Goal: Contribute content: Contribute content

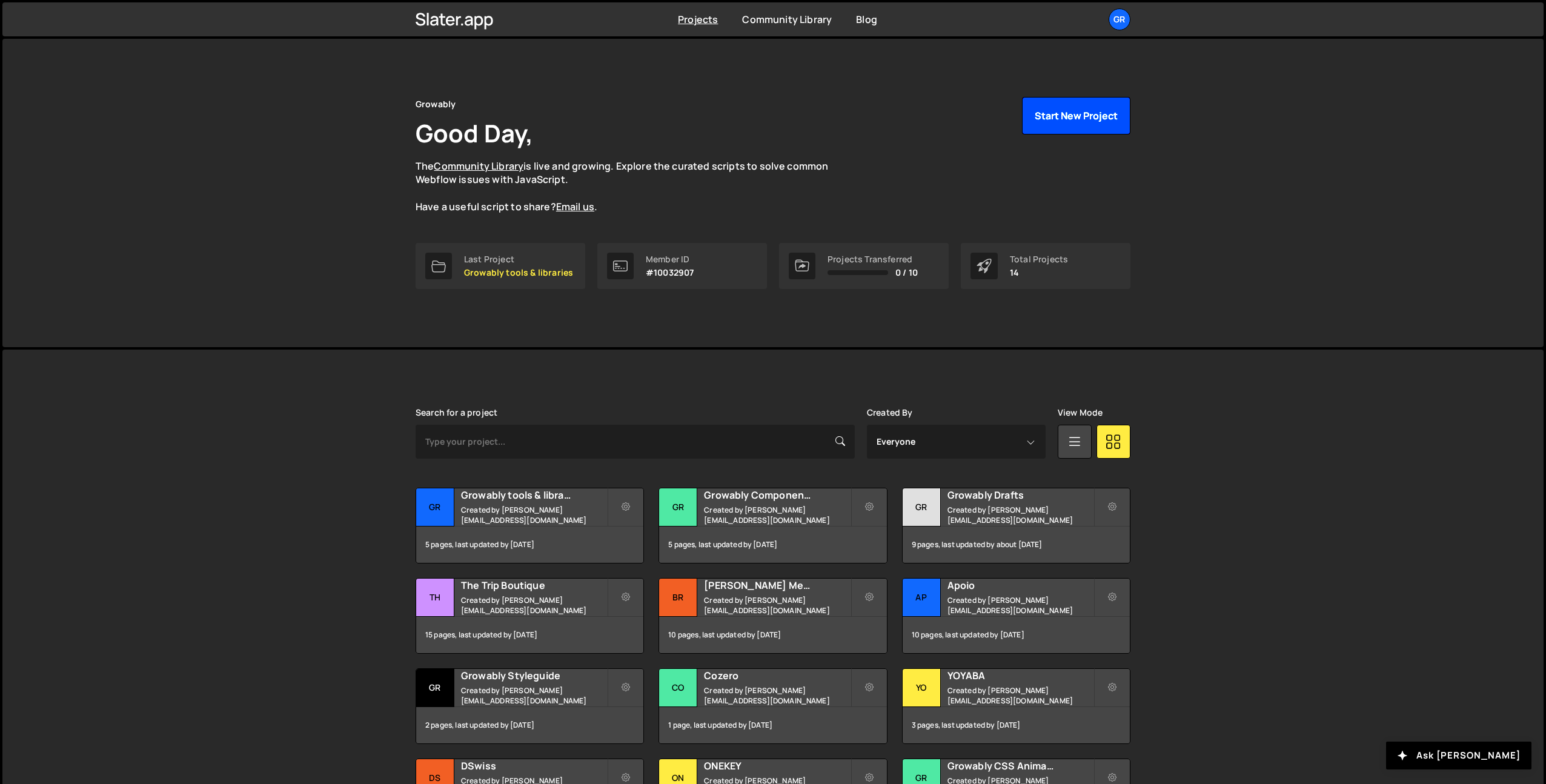
click at [1054, 101] on button "Start New Project" at bounding box center [1076, 116] width 109 height 38
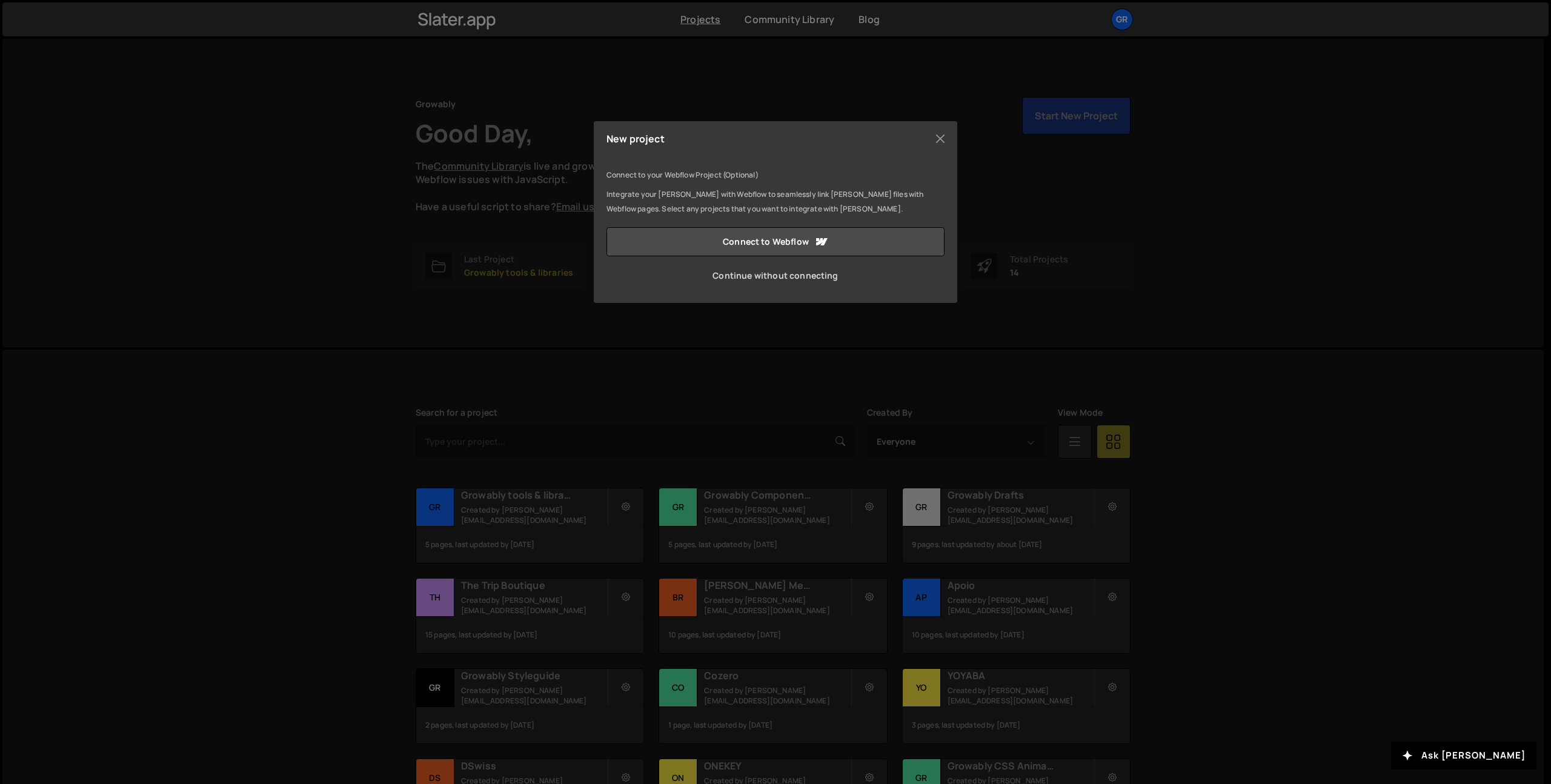
click at [730, 273] on link "Continue without connecting" at bounding box center [775, 276] width 338 height 29
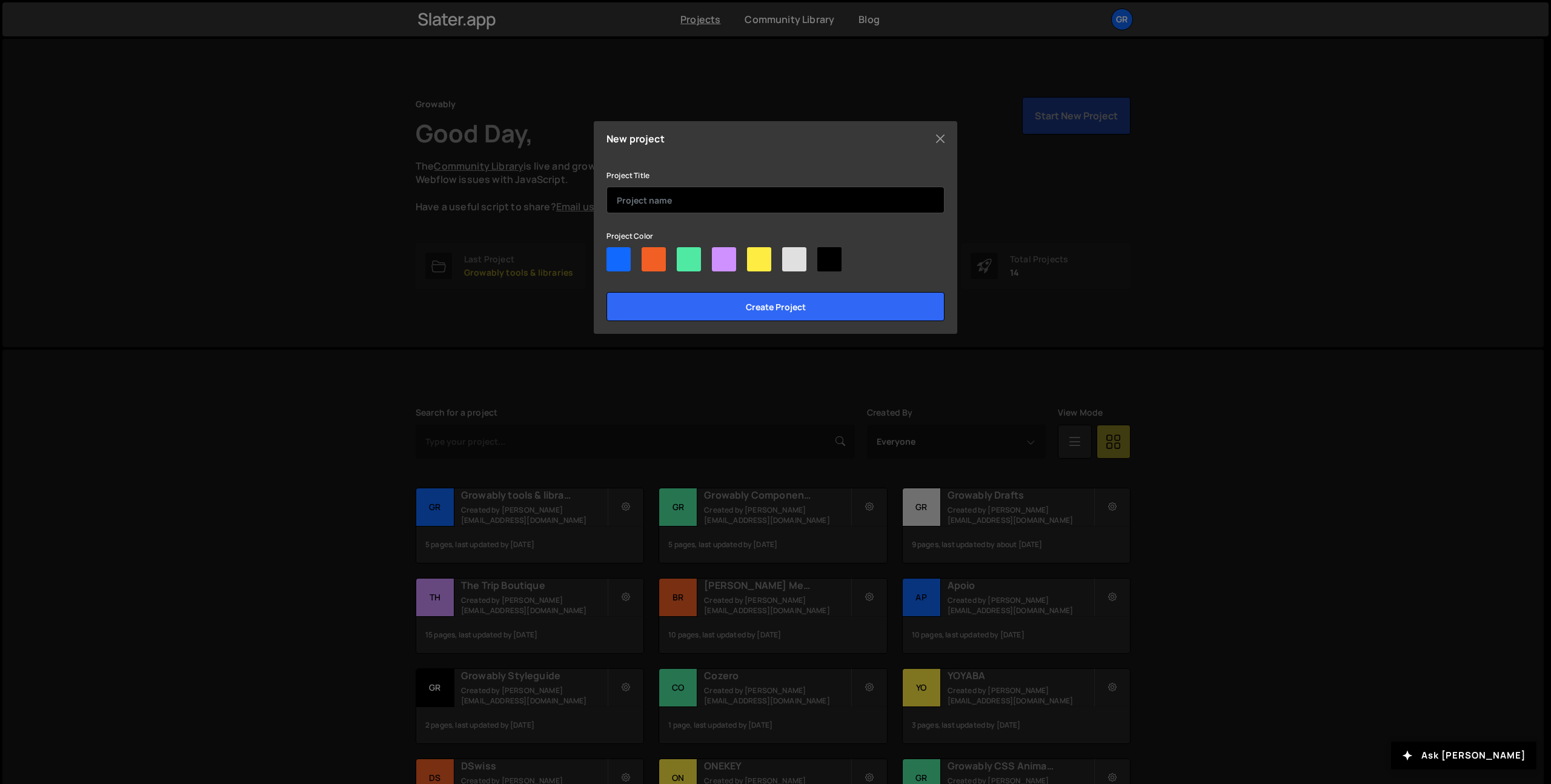
click at [692, 203] on input "text" at bounding box center [775, 200] width 338 height 27
type input "Bitgrip"
click at [738, 260] on div at bounding box center [775, 262] width 338 height 29
click at [726, 263] on div at bounding box center [724, 259] width 24 height 24
click at [720, 255] on input"] "radio" at bounding box center [716, 251] width 8 height 8
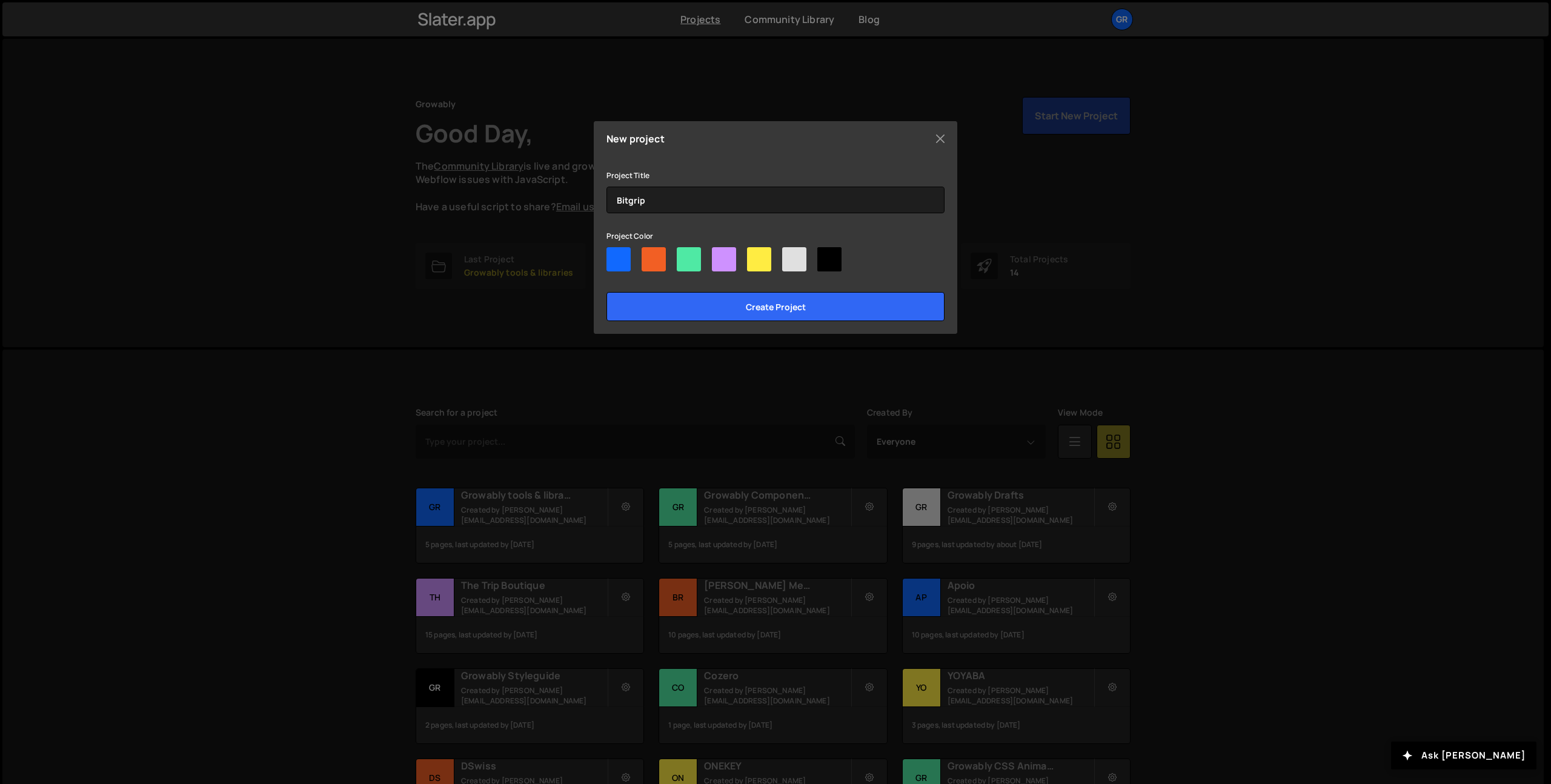
radio input"] "true"
click at [828, 264] on div at bounding box center [829, 259] width 24 height 24
click at [825, 255] on input"] "radio" at bounding box center [821, 251] width 8 height 8
radio input"] "true"
click at [805, 305] on input "Create project" at bounding box center [775, 306] width 338 height 29
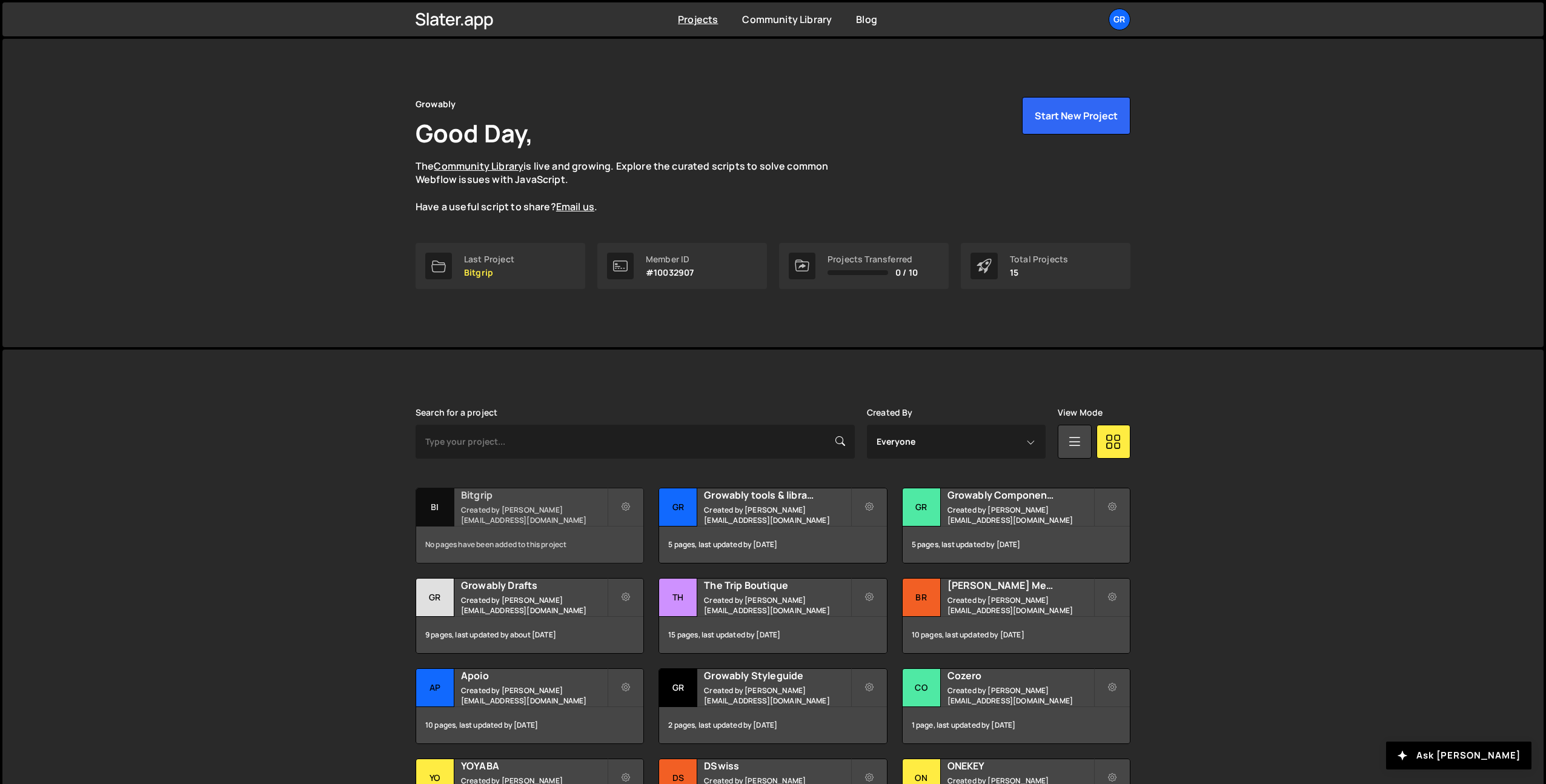
click at [507, 524] on div "Bitgrip Created by [PERSON_NAME][EMAIL_ADDRESS][DOMAIN_NAME]" at bounding box center [530, 507] width 227 height 38
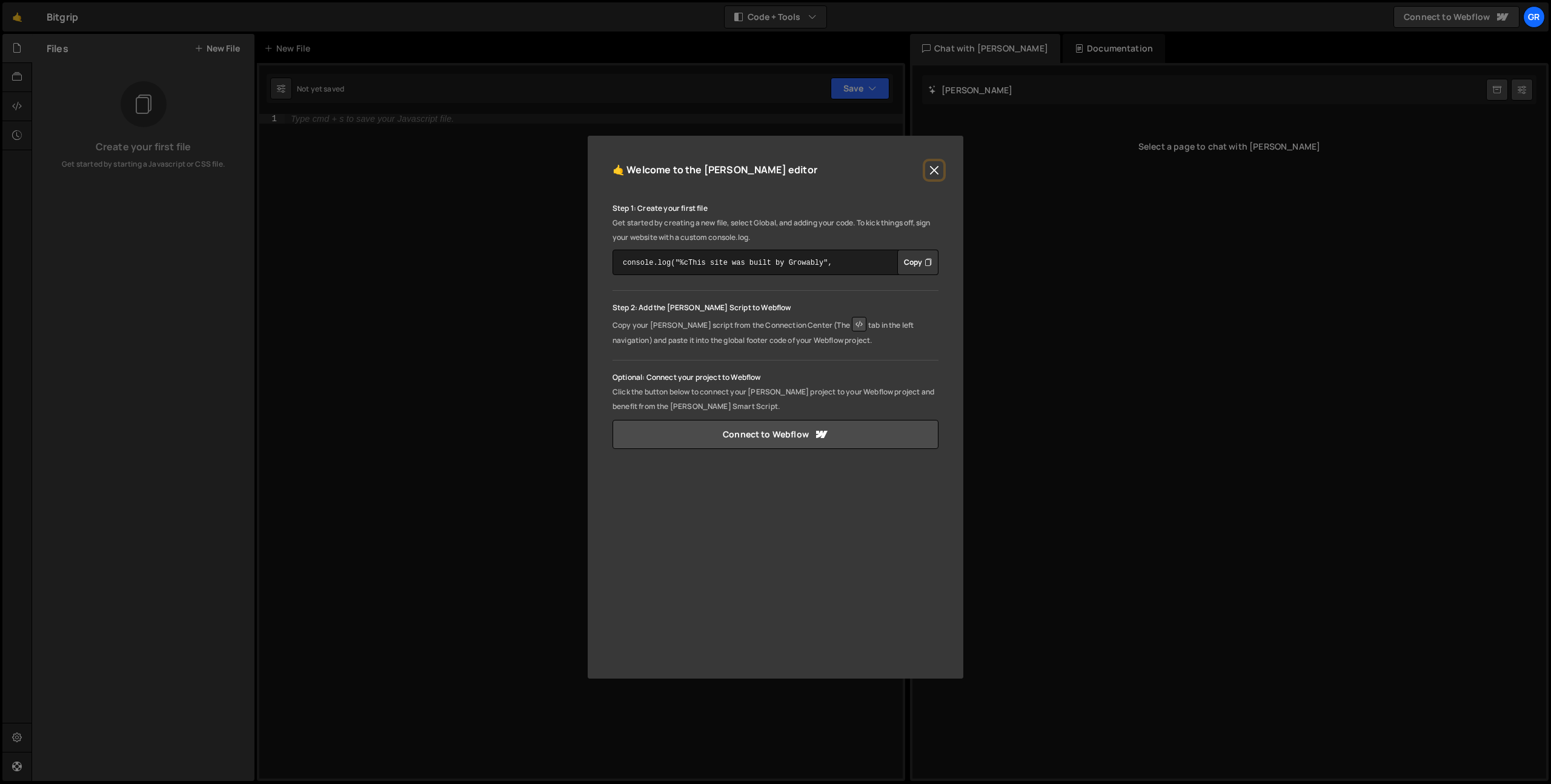
click at [935, 171] on button "Close" at bounding box center [934, 170] width 18 height 18
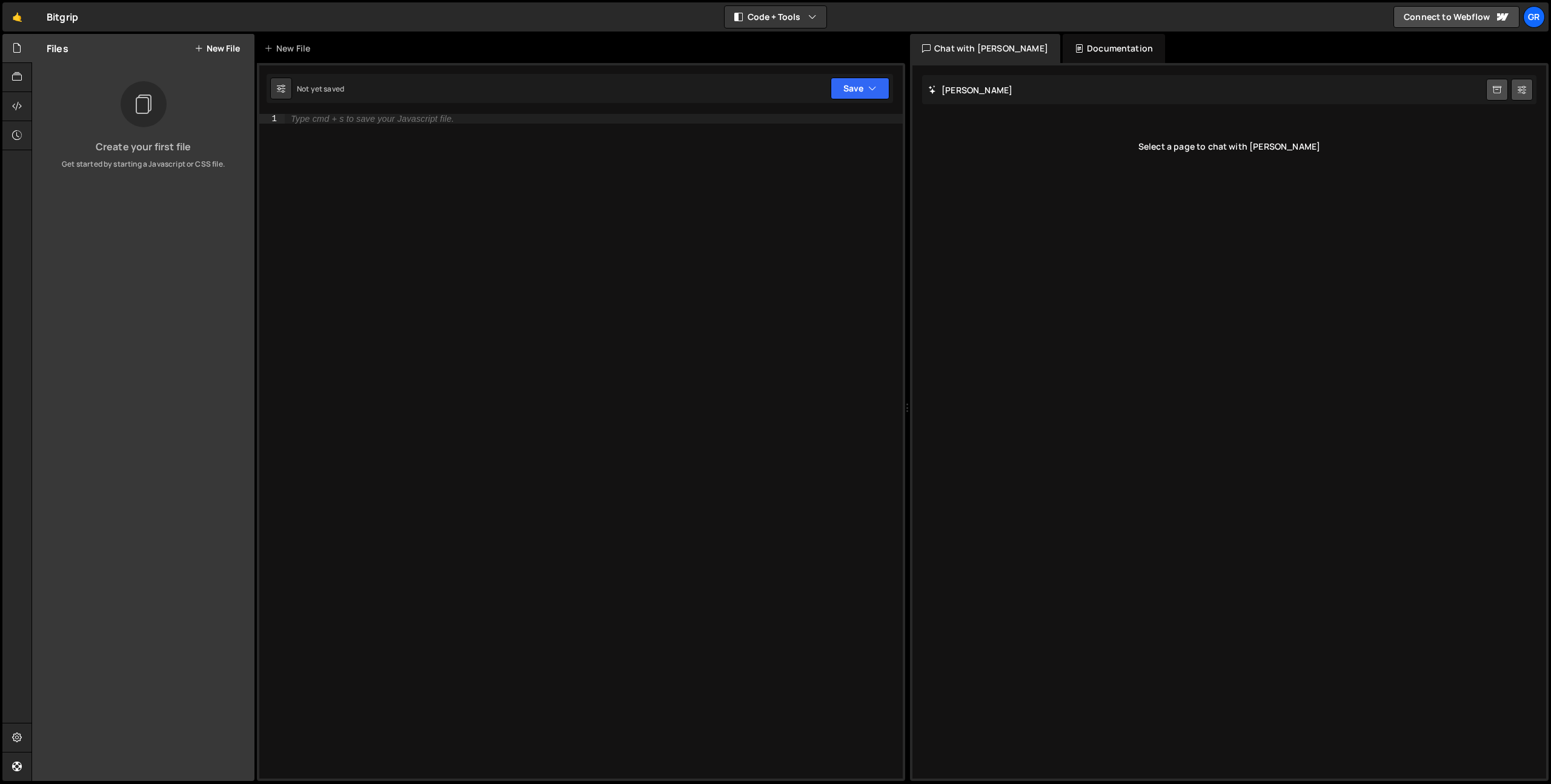
click at [213, 48] on button "New File" at bounding box center [217, 48] width 45 height 10
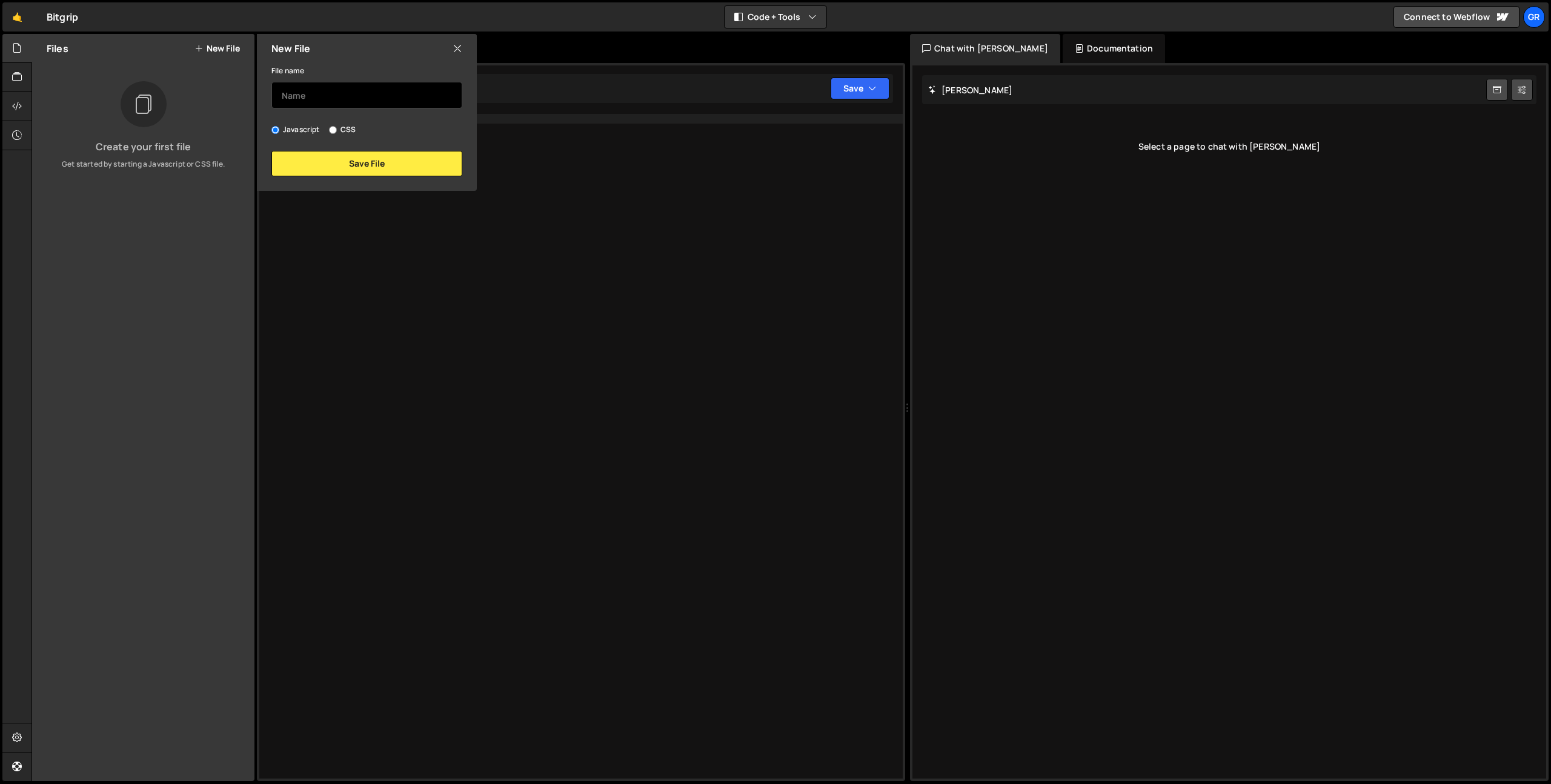
click at [312, 100] on input "text" at bounding box center [367, 95] width 191 height 27
type input "dotted-pattern-background"
click at [326, 152] on button "Save File" at bounding box center [367, 163] width 191 height 26
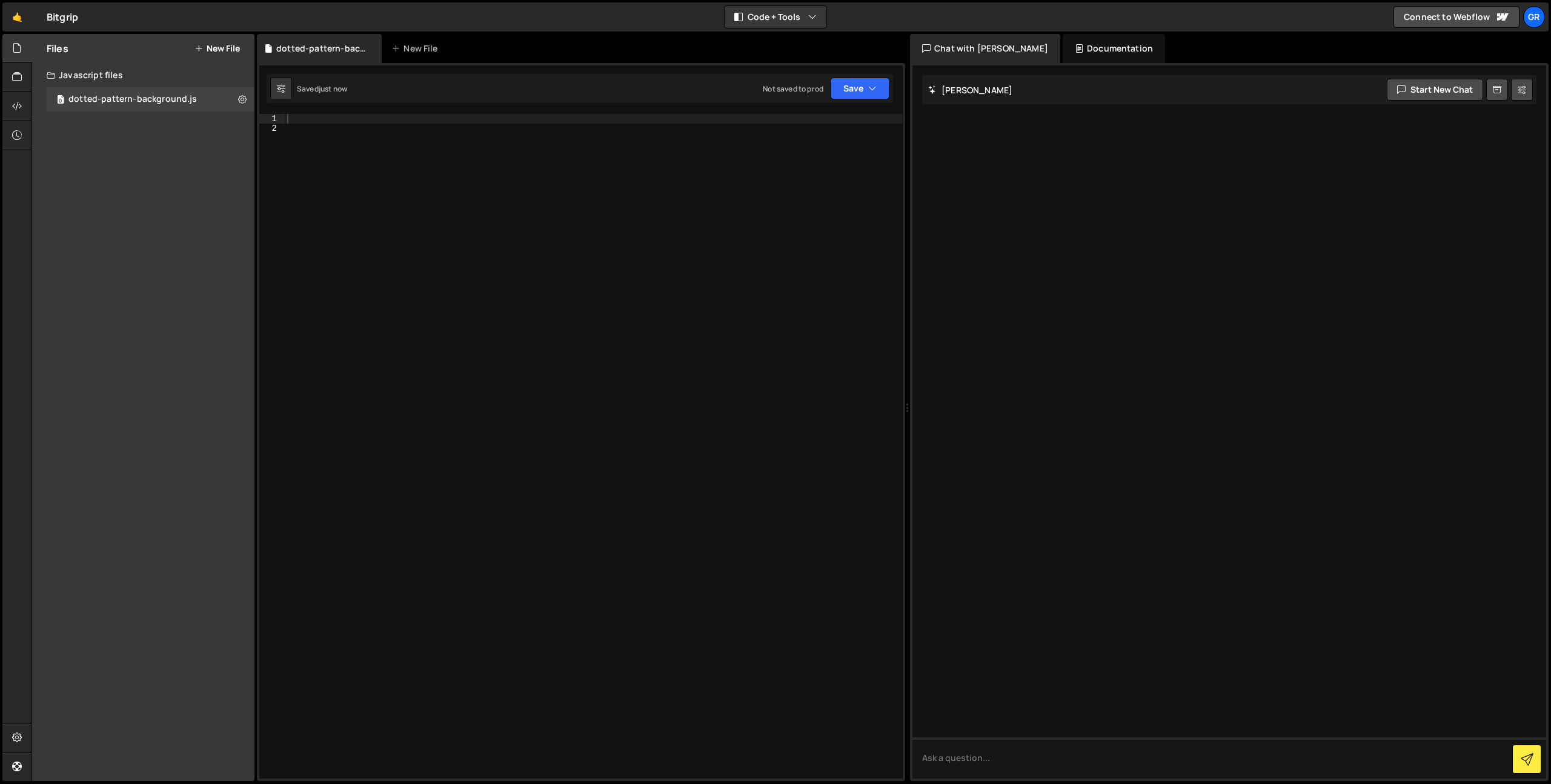
click at [326, 163] on div at bounding box center [594, 455] width 618 height 684
paste textarea
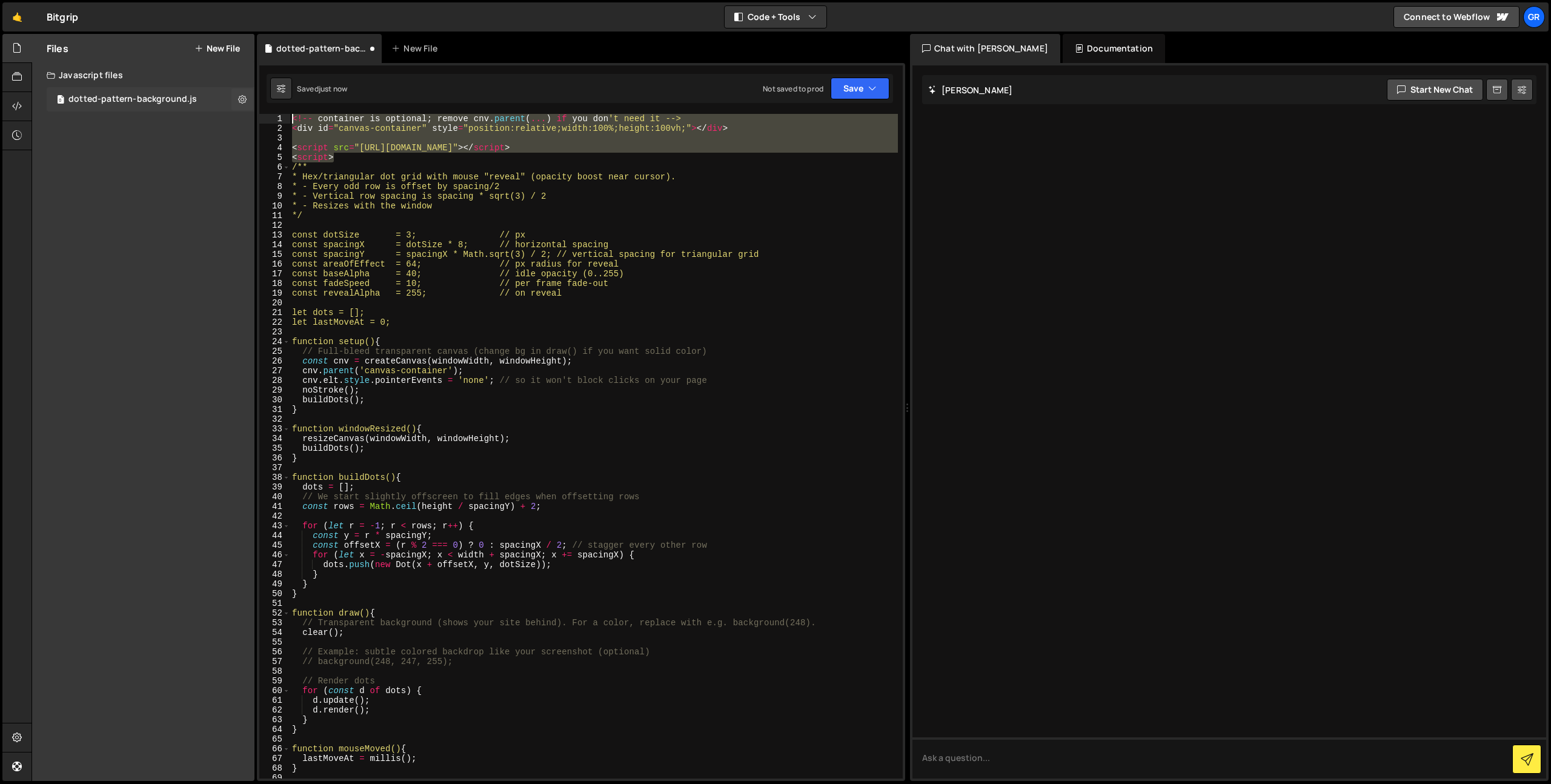
drag, startPoint x: 341, startPoint y: 160, endPoint x: 227, endPoint y: 99, distance: 129.3
click at [227, 99] on div "Files New File Create your first file Get started by starting a Javascript or C…" at bounding box center [791, 407] width 1519 height 748
type textarea "<!-- container is optional; remove cnv.parent(...) if you don't need it --> <di…"
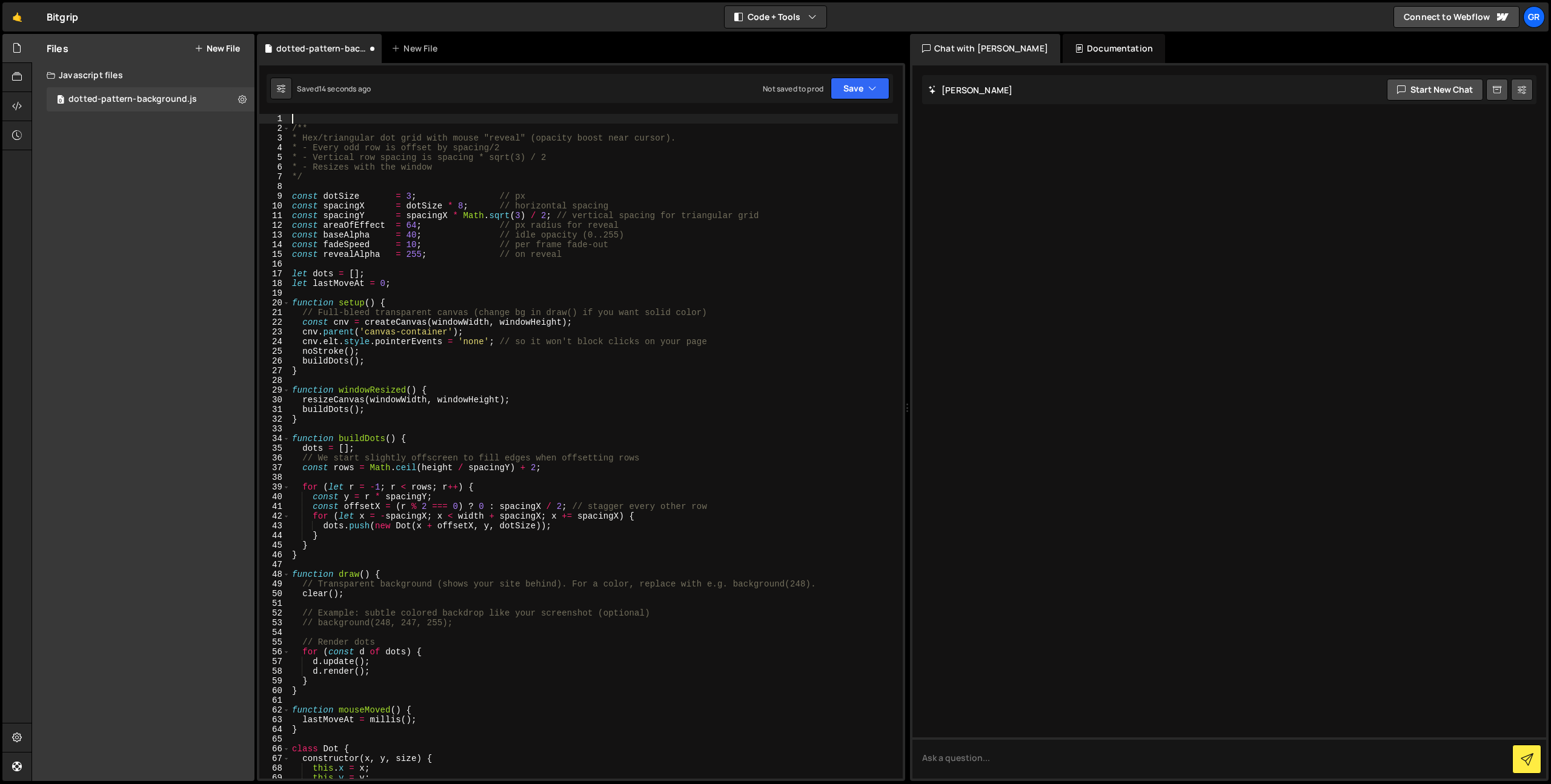
type textarea "/**"
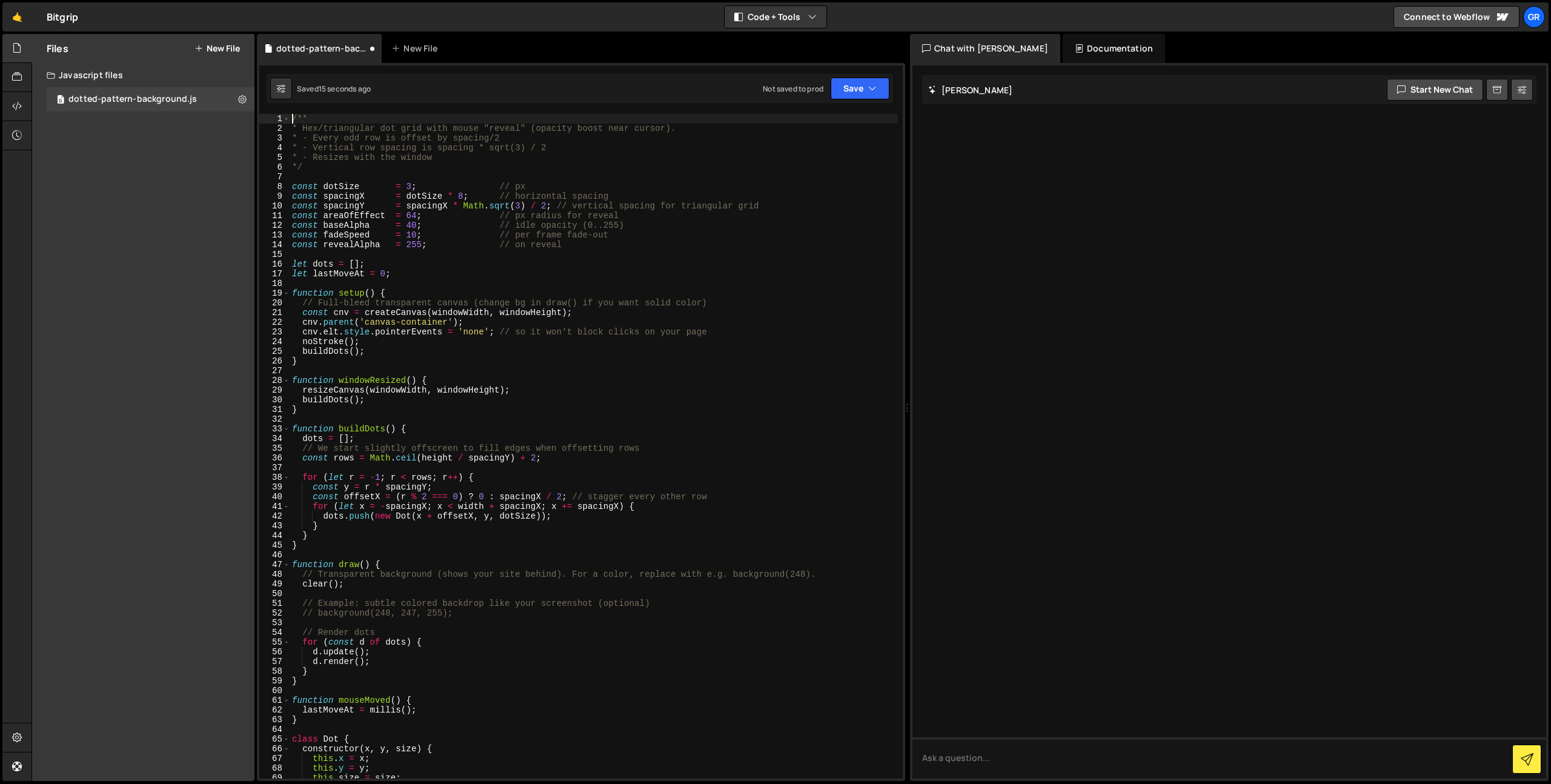
scroll to position [218, 0]
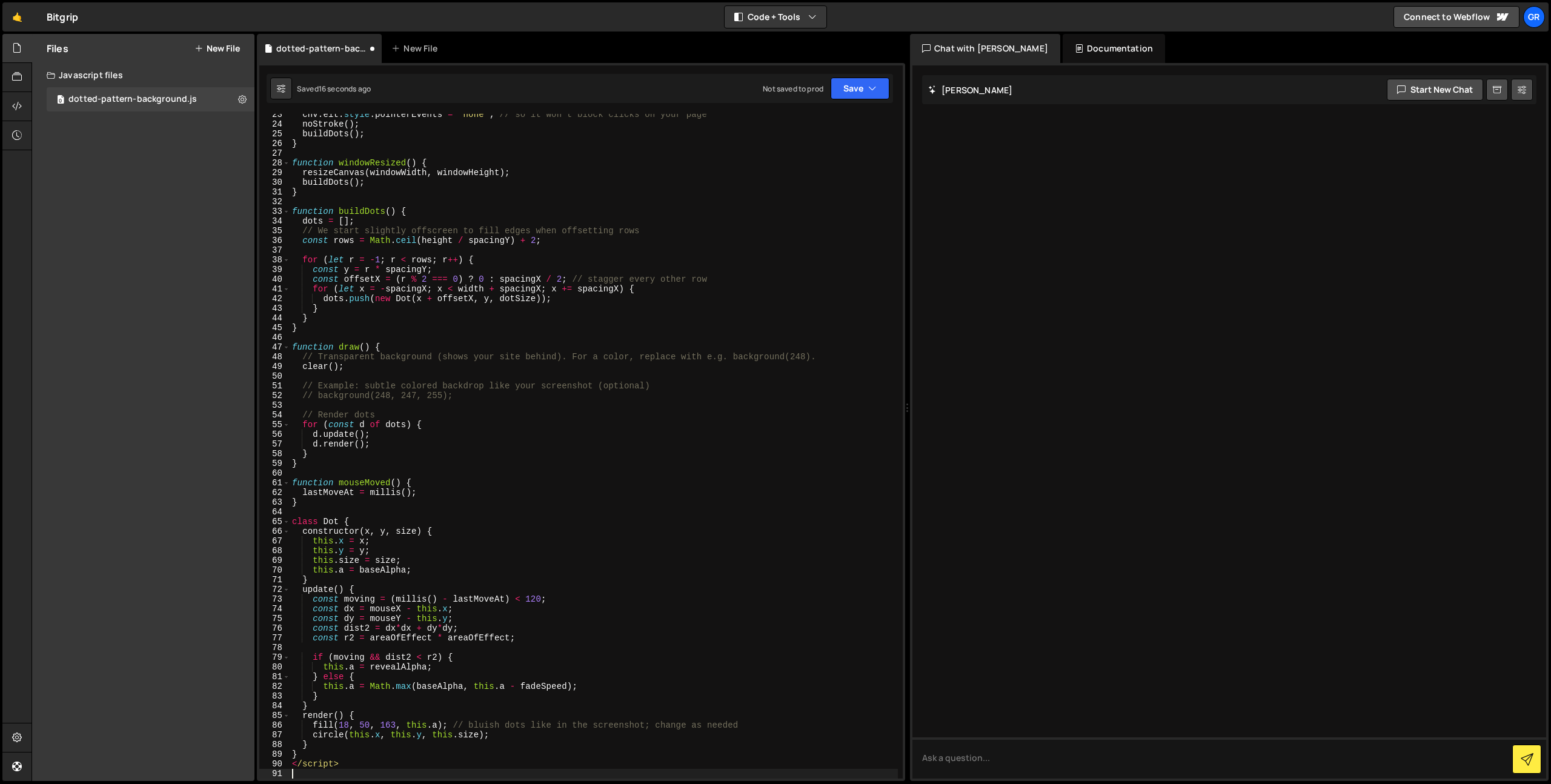
type textarea "</script>"
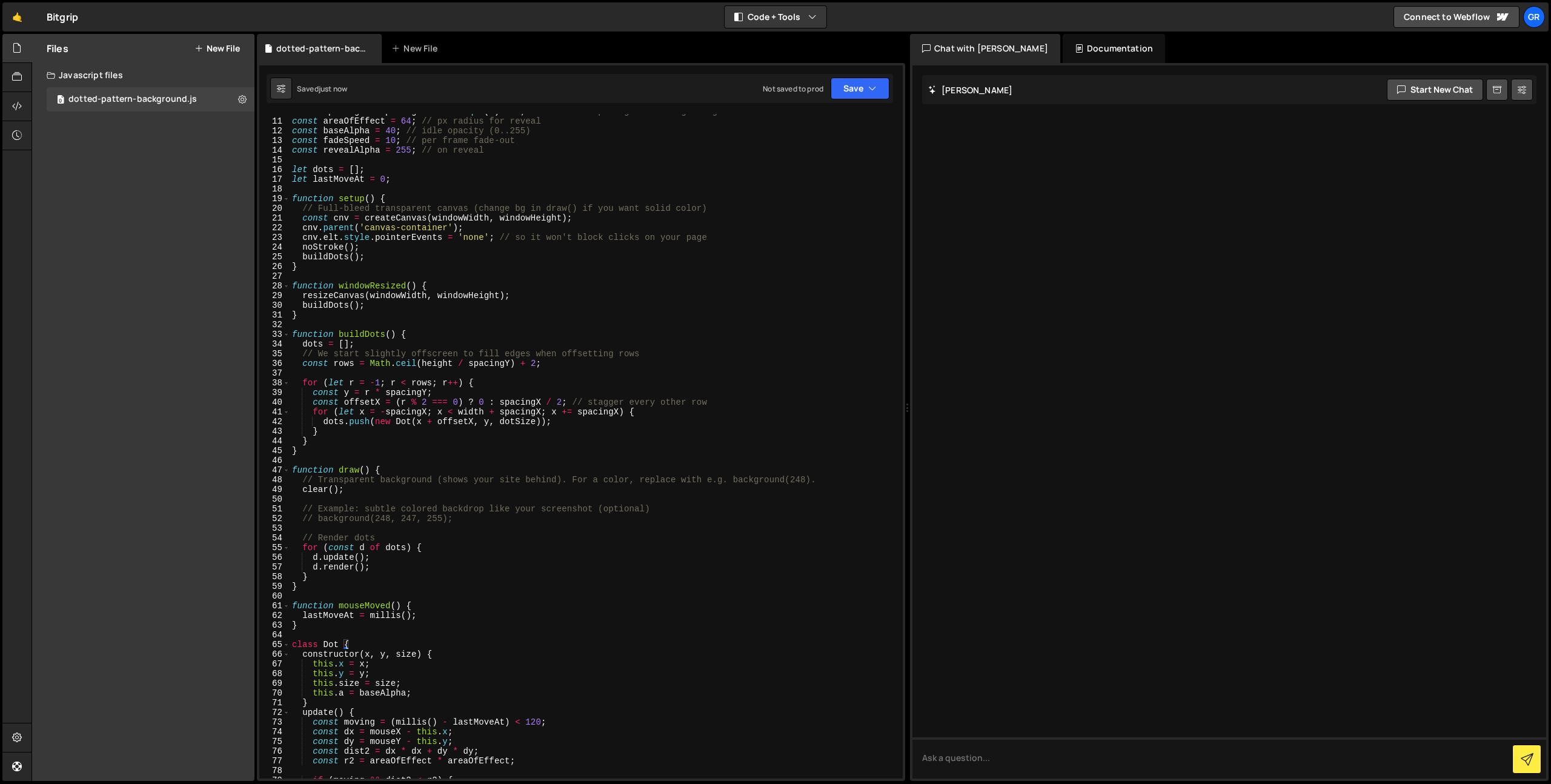
scroll to position [0, 0]
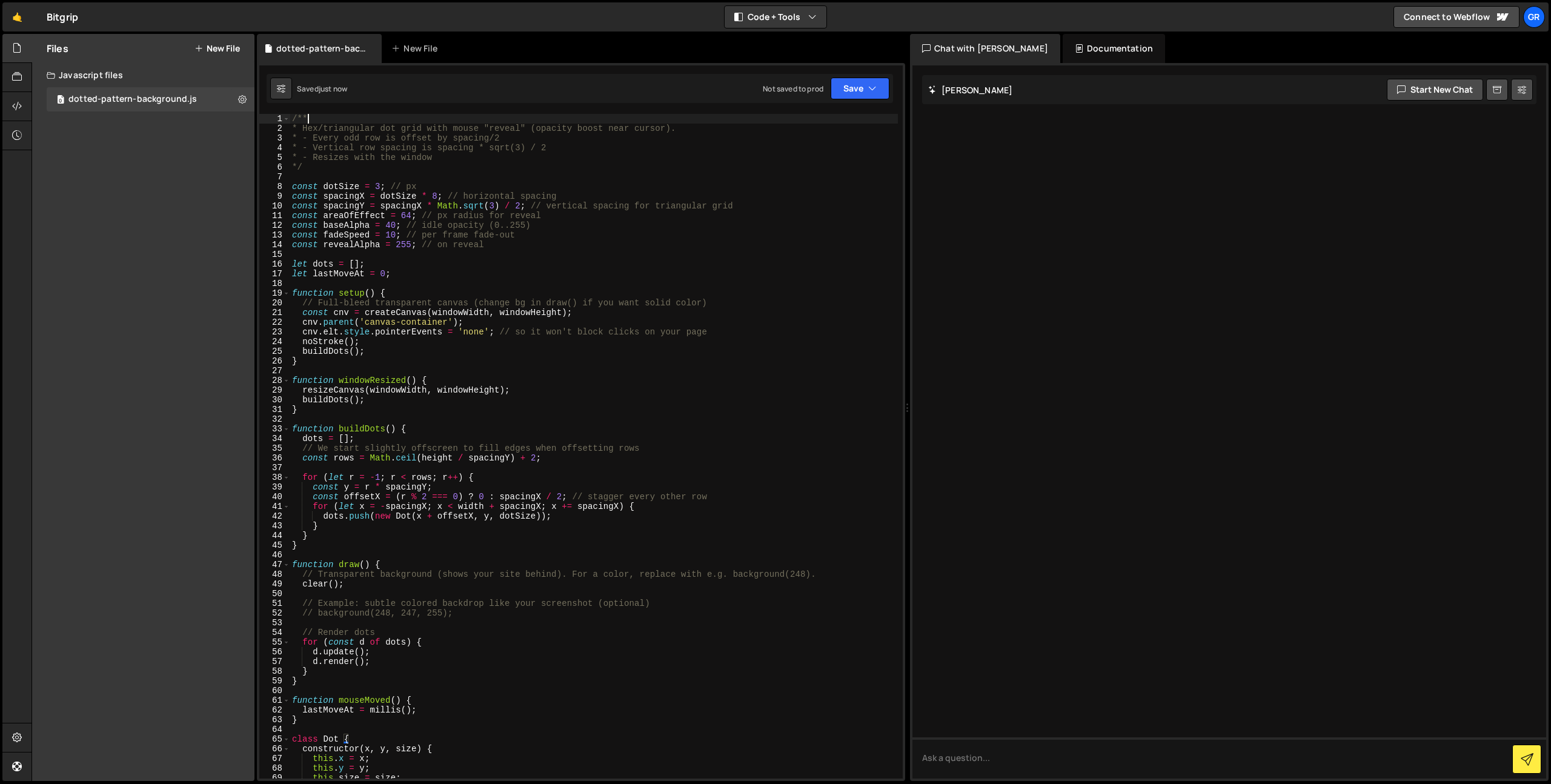
click at [312, 117] on div "/** * Hex/triangular dot grid with mouse "reveal" (opacity boost near cursor). …" at bounding box center [593, 455] width 608 height 684
type textarea "/**"
click at [762, 11] on button "Code + Tools" at bounding box center [775, 17] width 102 height 22
click at [780, 42] on button "Code Only" at bounding box center [776, 43] width 102 height 22
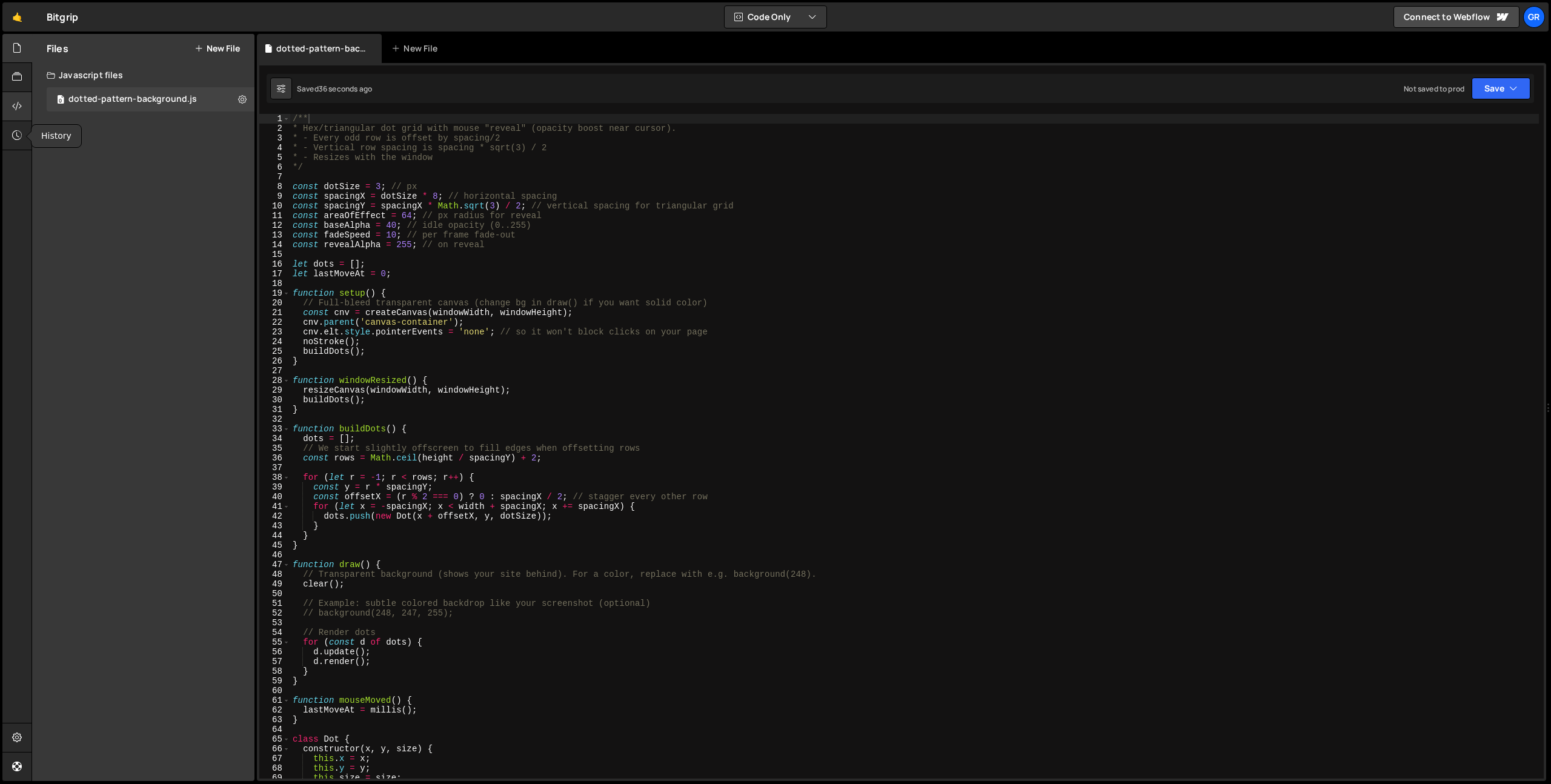
click at [18, 112] on div at bounding box center [17, 107] width 29 height 29
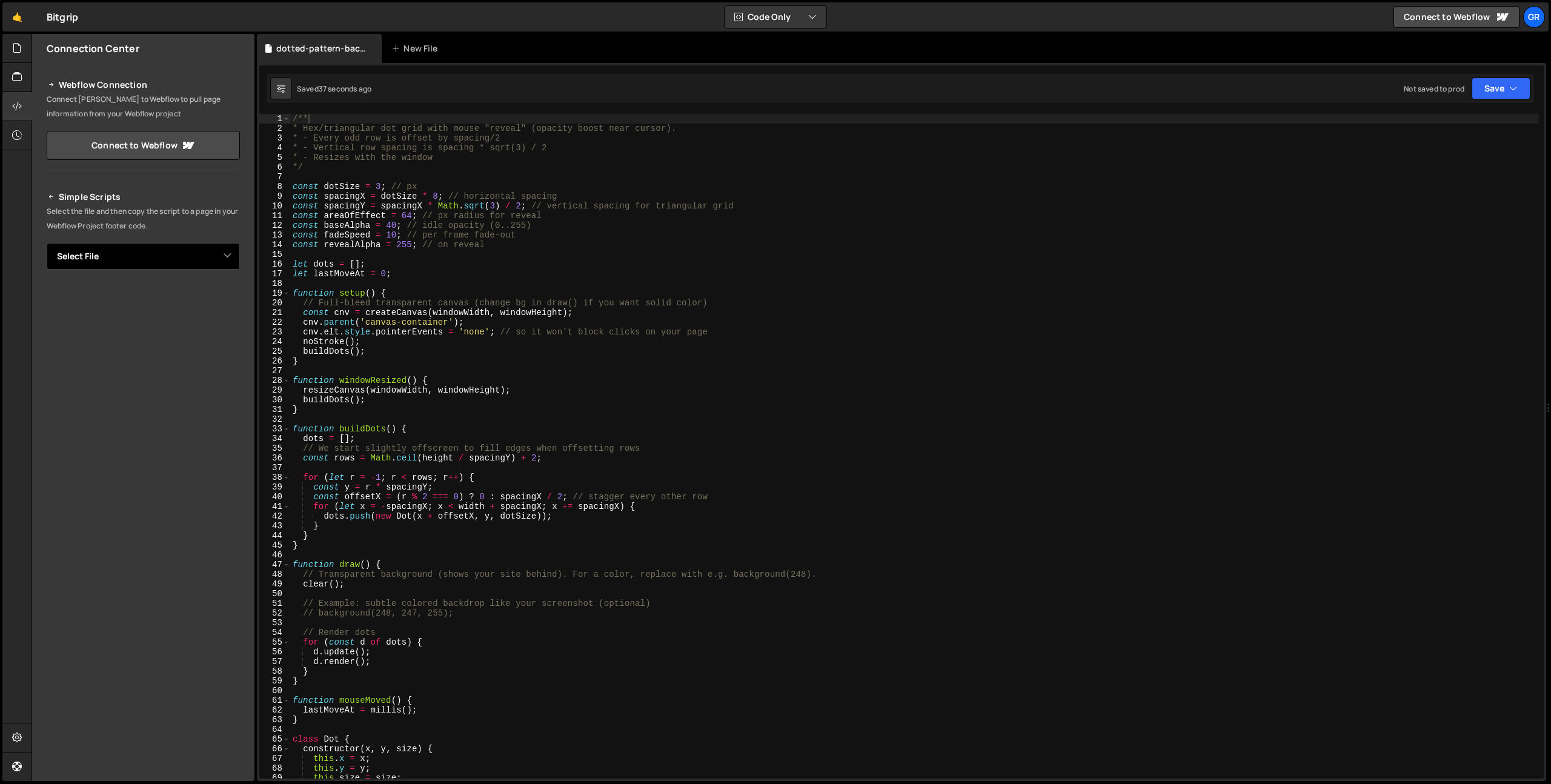
click at [188, 246] on select "Select File dotted-pattern-background.js" at bounding box center [143, 256] width 193 height 27
select select "44849"
click at [231, 290] on button "Button group with nested dropdown" at bounding box center [231, 298] width 17 height 26
click at [217, 320] on link "Copy Staging js" at bounding box center [188, 320] width 100 height 17
drag, startPoint x: 377, startPoint y: 186, endPoint x: 372, endPoint y: 206, distance: 20.6
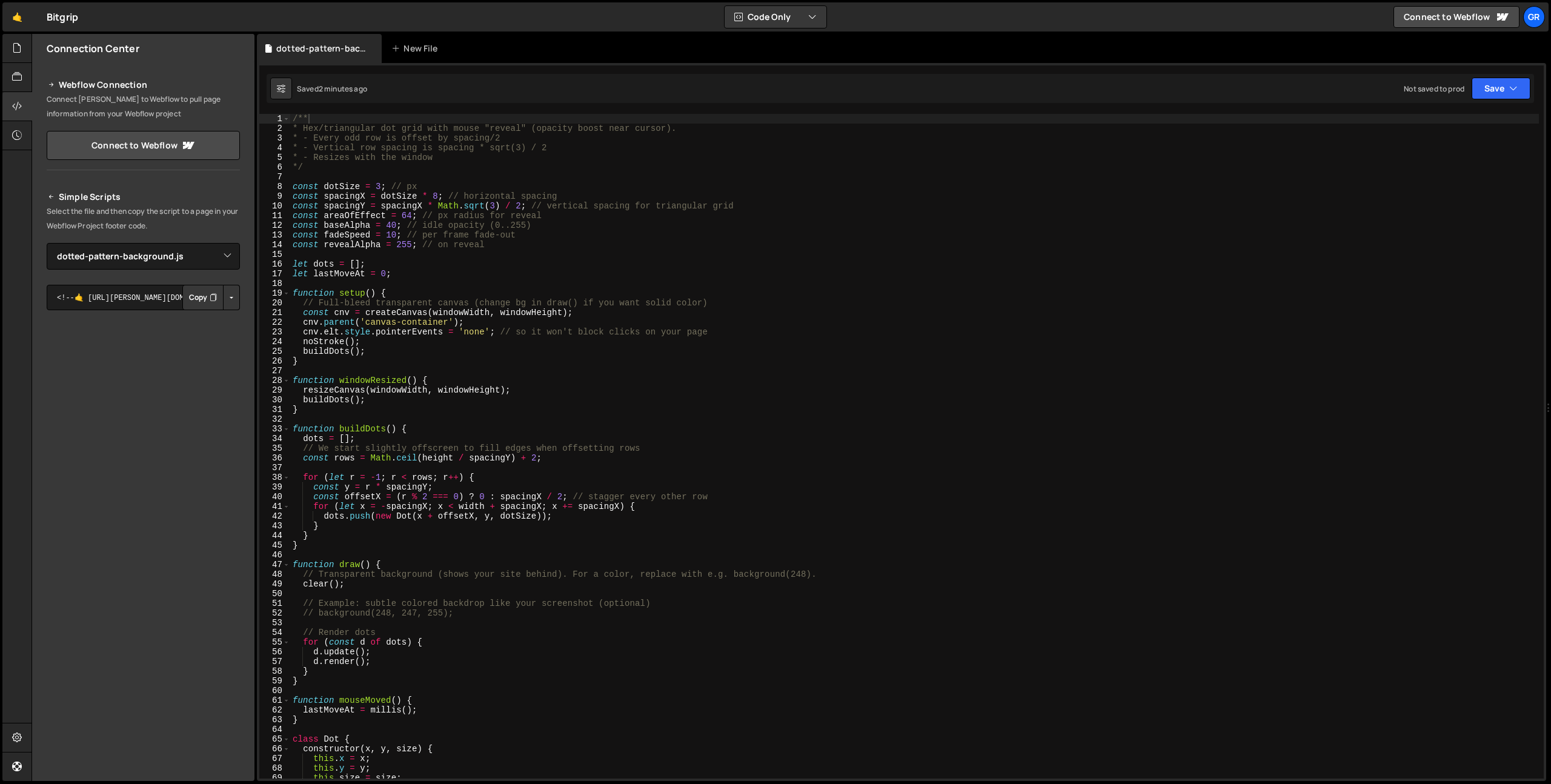
click at [377, 186] on div "/** * Hex/triangular dot grid with mouse "reveal" (opacity boost near cursor). …" at bounding box center [914, 455] width 1248 height 684
click at [441, 195] on div "/** * Hex/triangular dot grid with mouse "reveal" (opacity boost near cursor). …" at bounding box center [914, 455] width 1248 height 684
click at [389, 249] on div "/** * Hex/triangular dot grid with mouse "reveal" (opacity boost near cursor). …" at bounding box center [914, 455] width 1248 height 684
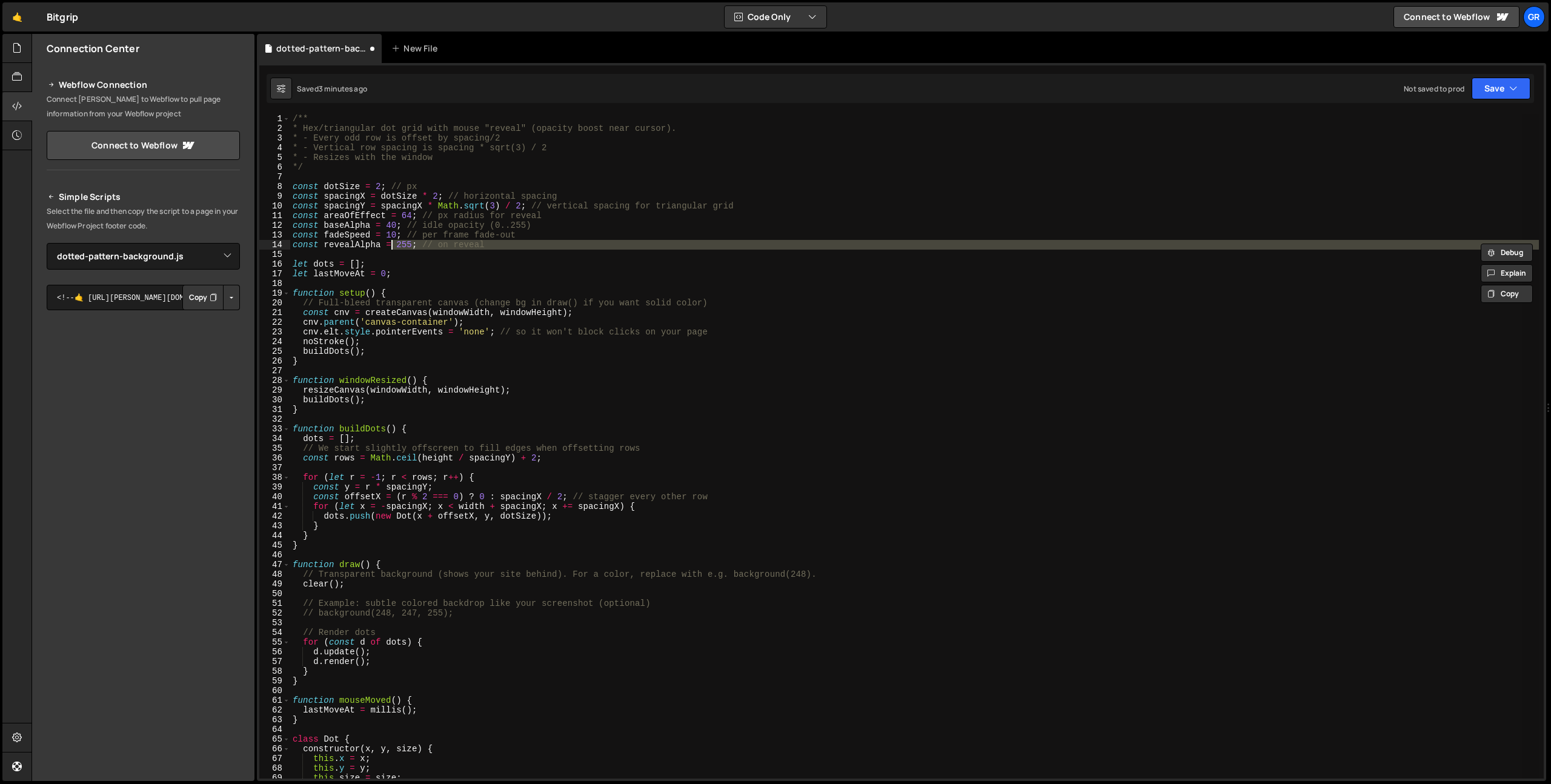
click at [510, 240] on div "/** * Hex/triangular dot grid with mouse "reveal" (opacity boost near cursor). …" at bounding box center [914, 446] width 1248 height 665
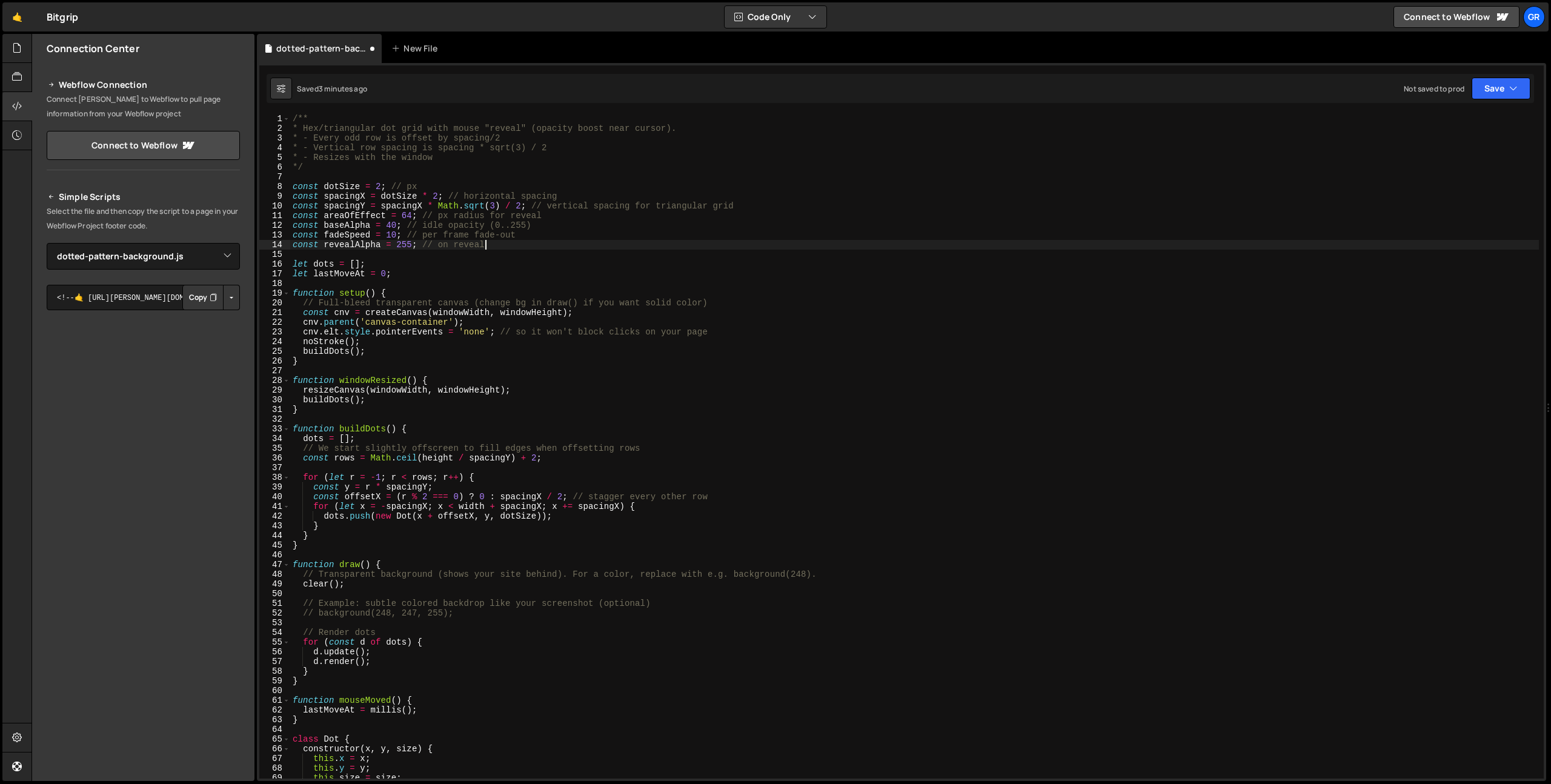
click at [407, 216] on div "/** * Hex/triangular dot grid with mouse "reveal" (opacity boost near cursor). …" at bounding box center [914, 455] width 1248 height 684
click at [504, 246] on div "/** * Hex/triangular dot grid with mouse "reveal" (opacity boost near cursor). …" at bounding box center [914, 455] width 1248 height 684
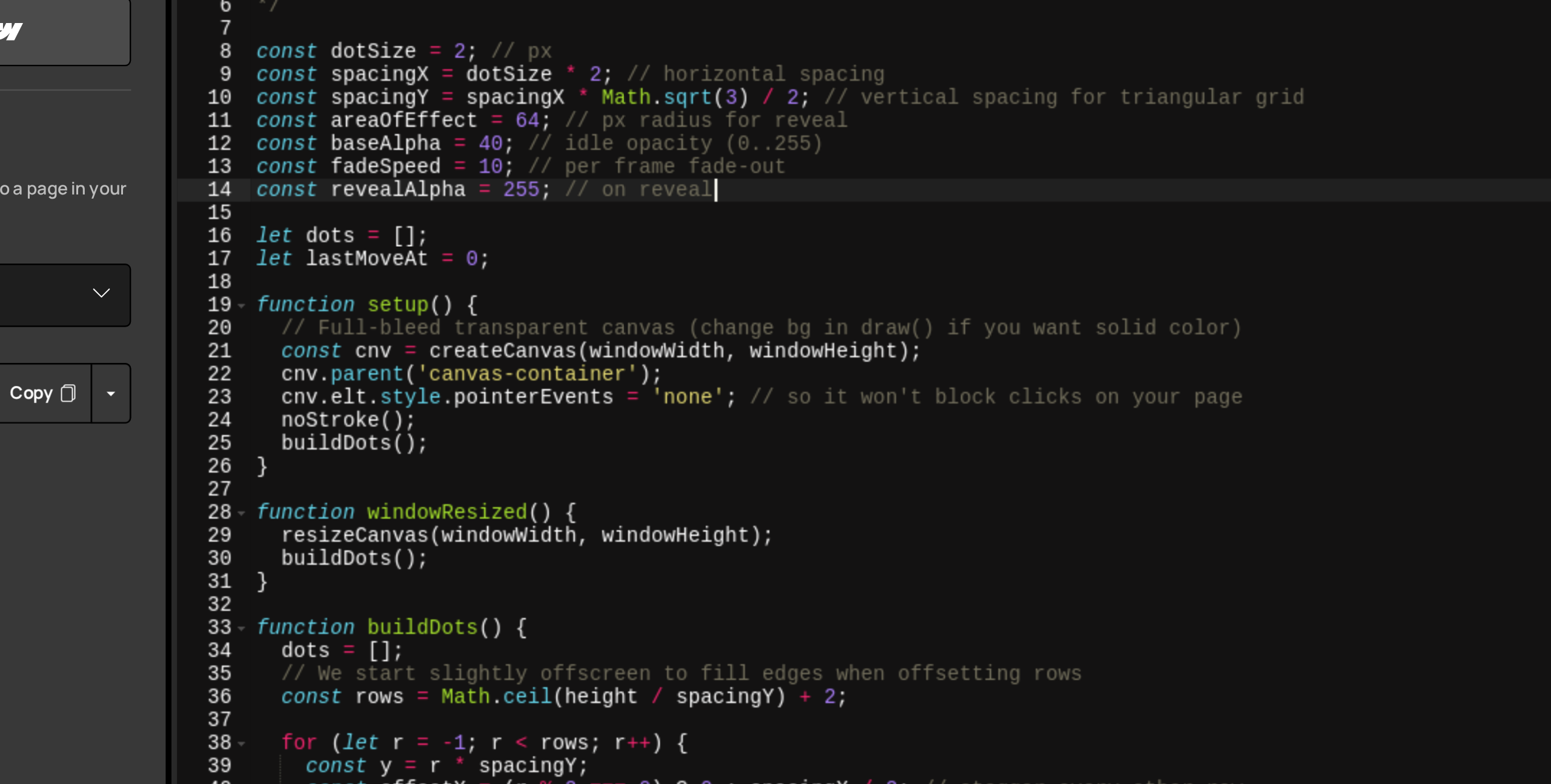
scroll to position [39, 0]
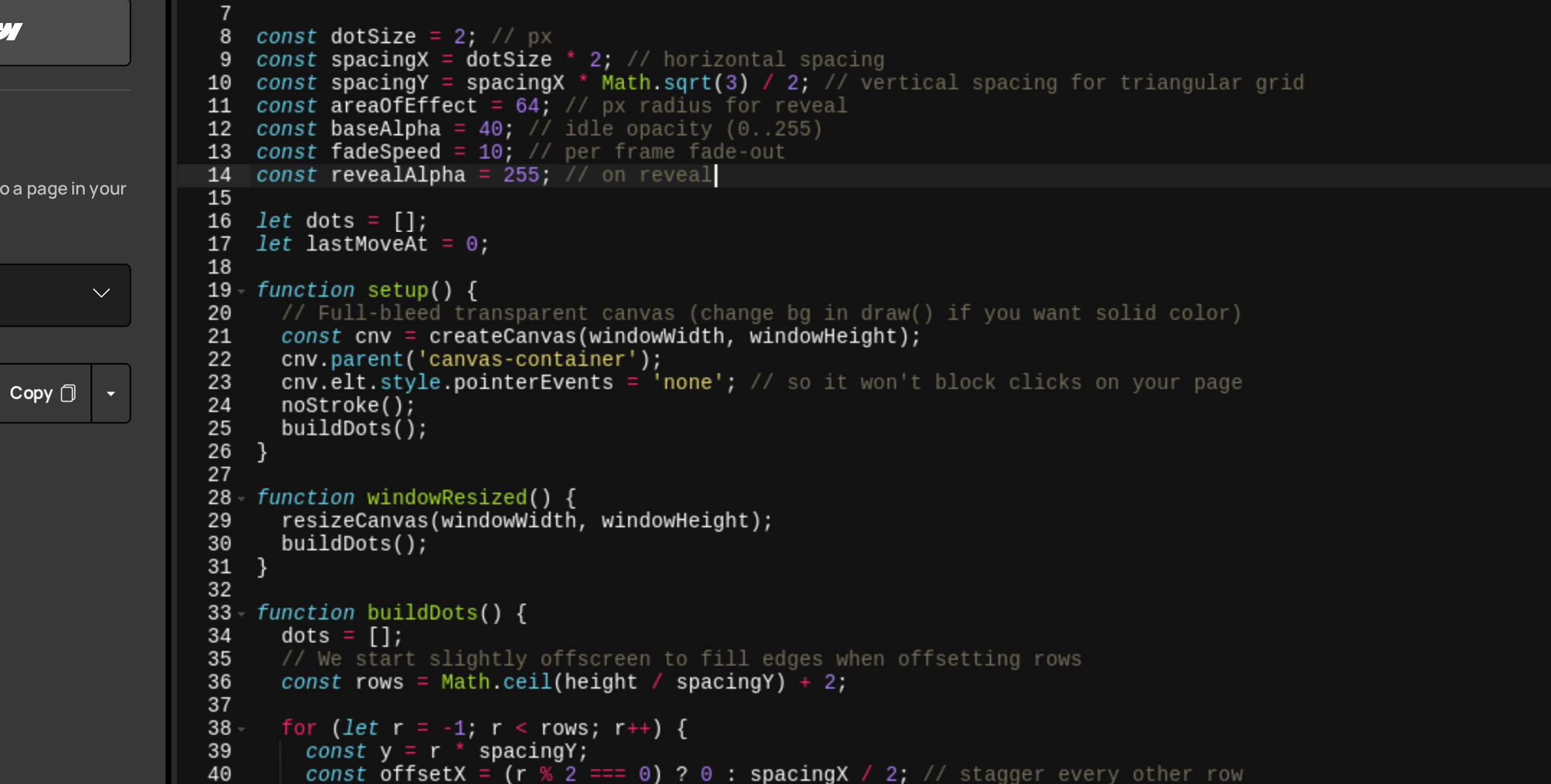
click at [400, 311] on div "* - Vertical row spacing is spacing * sqrt(3) / 2 * - Resizes with the window *…" at bounding box center [914, 446] width 1248 height 684
type textarea "buildDots();"
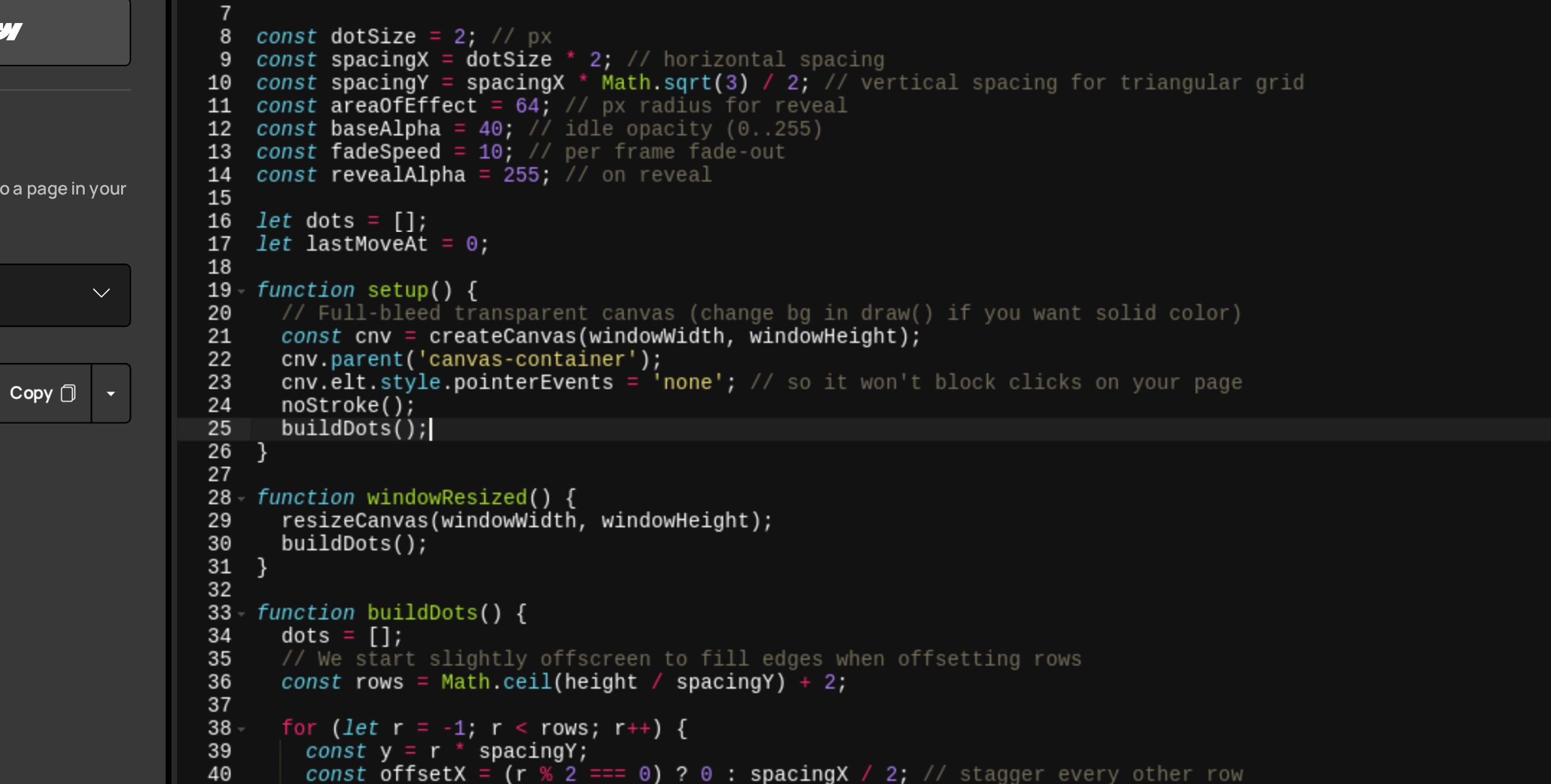
scroll to position [0, 4]
click at [428, 250] on div "* - Vertical row spacing is spacing * sqrt(3) / 2 * - Resizes with the window *…" at bounding box center [914, 446] width 1248 height 684
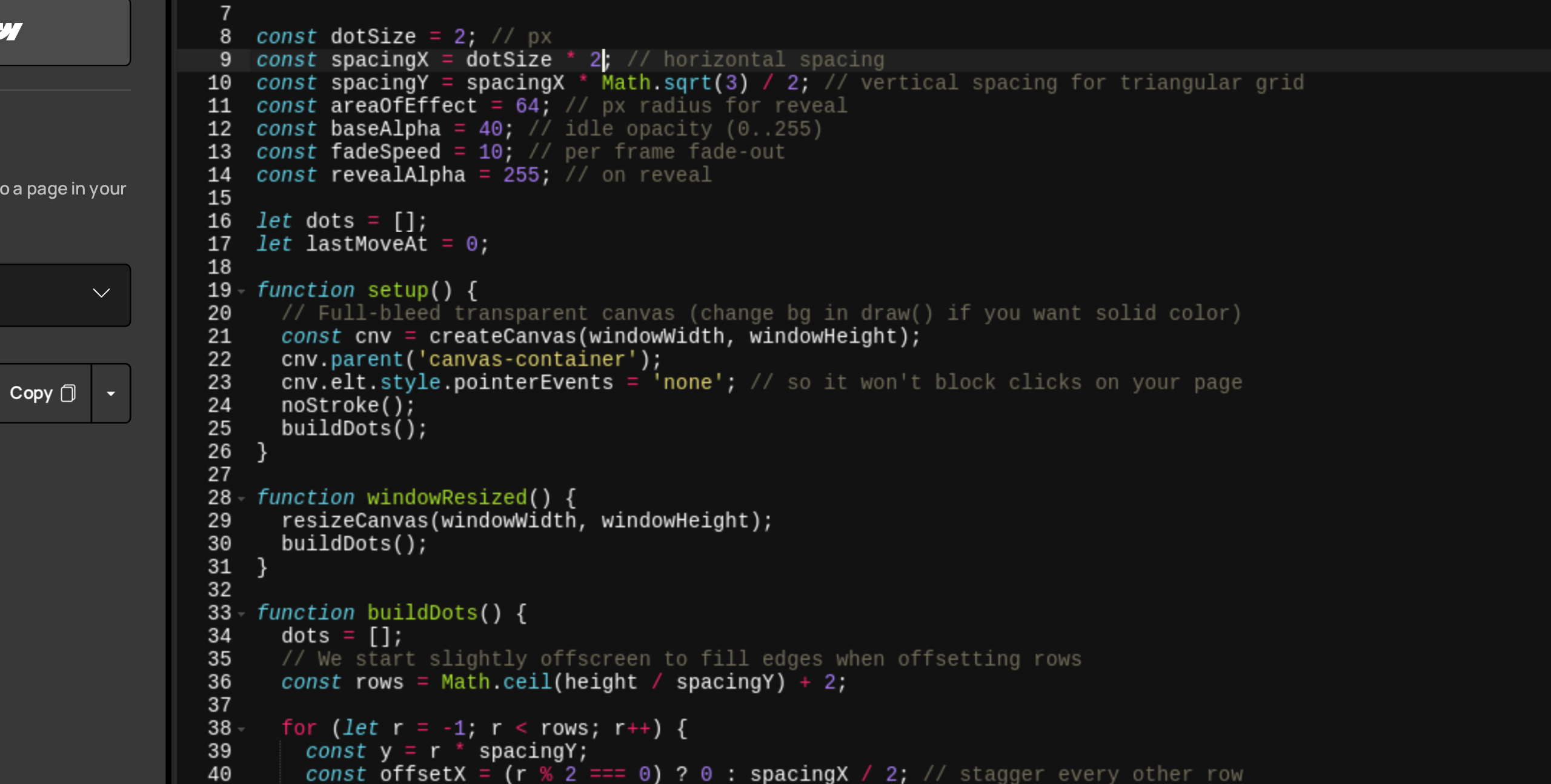
click at [437, 157] on div "* - Vertical row spacing is spacing * sqrt(3) / 2 * - Resizes with the window *…" at bounding box center [914, 446] width 1248 height 684
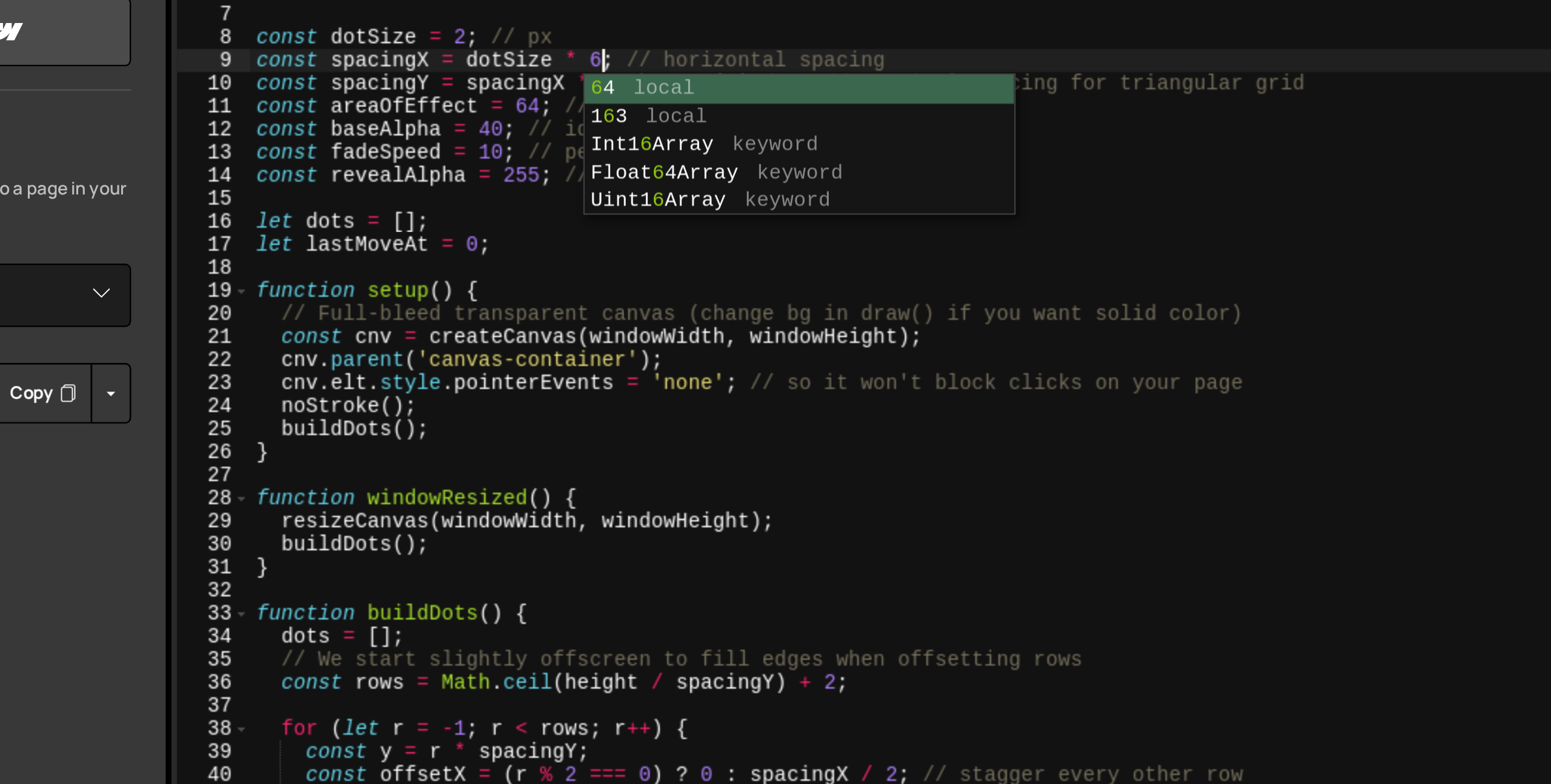
scroll to position [0, 10]
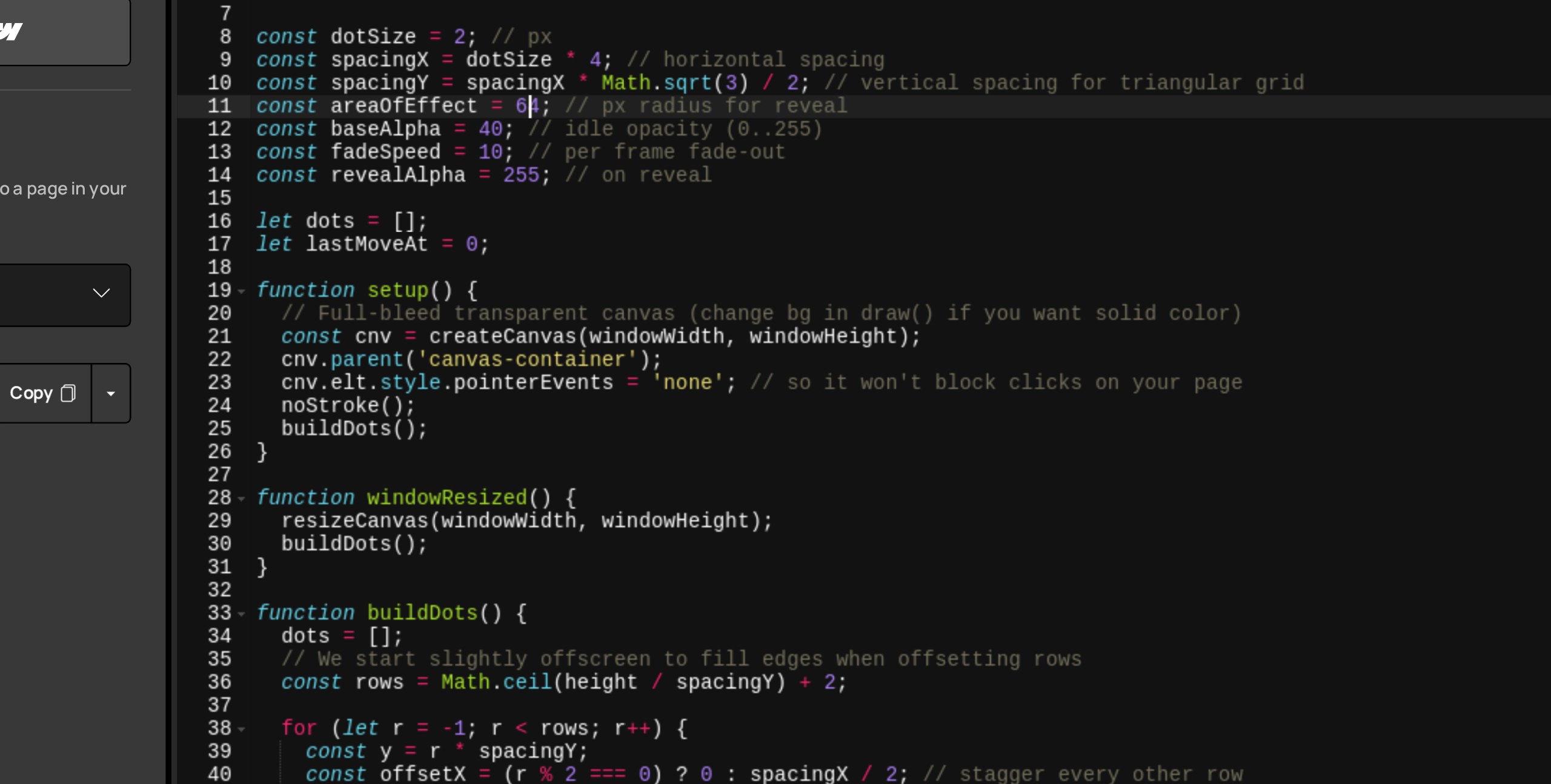
click at [407, 177] on div "* - Vertical row spacing is spacing * sqrt(3) / 2 * - Resizes with the window *…" at bounding box center [914, 446] width 1248 height 684
click at [382, 148] on div "* - Vertical row spacing is spacing * sqrt(3) / 2 * - Resizes with the window *…" at bounding box center [914, 446] width 1248 height 684
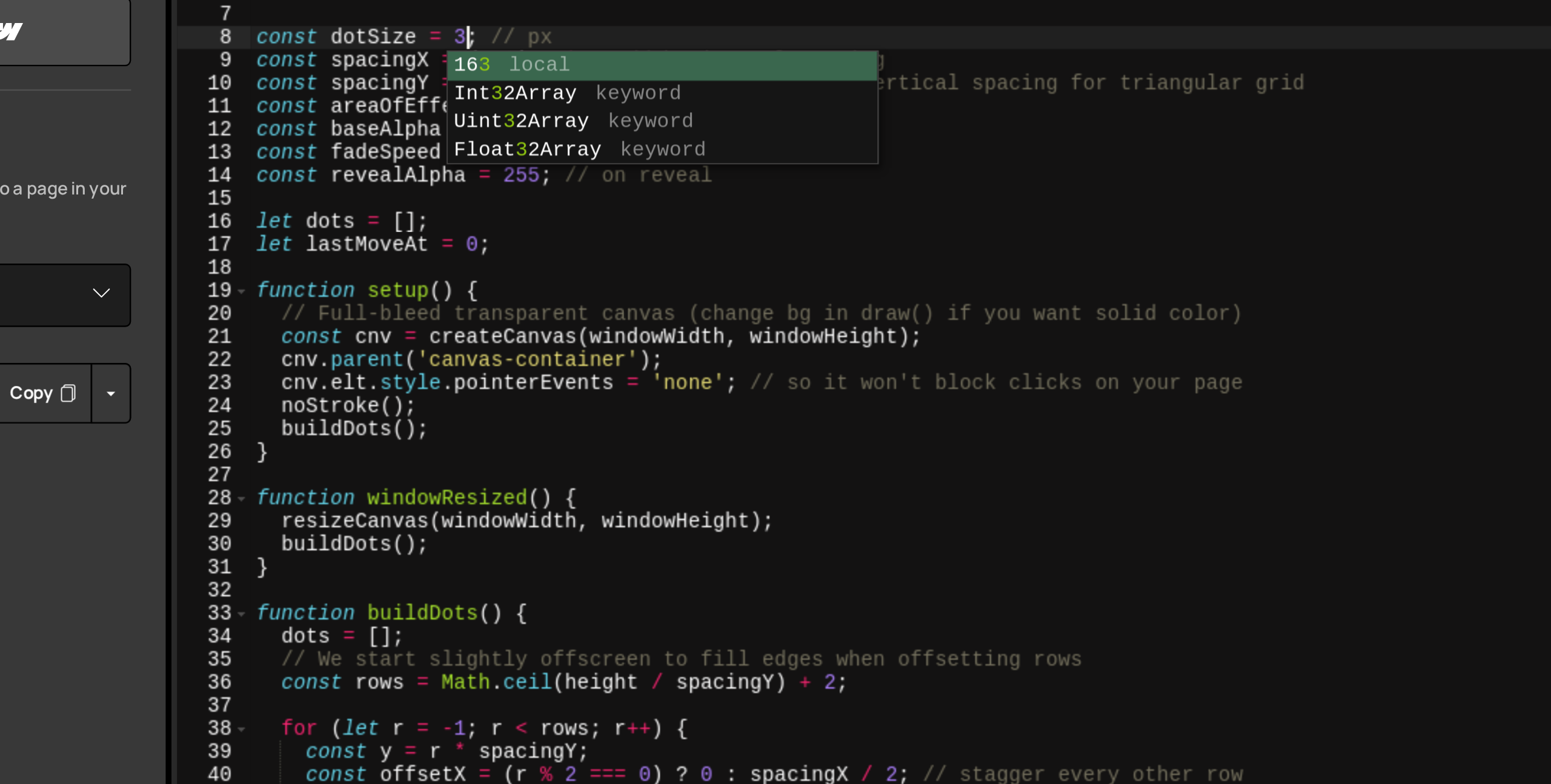
scroll to position [0, 6]
click at [443, 222] on div "* - Vertical row spacing is spacing * sqrt(3) / 2 * - Resizes with the window *…" at bounding box center [914, 446] width 1248 height 684
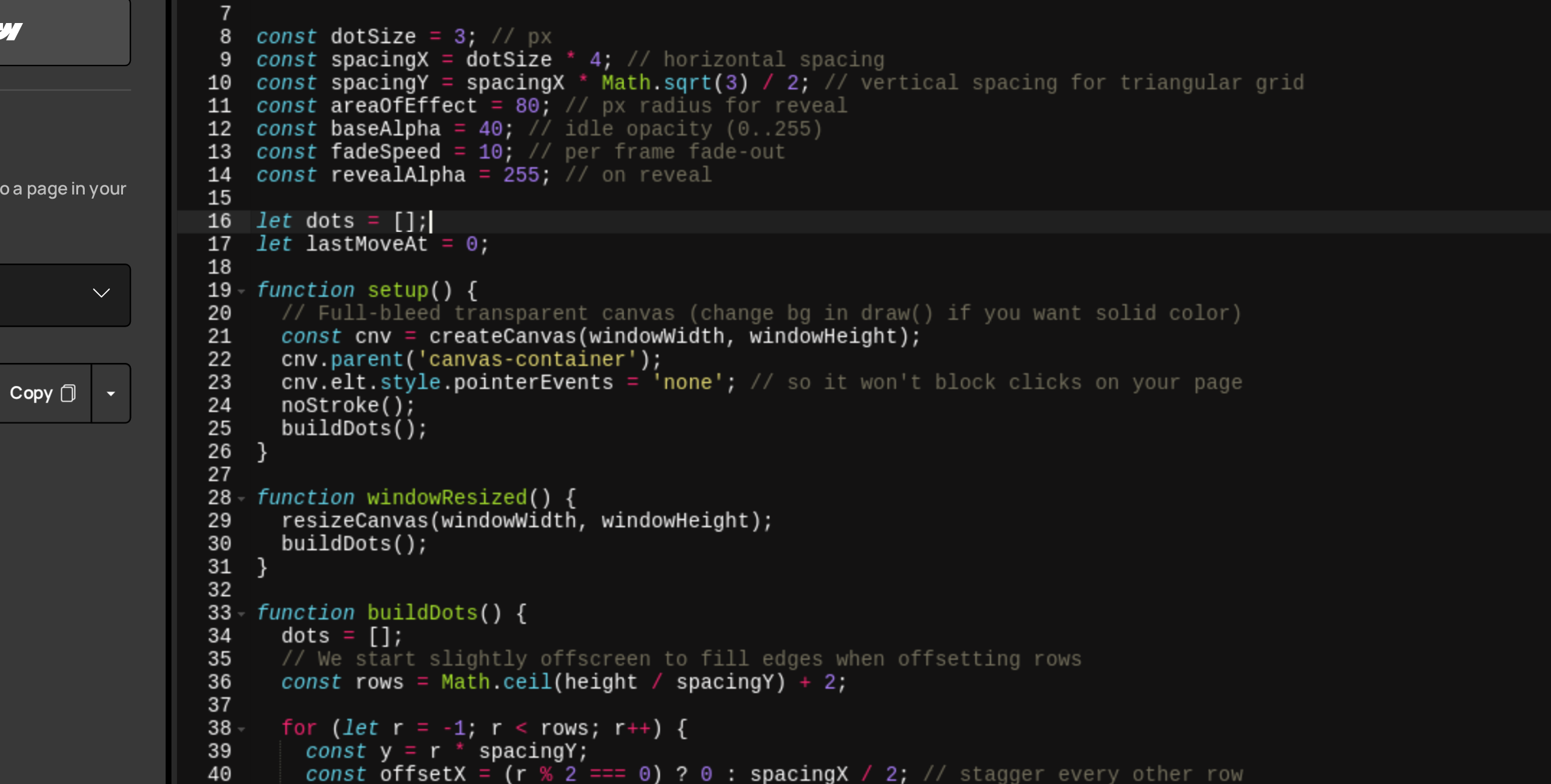
scroll to position [0, 4]
click at [437, 159] on div "* - Vertical row spacing is spacing * sqrt(3) / 2 * - Resizes with the window *…" at bounding box center [914, 446] width 1248 height 684
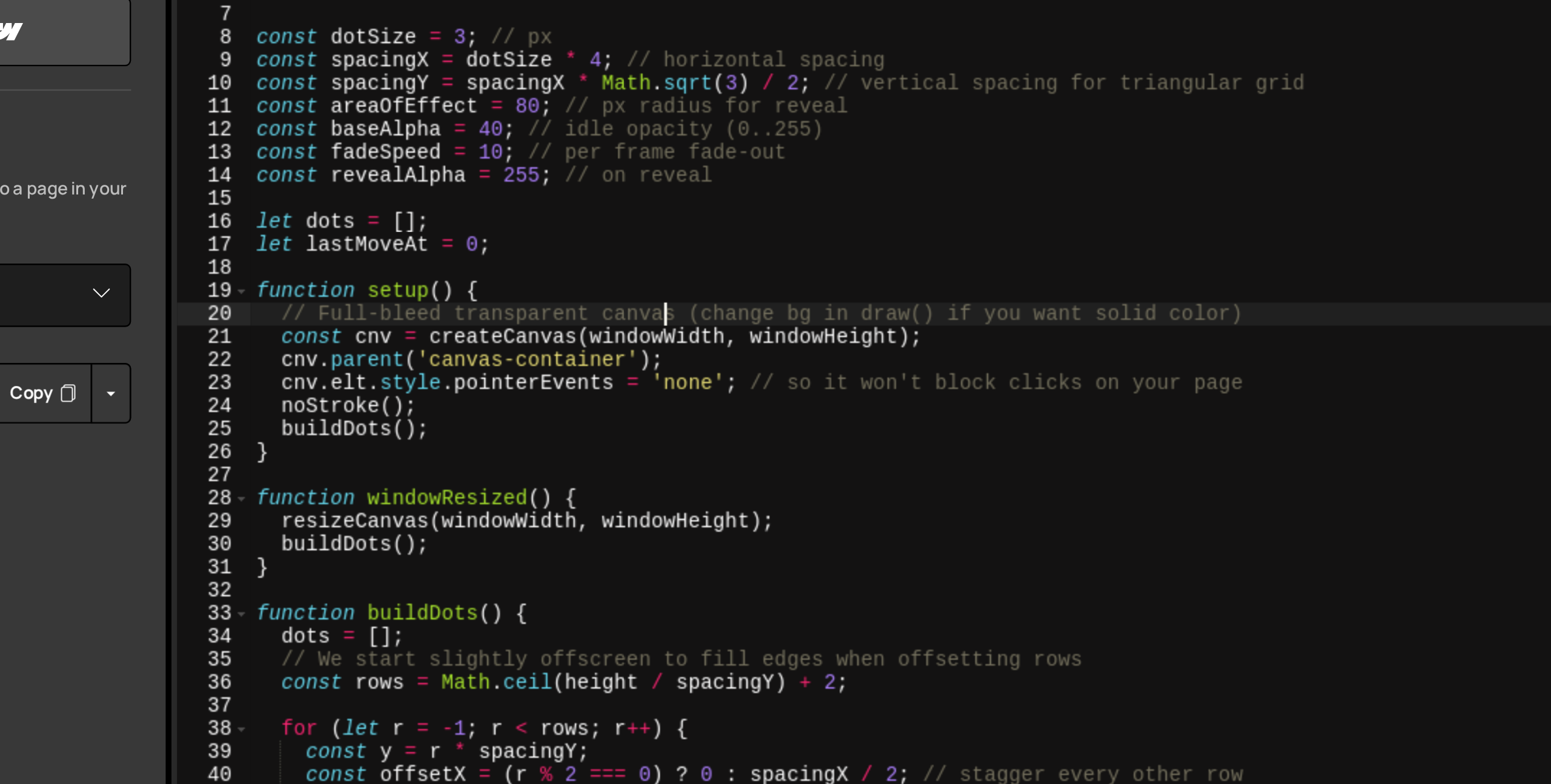
click at [466, 261] on div "* - Vertical row spacing is spacing * sqrt(3) / 2 * - Resizes with the window *…" at bounding box center [914, 446] width 1248 height 684
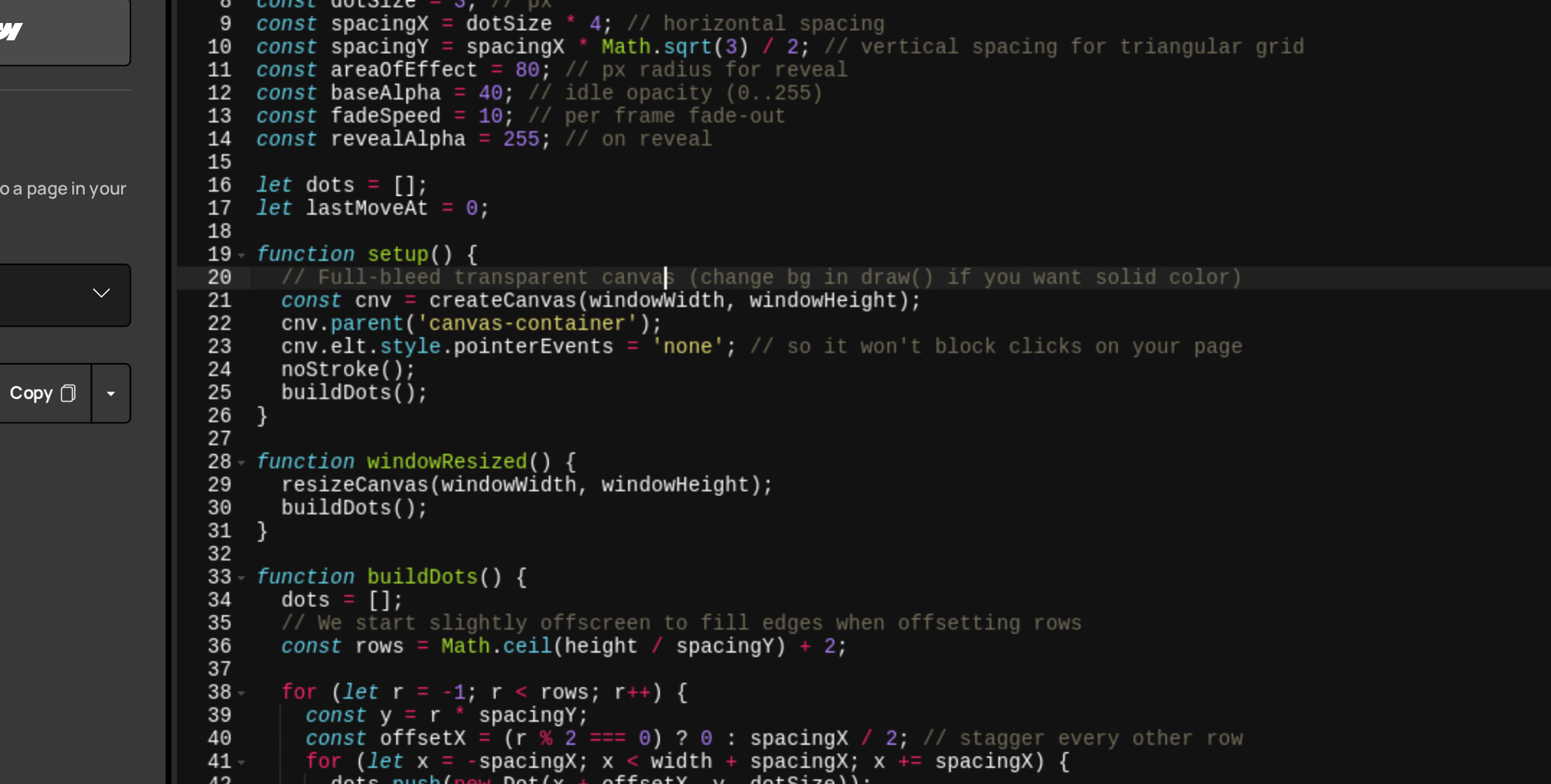
scroll to position [70, 0]
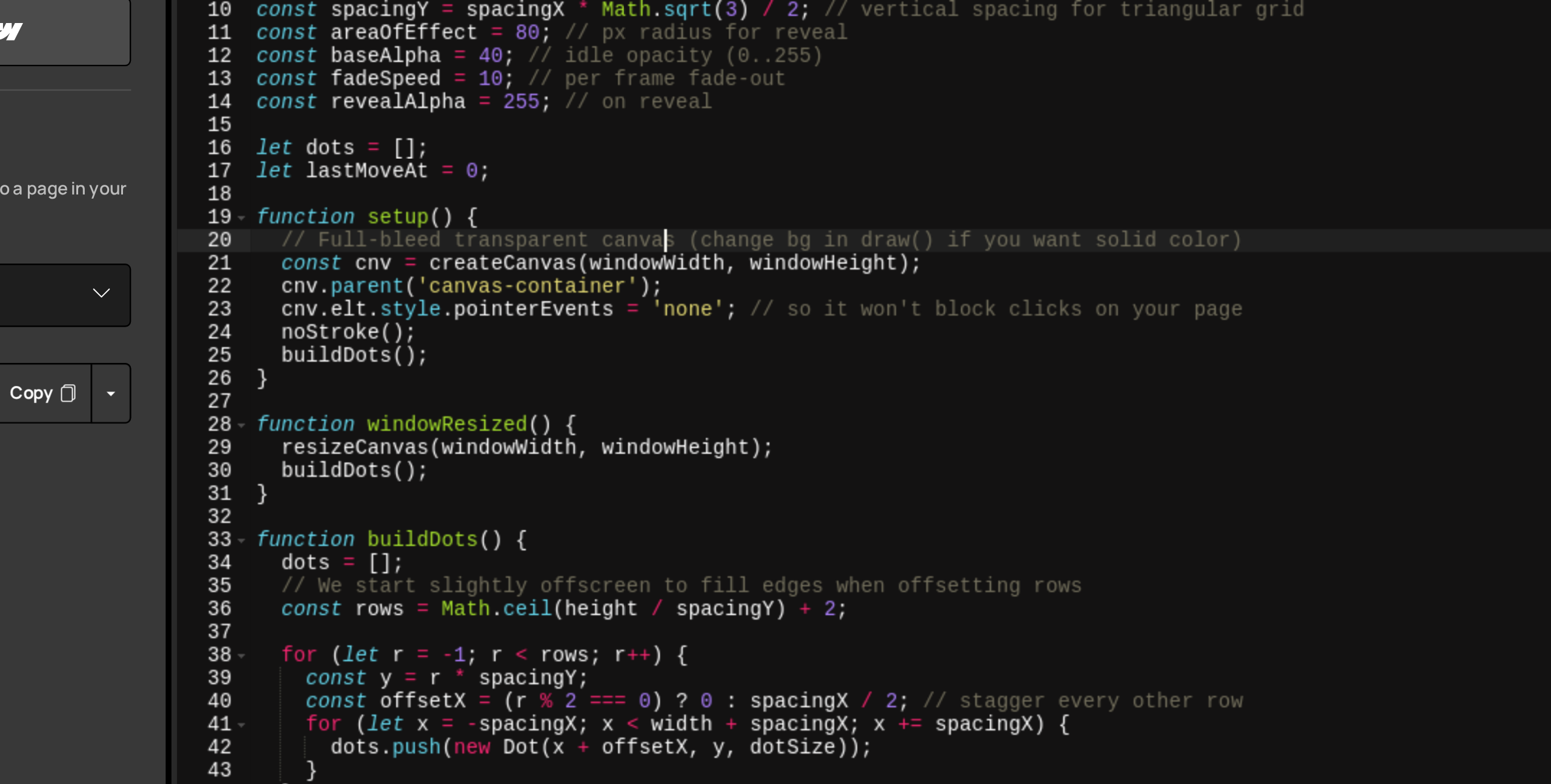
click at [466, 261] on div "const dotSize = 3 ; // px const spacingX = dotSize * 4 ; // horizontal spacing …" at bounding box center [914, 454] width 1248 height 684
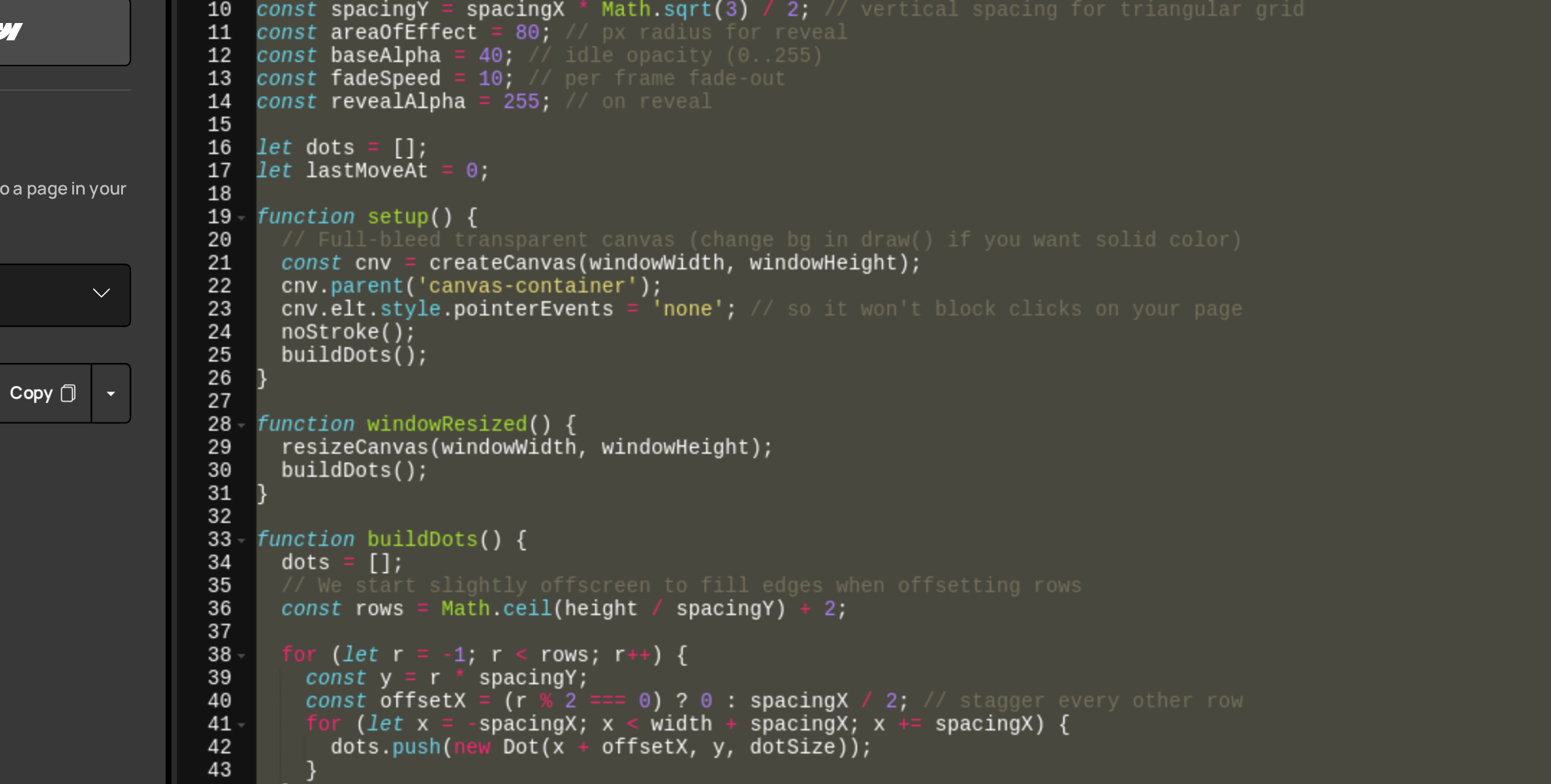
scroll to position [0, 0]
click at [466, 253] on div "const dotSize = 3 ; // px const spacingX = dotSize * 4 ; // horizontal spacing …" at bounding box center [914, 446] width 1248 height 665
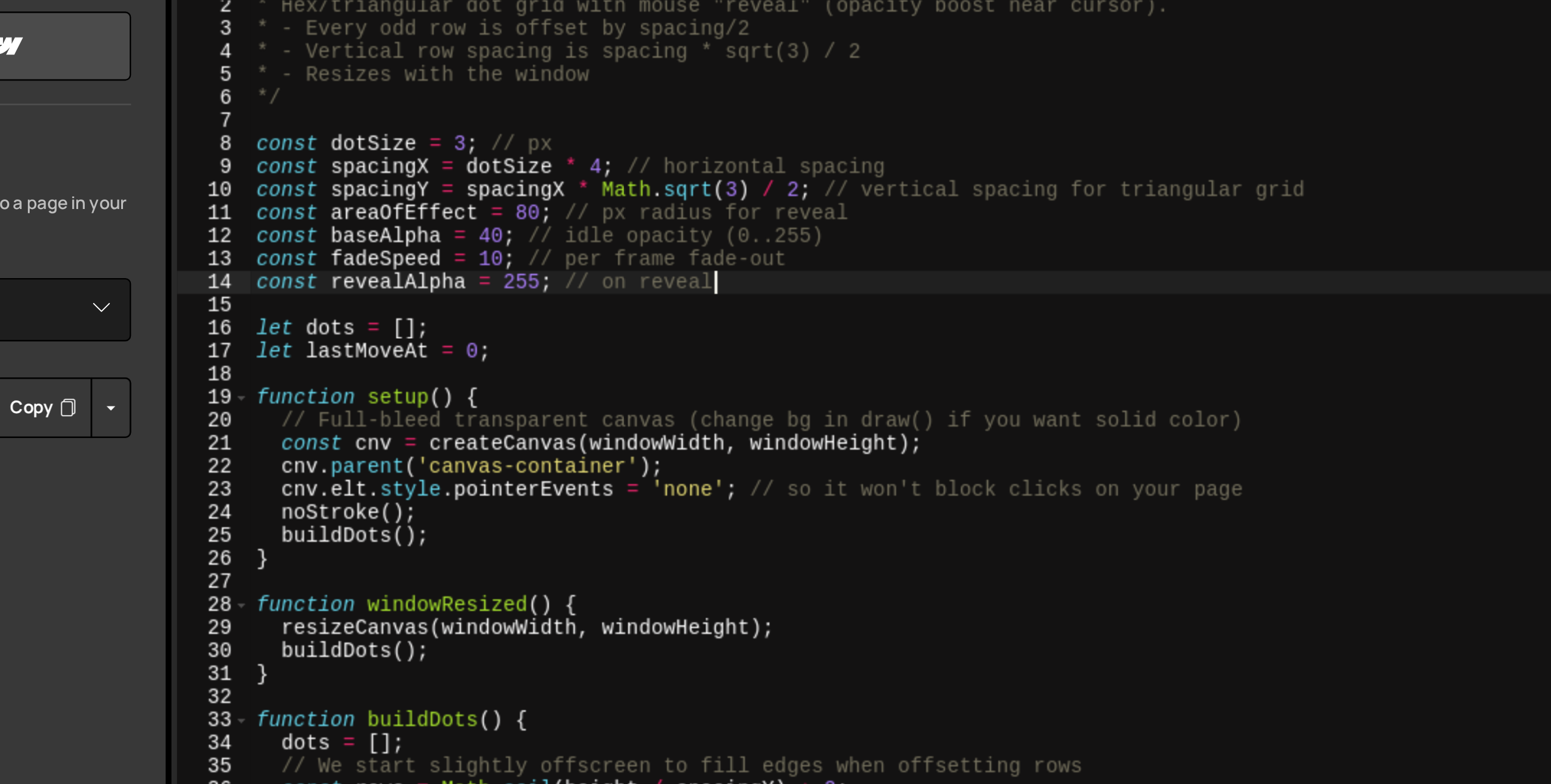
click at [510, 243] on div "/** * Hex/triangular dot grid with mouse "reveal" (opacity boost near cursor). …" at bounding box center [914, 455] width 1248 height 684
type textarea "}"
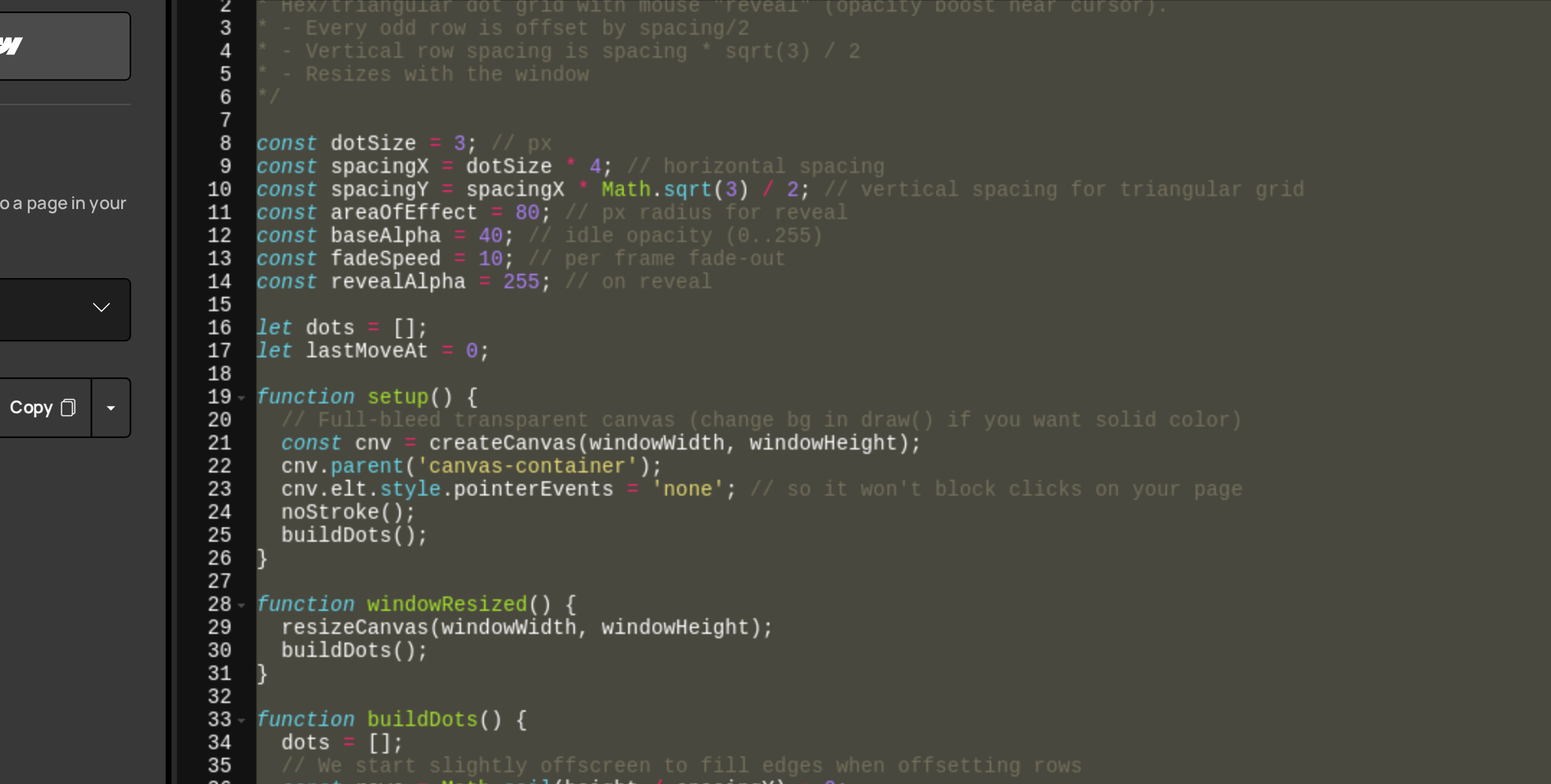
paste textarea
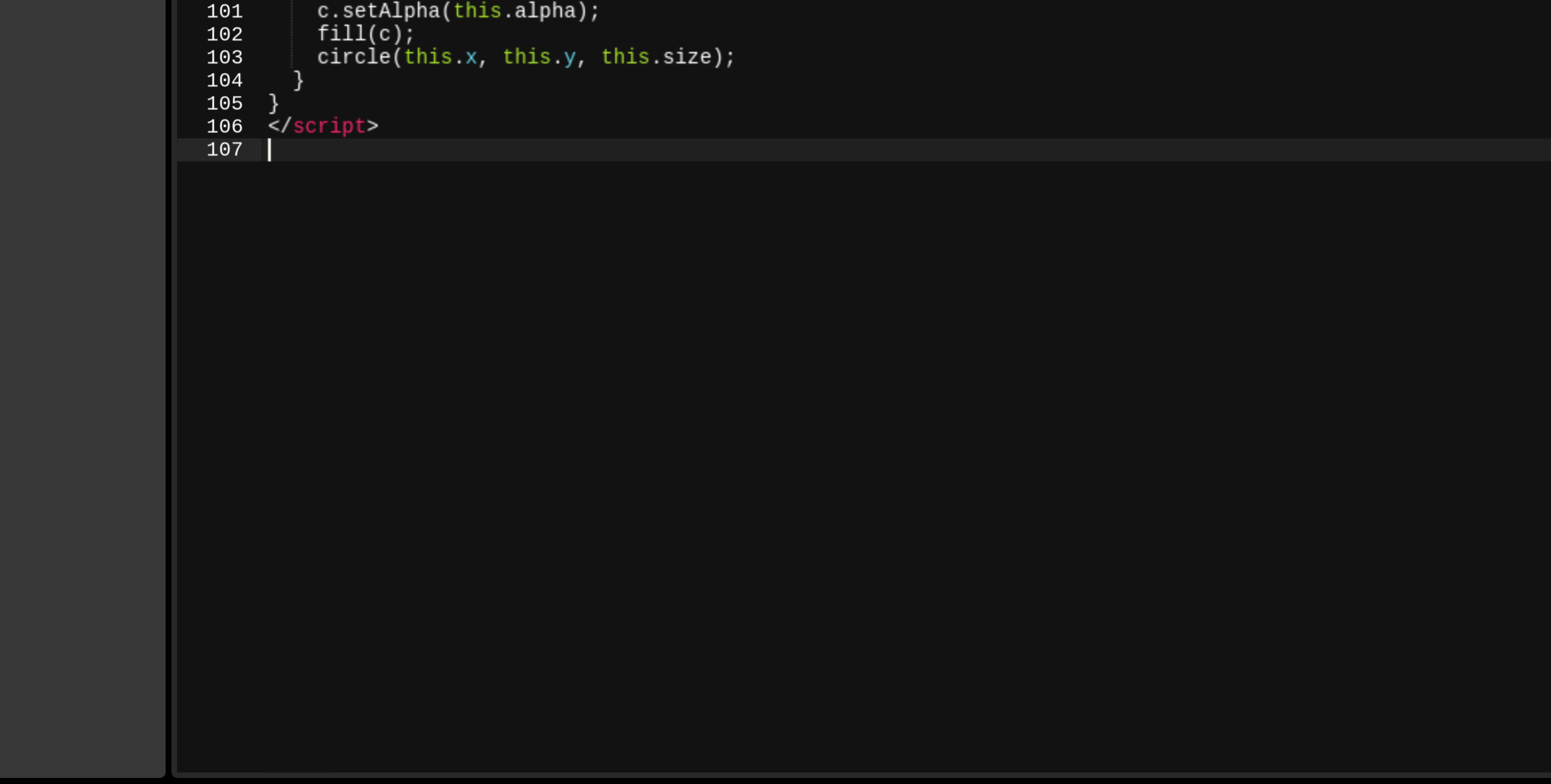
scroll to position [637, 0]
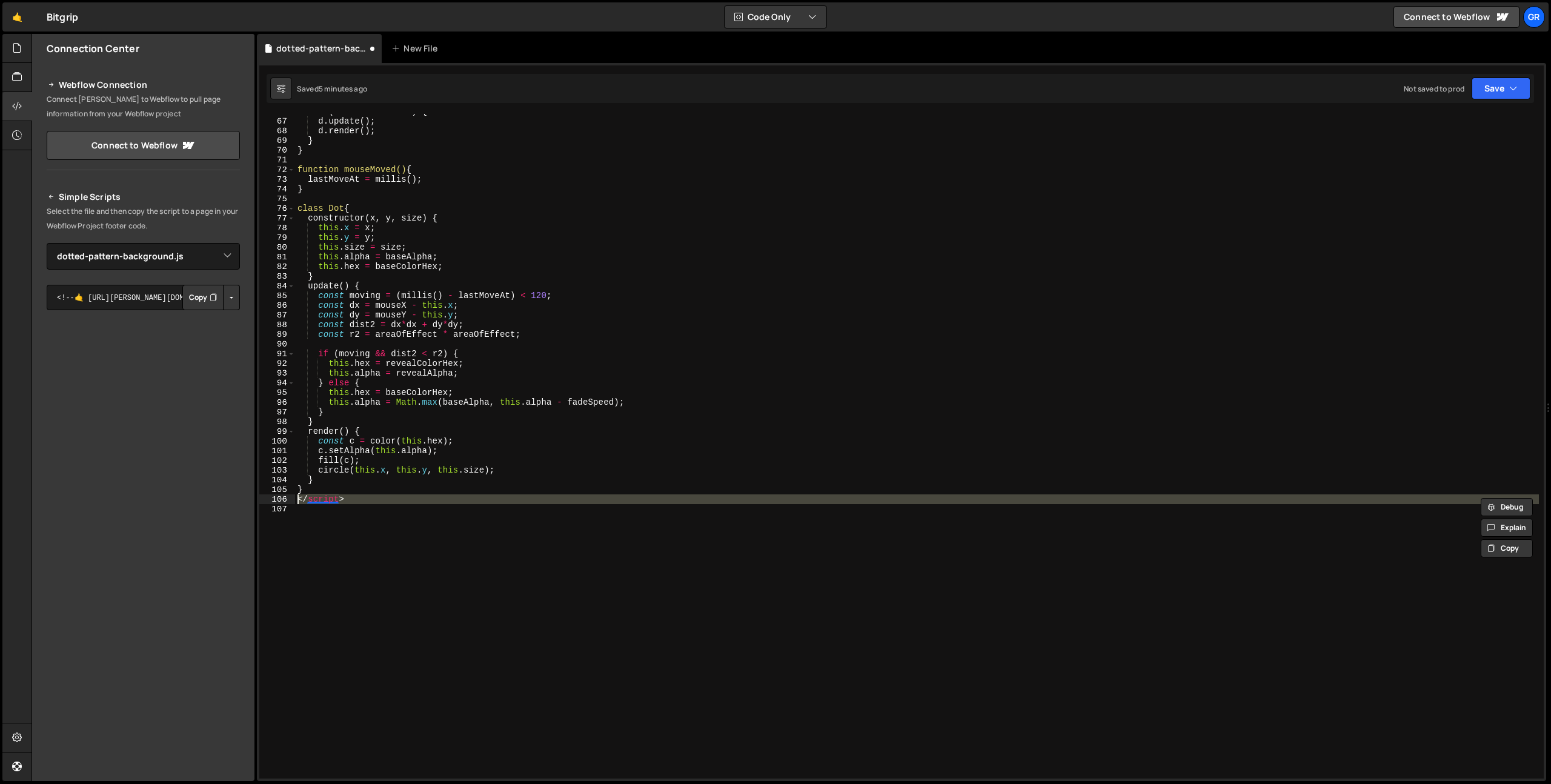
type textarea "} </script>"
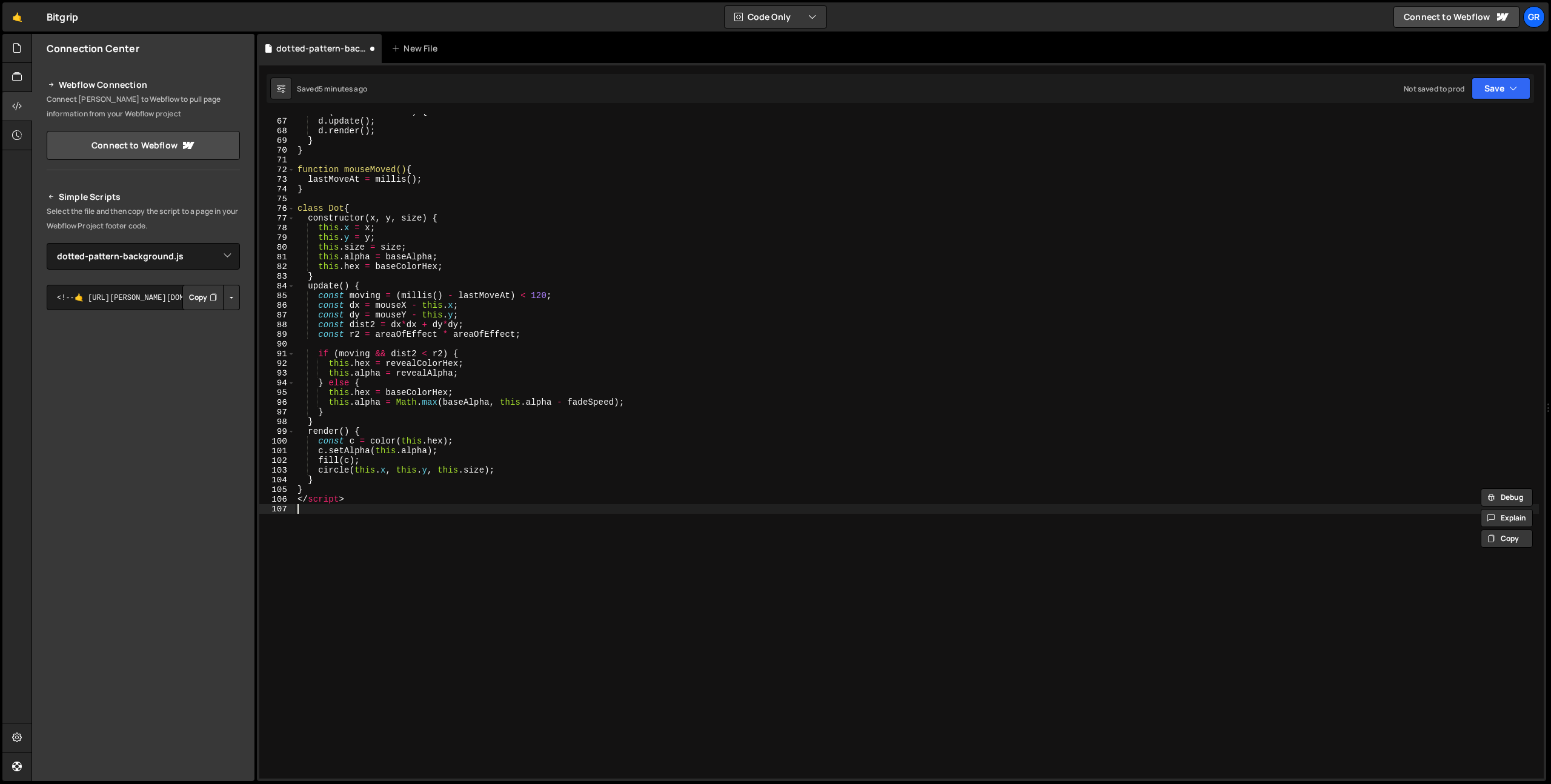
type textarea "</script>"
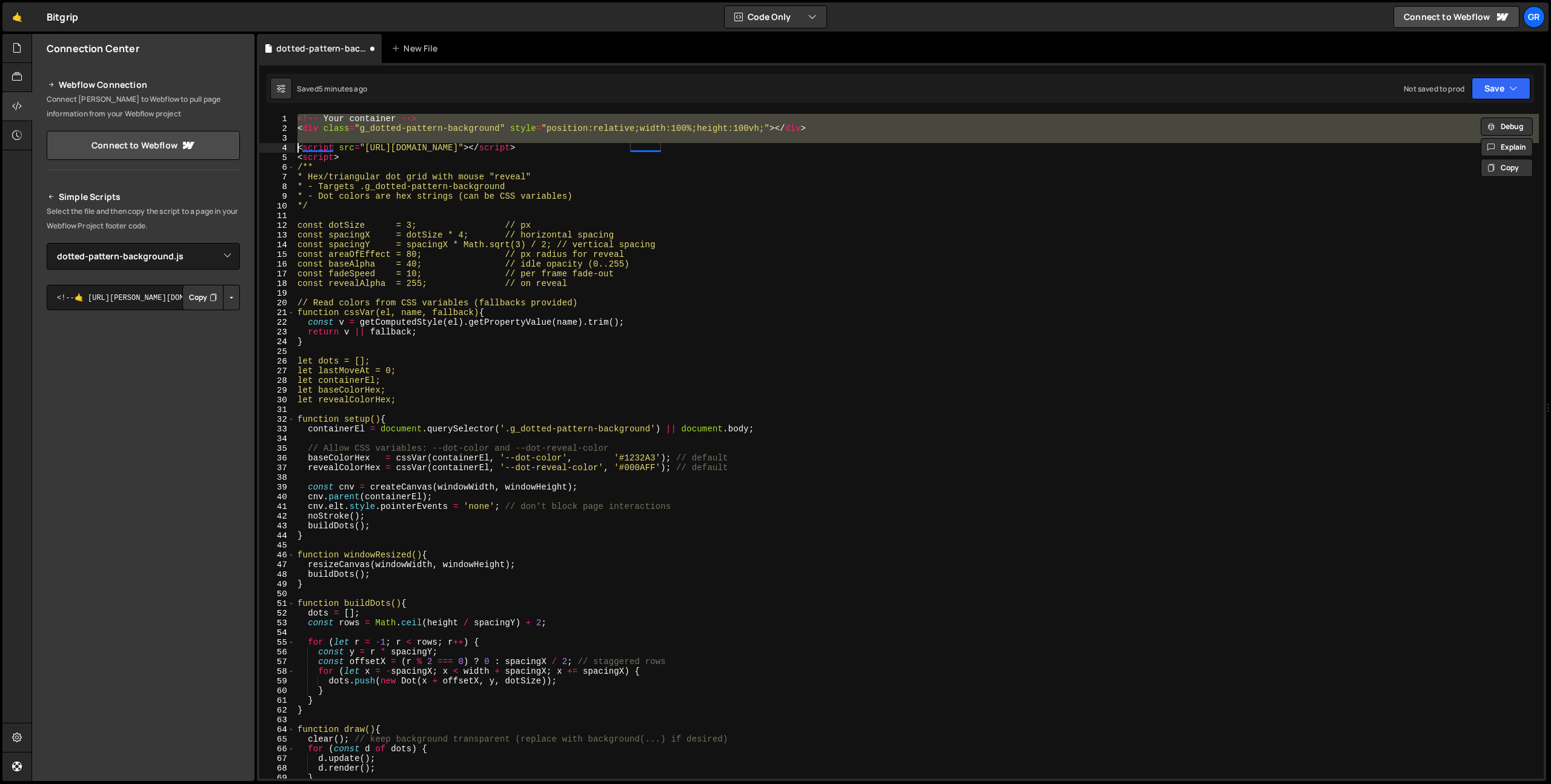
type textarea "<script src="https://cdn.jsdelivr.net/npm/p5@1.6.0/lib/p5.js"></script> <script>"
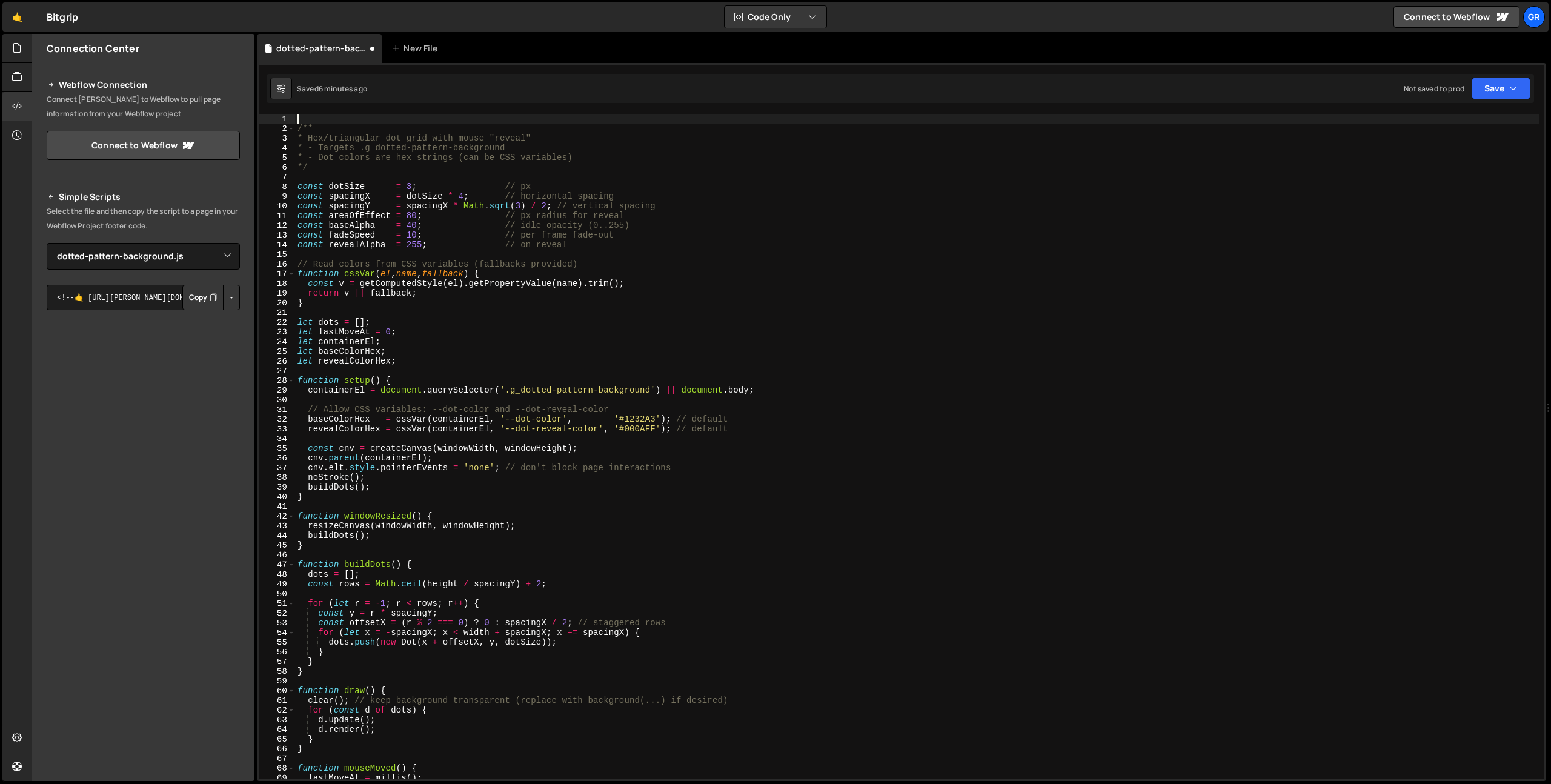
type textarea "/**"
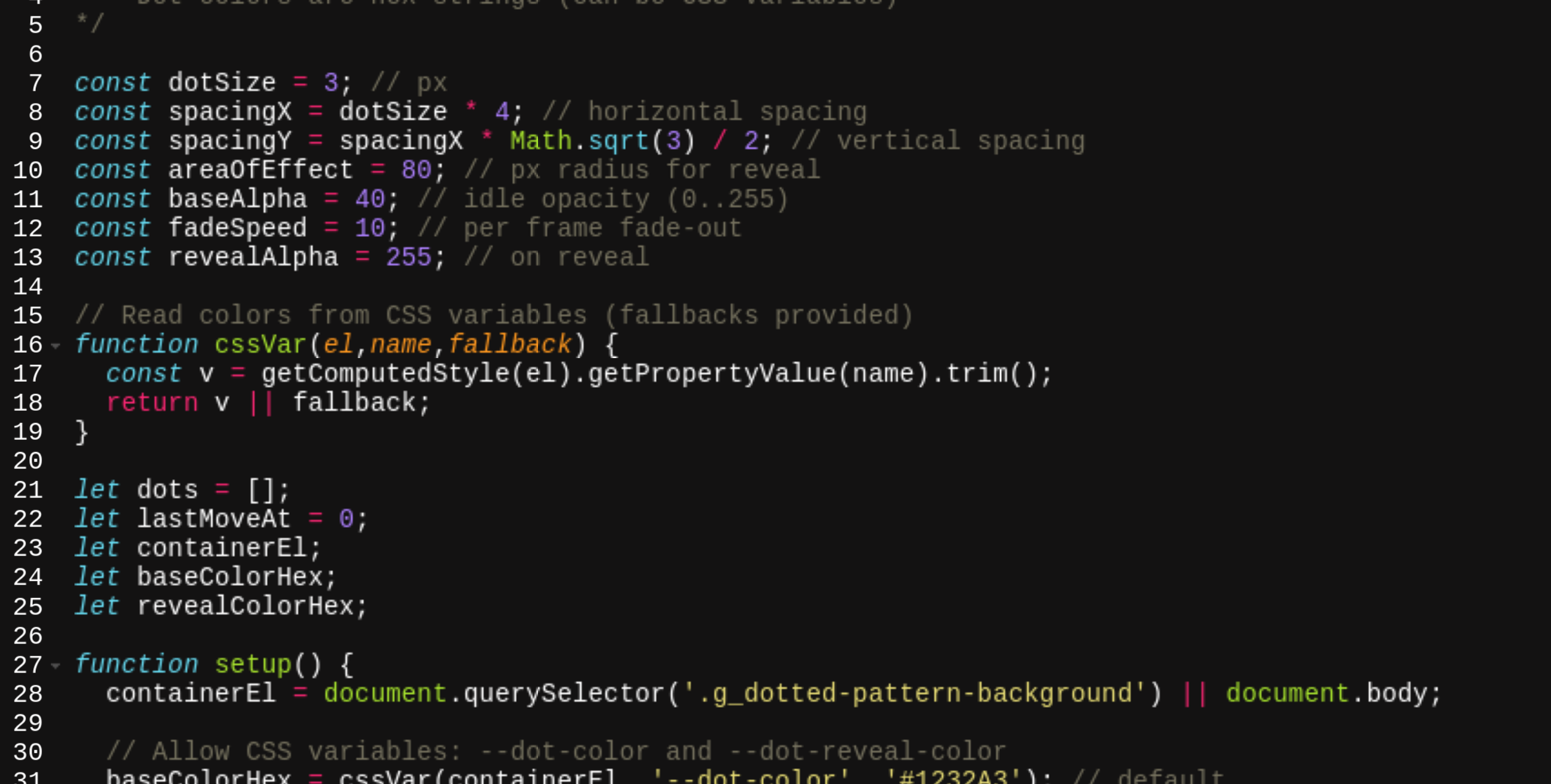
scroll to position [28, 0]
click at [453, 213] on div "* - Targets .g_dotted-pattern-background * - Dot colors are hex strings (can be…" at bounding box center [917, 447] width 1244 height 684
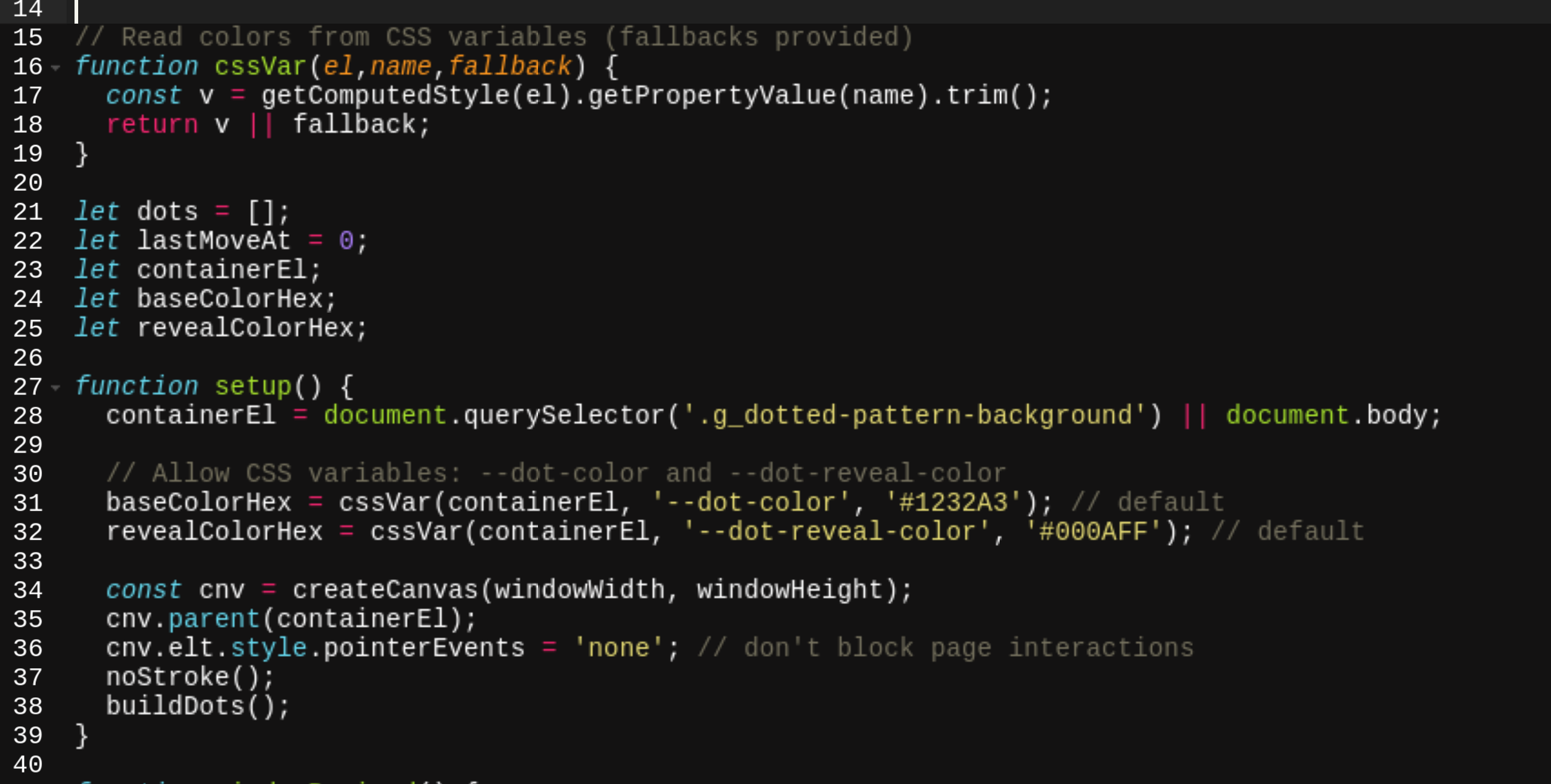
scroll to position [129, 0]
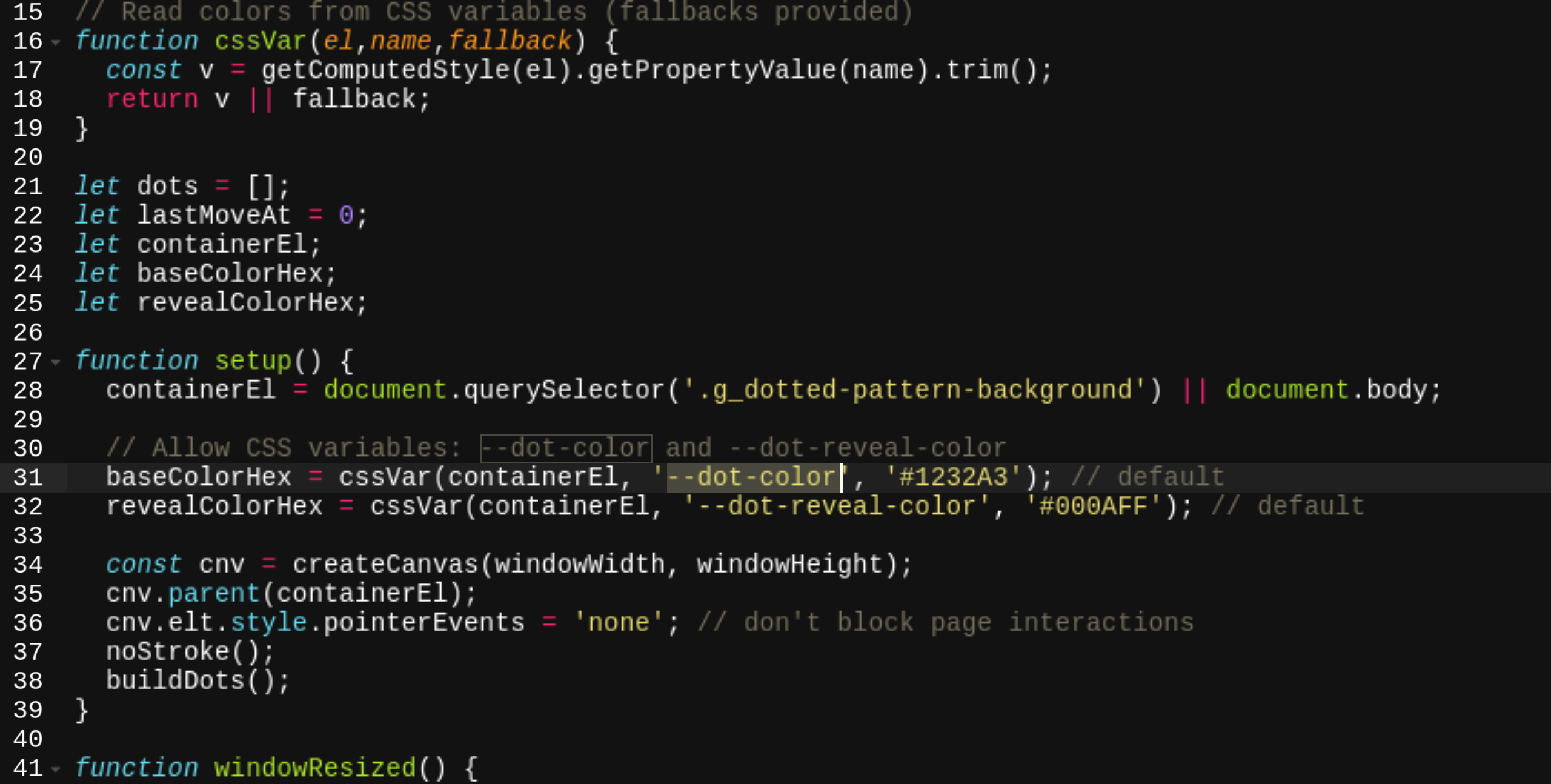
drag, startPoint x: 495, startPoint y: 280, endPoint x: 550, endPoint y: 278, distance: 55.0
click at [550, 278] on div "// Read colors from CSS variables (fallbacks provided) function cssVar ( el , n…" at bounding box center [917, 453] width 1244 height 684
paste textarea "var(--_theme---pattern-dots)"
drag, startPoint x: 515, startPoint y: 282, endPoint x: 496, endPoint y: 282, distance: 19.0
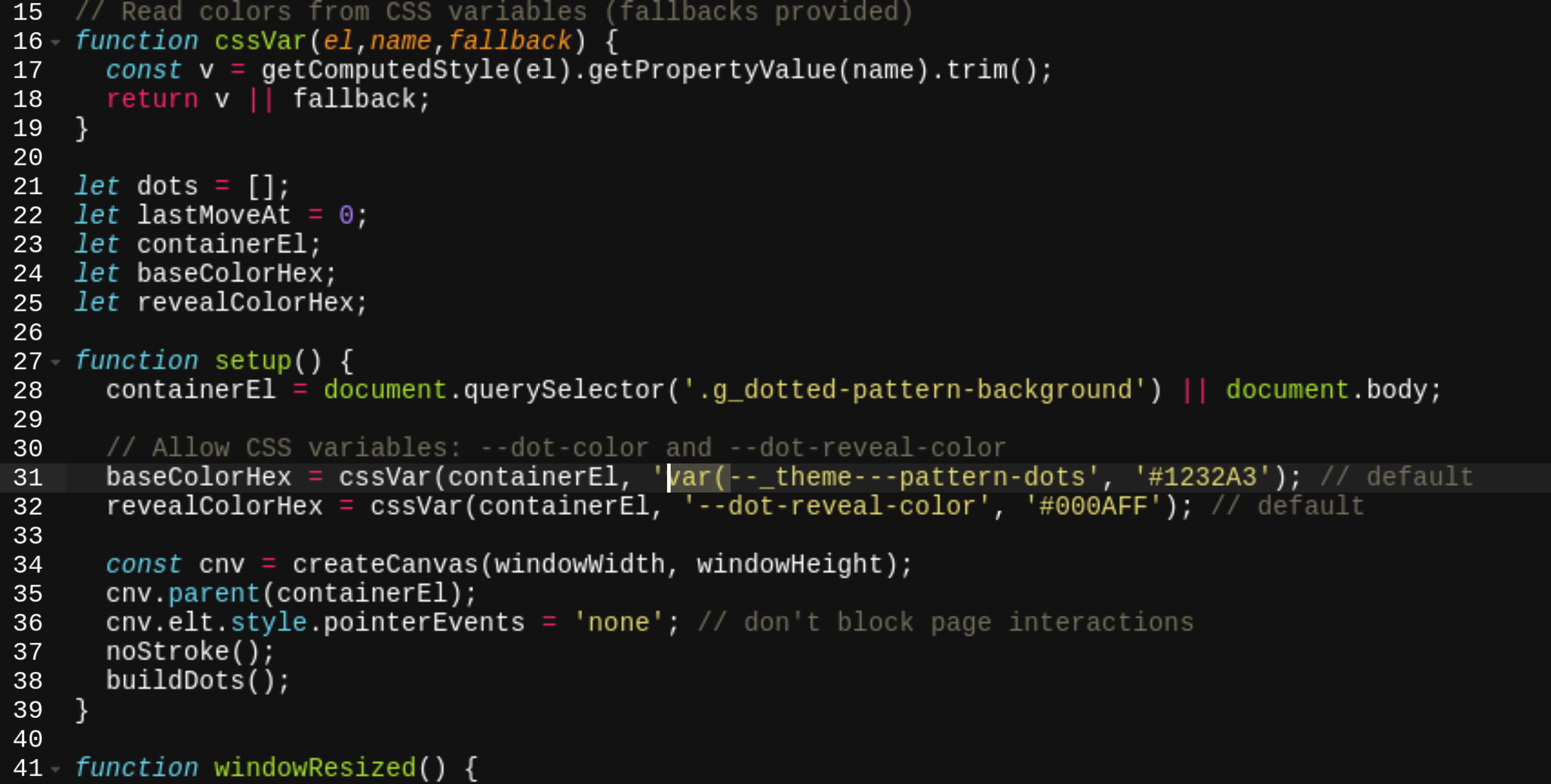
click at [496, 282] on div "// Read colors from CSS variables (fallbacks provided) function cssVar ( el , n…" at bounding box center [917, 453] width 1244 height 684
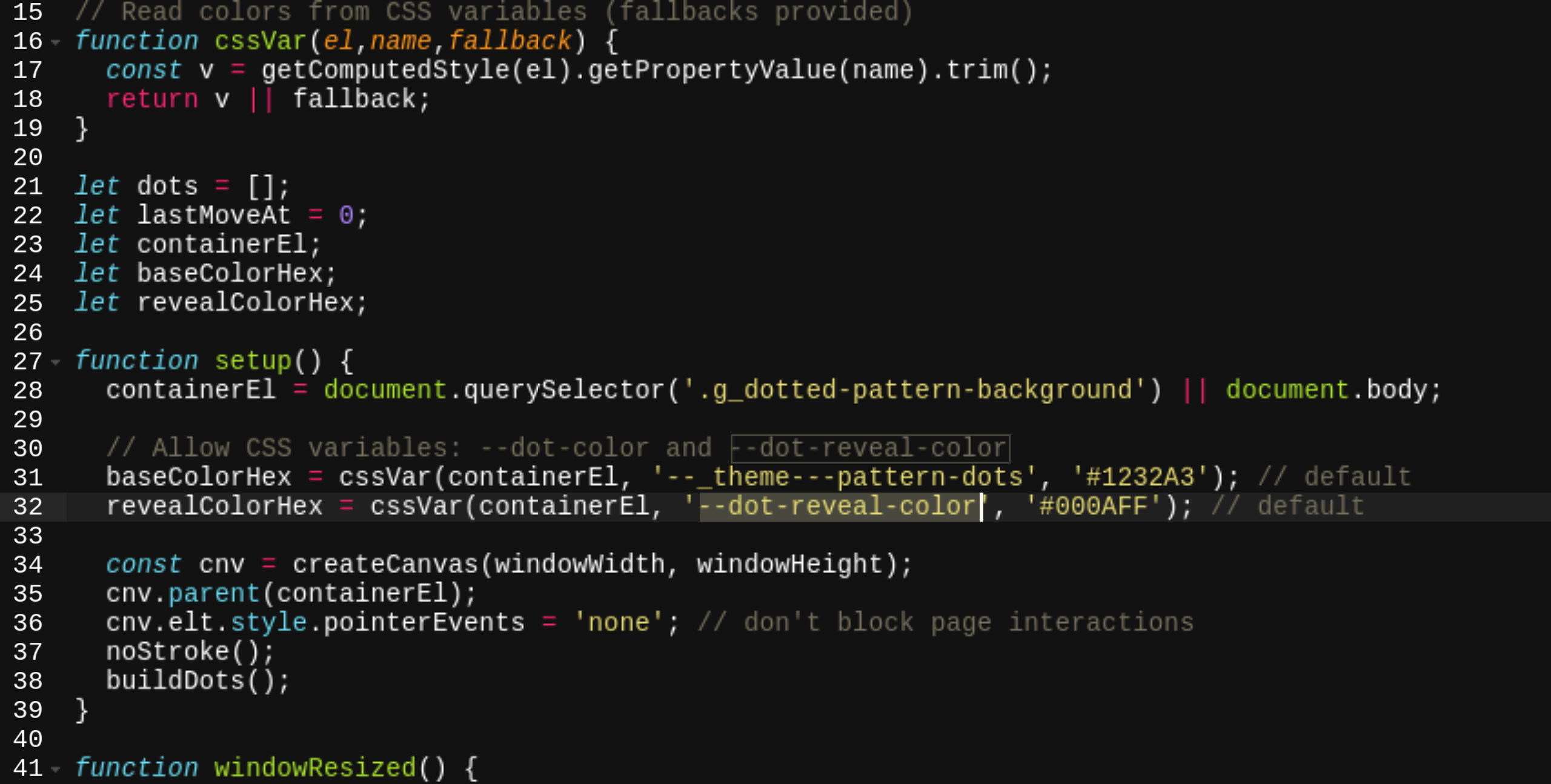
drag, startPoint x: 506, startPoint y: 291, endPoint x: 598, endPoint y: 290, distance: 92.0
click at [598, 290] on div "// Read colors from CSS variables (fallbacks provided) function cssVar ( el , n…" at bounding box center [917, 453] width 1244 height 684
paste textarea "var(--_theme---pattern-dots-active)"
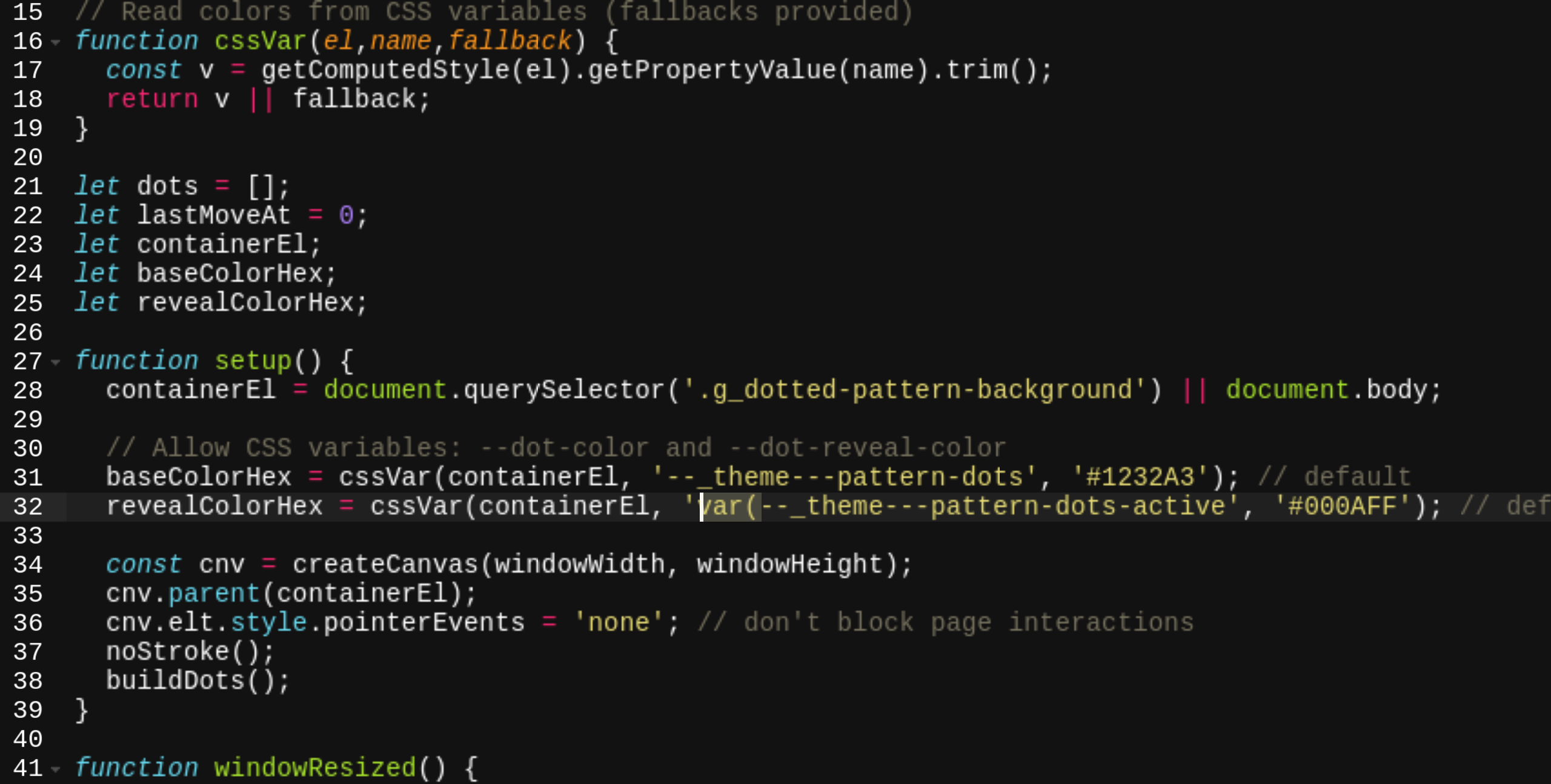
drag, startPoint x: 526, startPoint y: 292, endPoint x: 507, endPoint y: 292, distance: 19.0
click at [507, 292] on div "// Read colors from CSS variables (fallbacks provided) function cssVar ( el , n…" at bounding box center [917, 453] width 1244 height 684
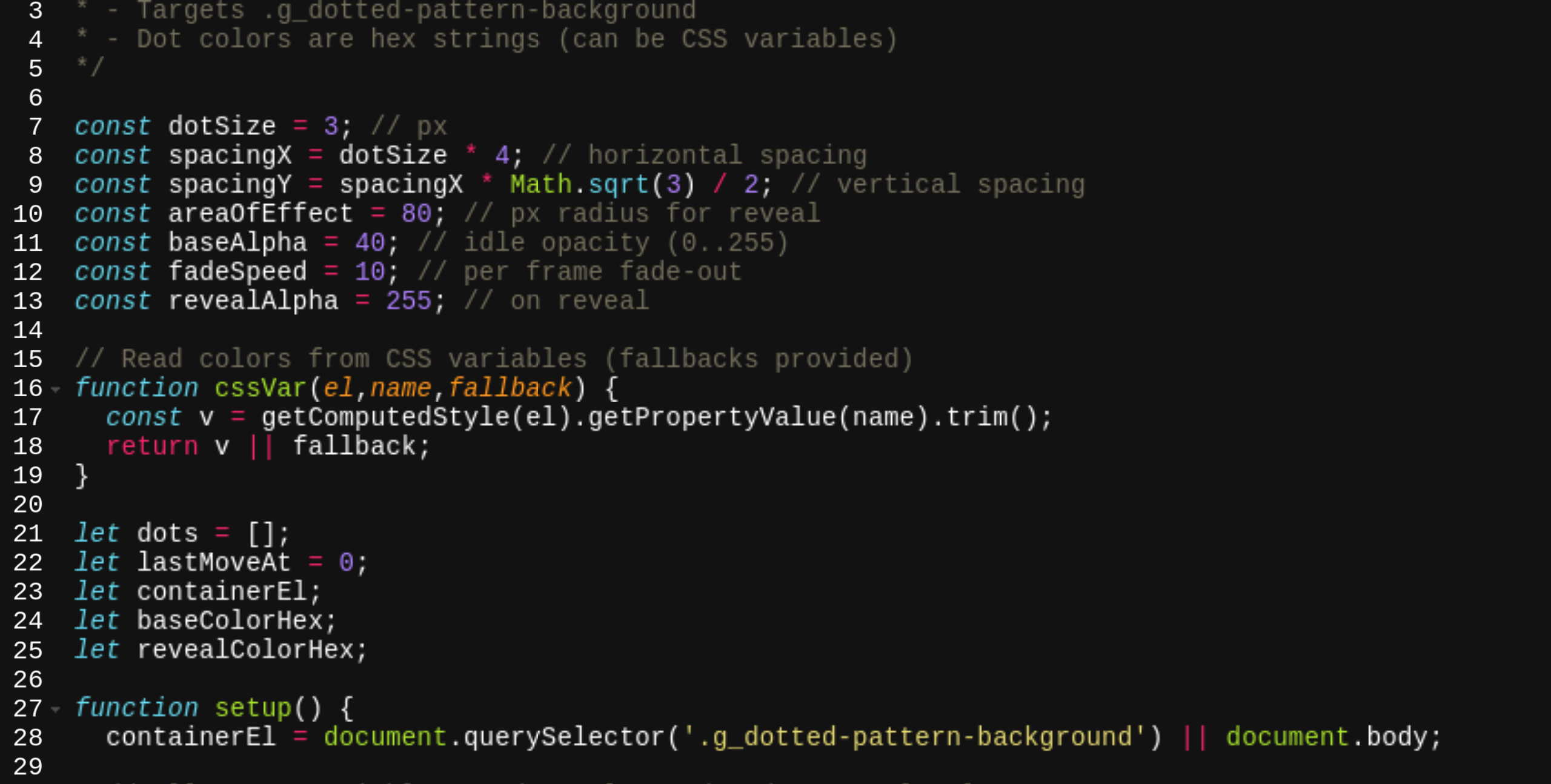
scroll to position [13, 0]
click at [396, 202] on div "* Hex/triangular dot grid with mouse "reveal" * - Targets .g_dotted-pattern-bac…" at bounding box center [917, 452] width 1244 height 684
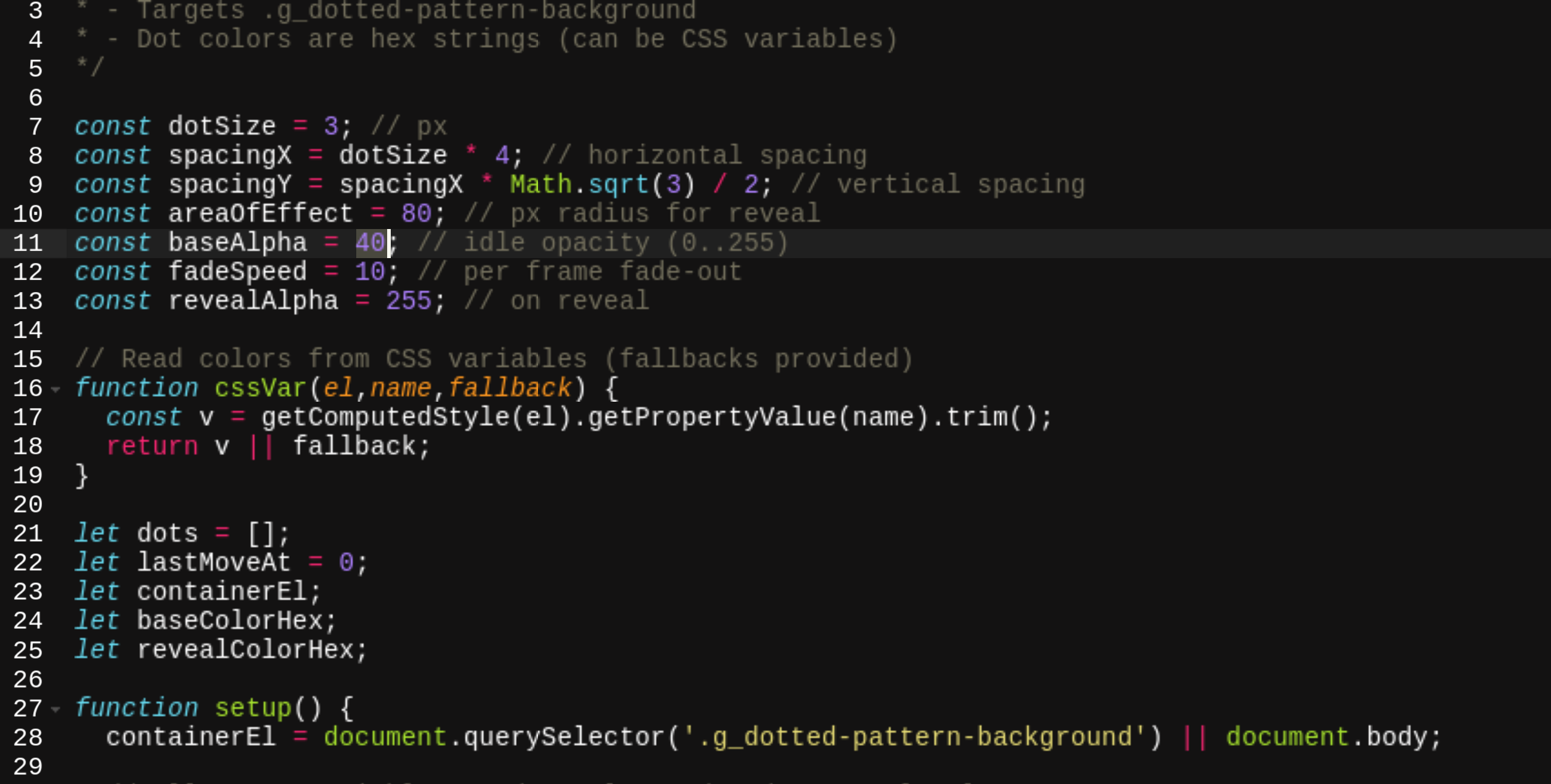
click at [396, 202] on div "* Hex/triangular dot grid with mouse "reveal" * - Targets .g_dotted-pattern-bac…" at bounding box center [917, 452] width 1244 height 684
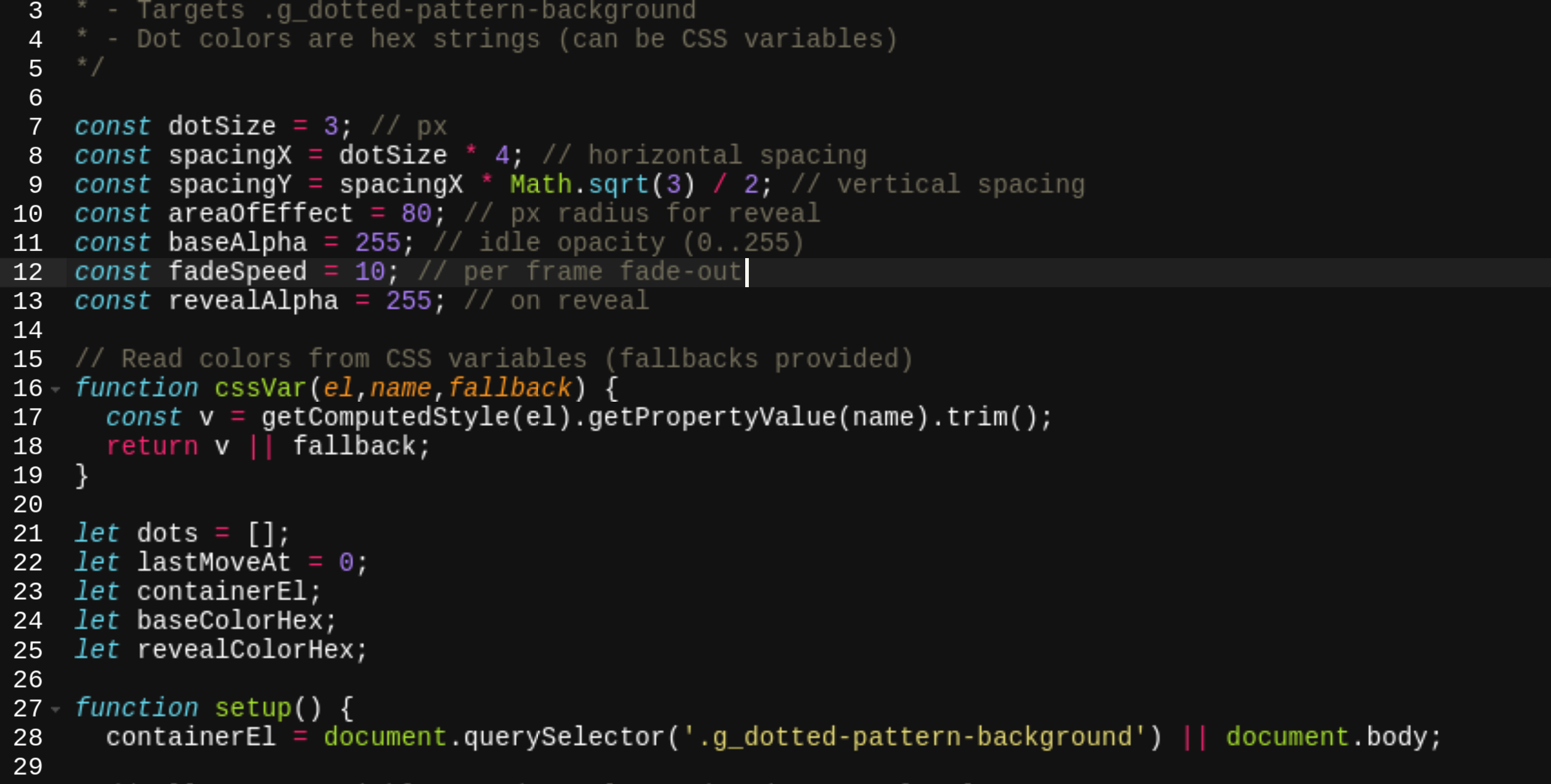
click at [531, 209] on div "* Hex/triangular dot grid with mouse "reveal" * - Targets .g_dotted-pattern-bac…" at bounding box center [917, 452] width 1244 height 684
click at [398, 214] on div "* Hex/triangular dot grid with mouse "reveal" * - Targets .g_dotted-pattern-bac…" at bounding box center [917, 452] width 1244 height 684
click at [396, 211] on div "* Hex/triangular dot grid with mouse "reveal" * - Targets .g_dotted-pattern-bac…" at bounding box center [917, 452] width 1244 height 684
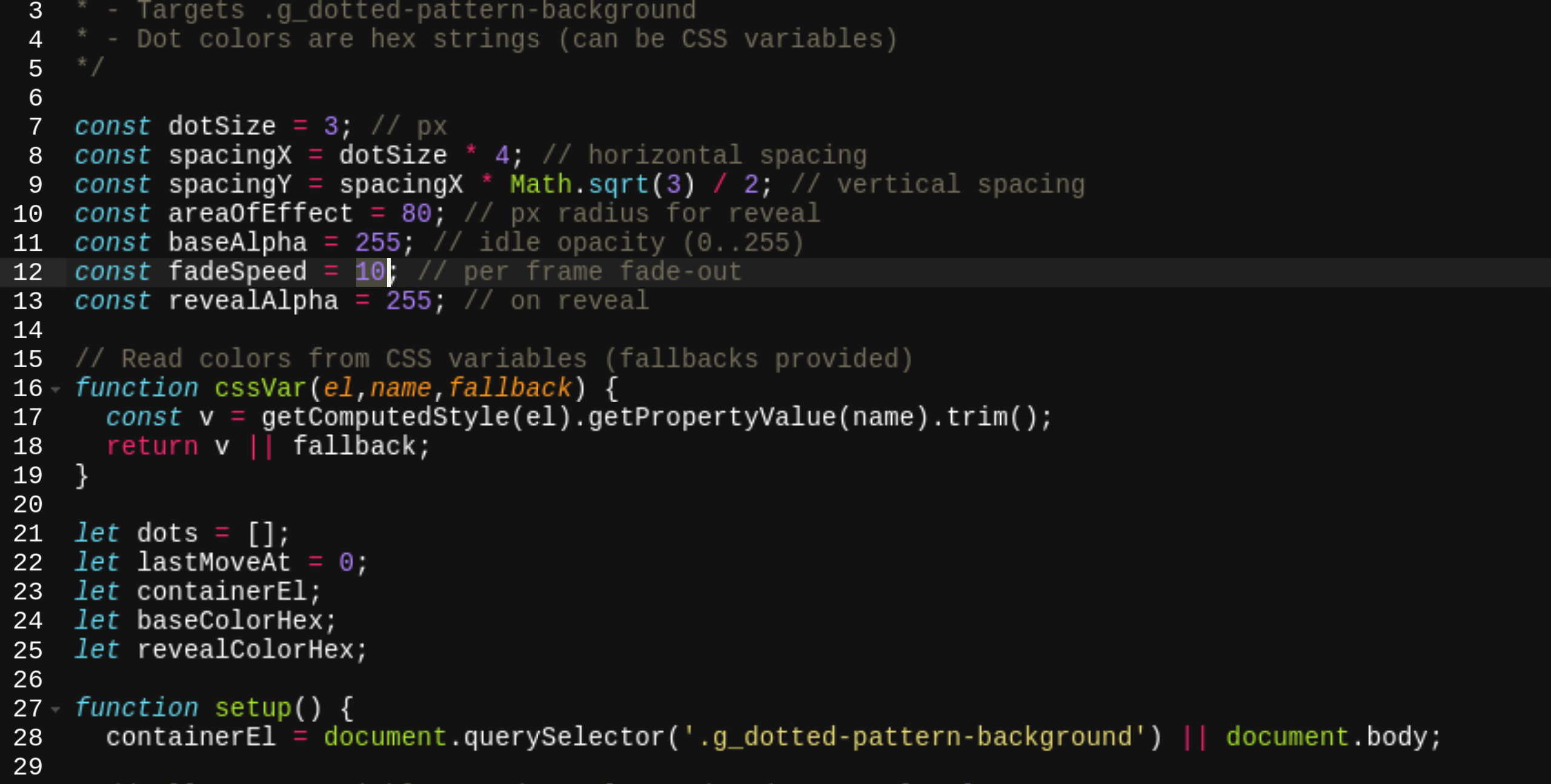
scroll to position [0, 7]
type textarea "const revealAlpha = 255; // on reveal"
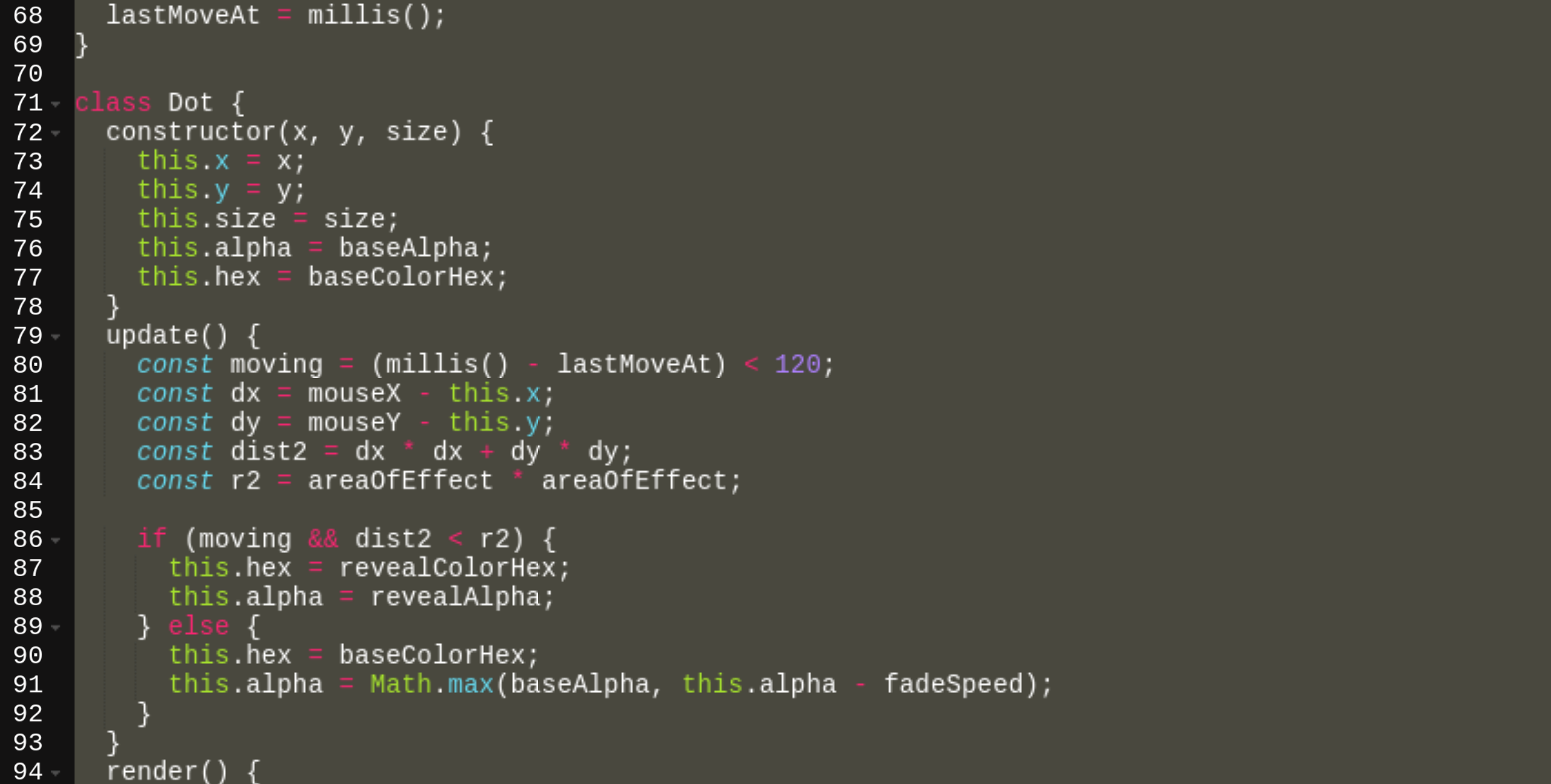
scroll to position [0, 0]
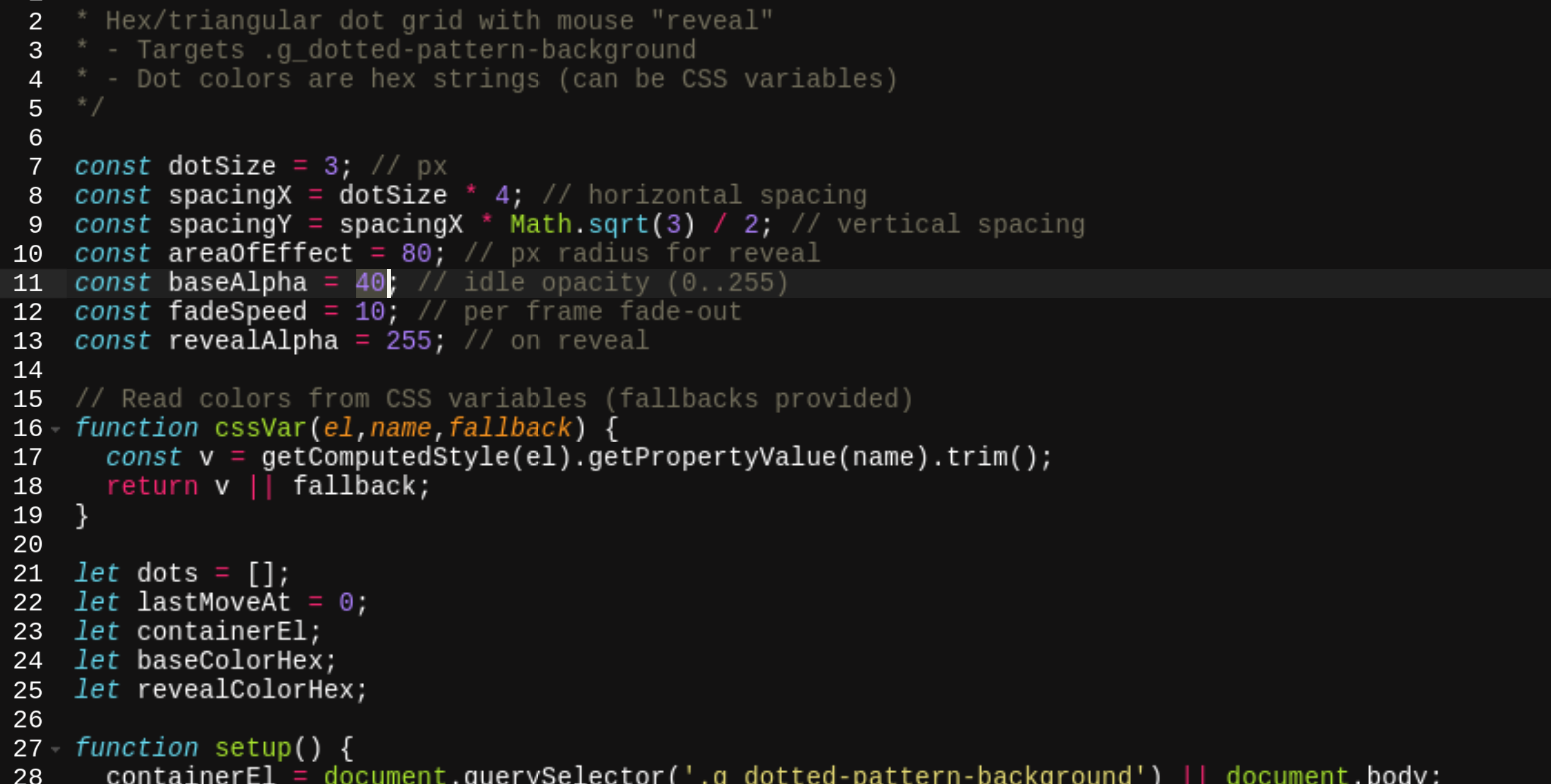
click at [429, 238] on div "/** * Hex/triangular dot grid with mouse "reveal" * - Targets .g_dotted-pattern…" at bounding box center [917, 455] width 1244 height 684
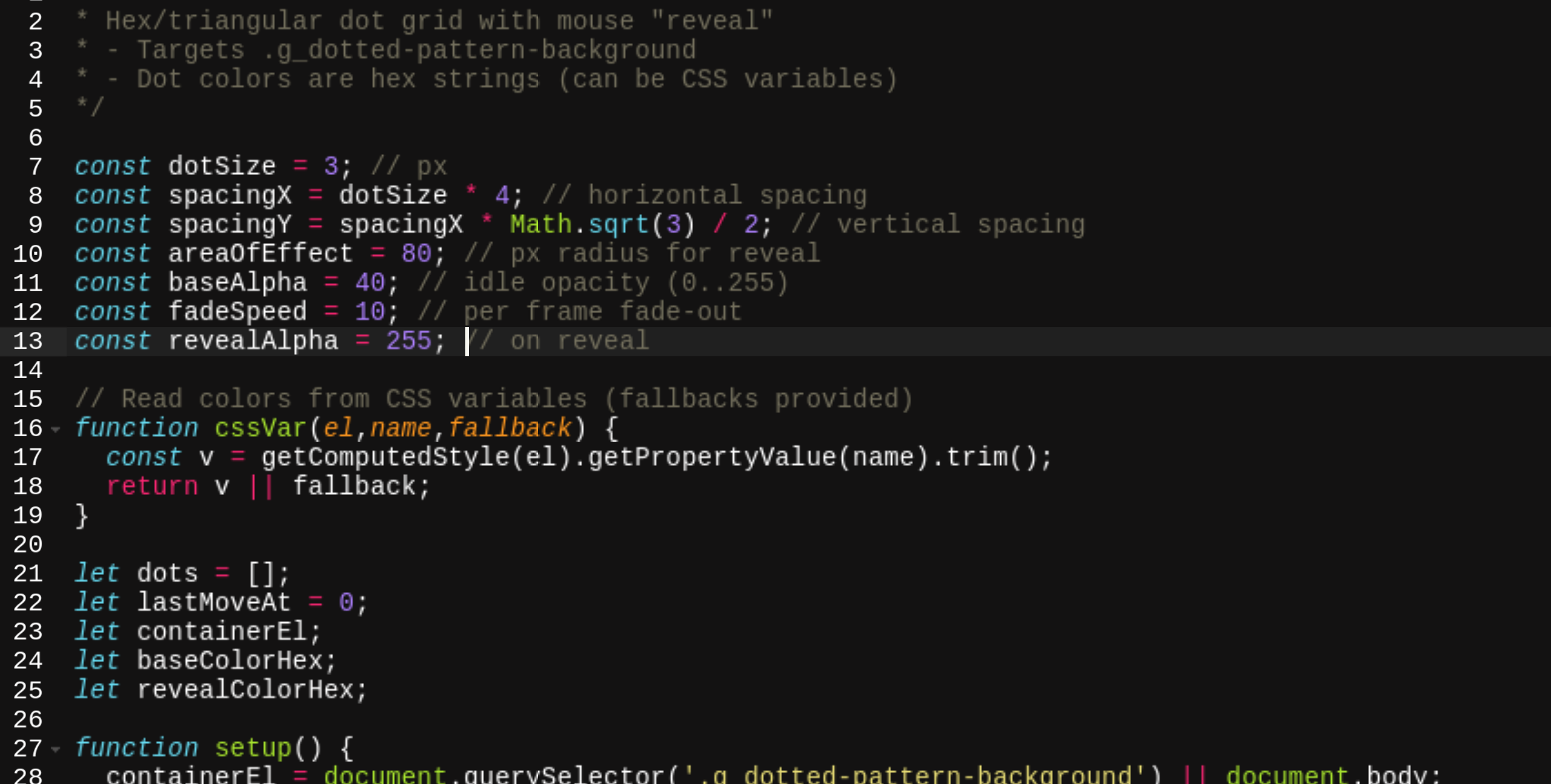
click at [418, 237] on div "/** * Hex/triangular dot grid with mouse "reveal" * - Targets .g_dotted-pattern…" at bounding box center [917, 455] width 1244 height 684
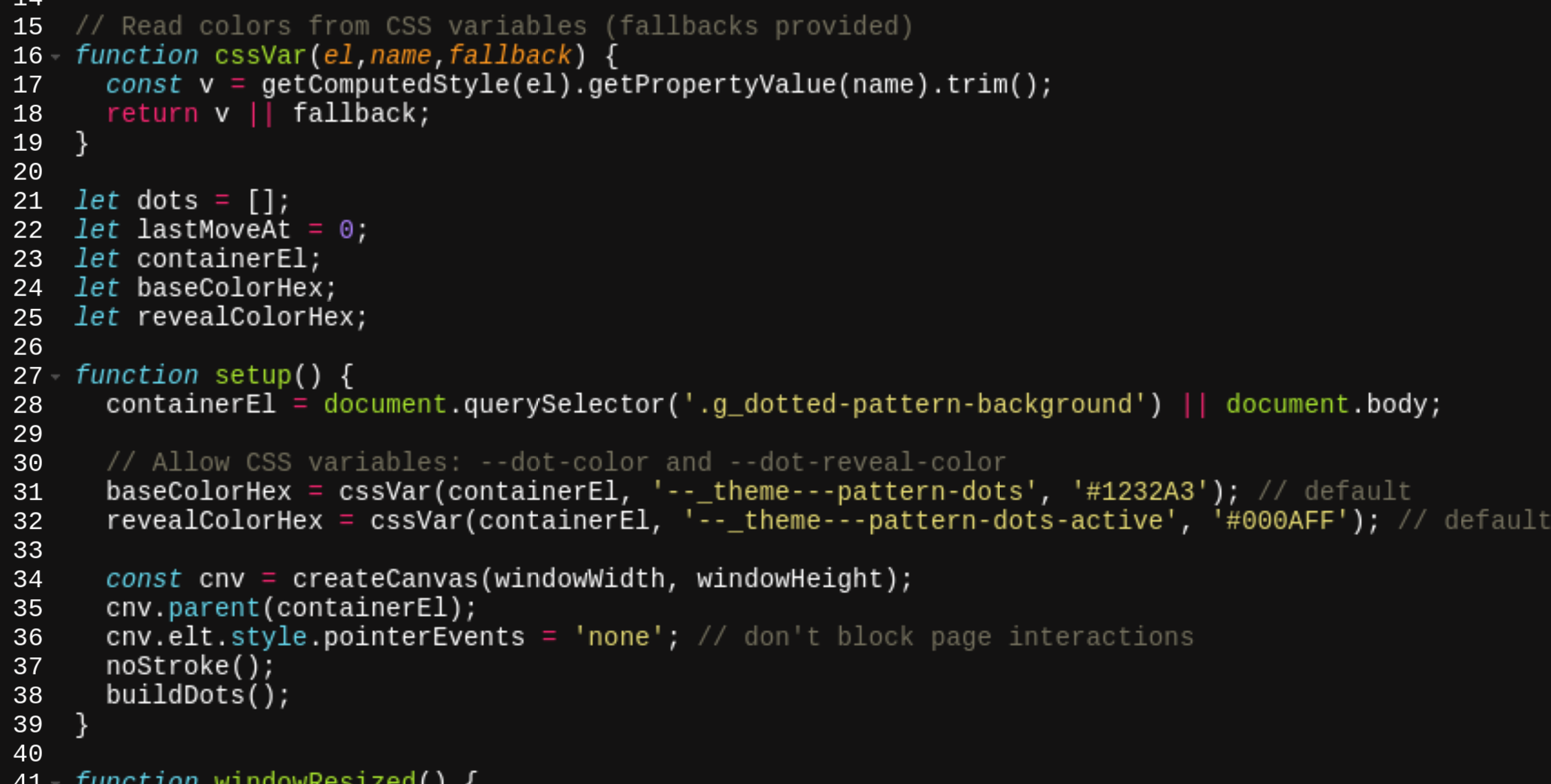
scroll to position [124, 0]
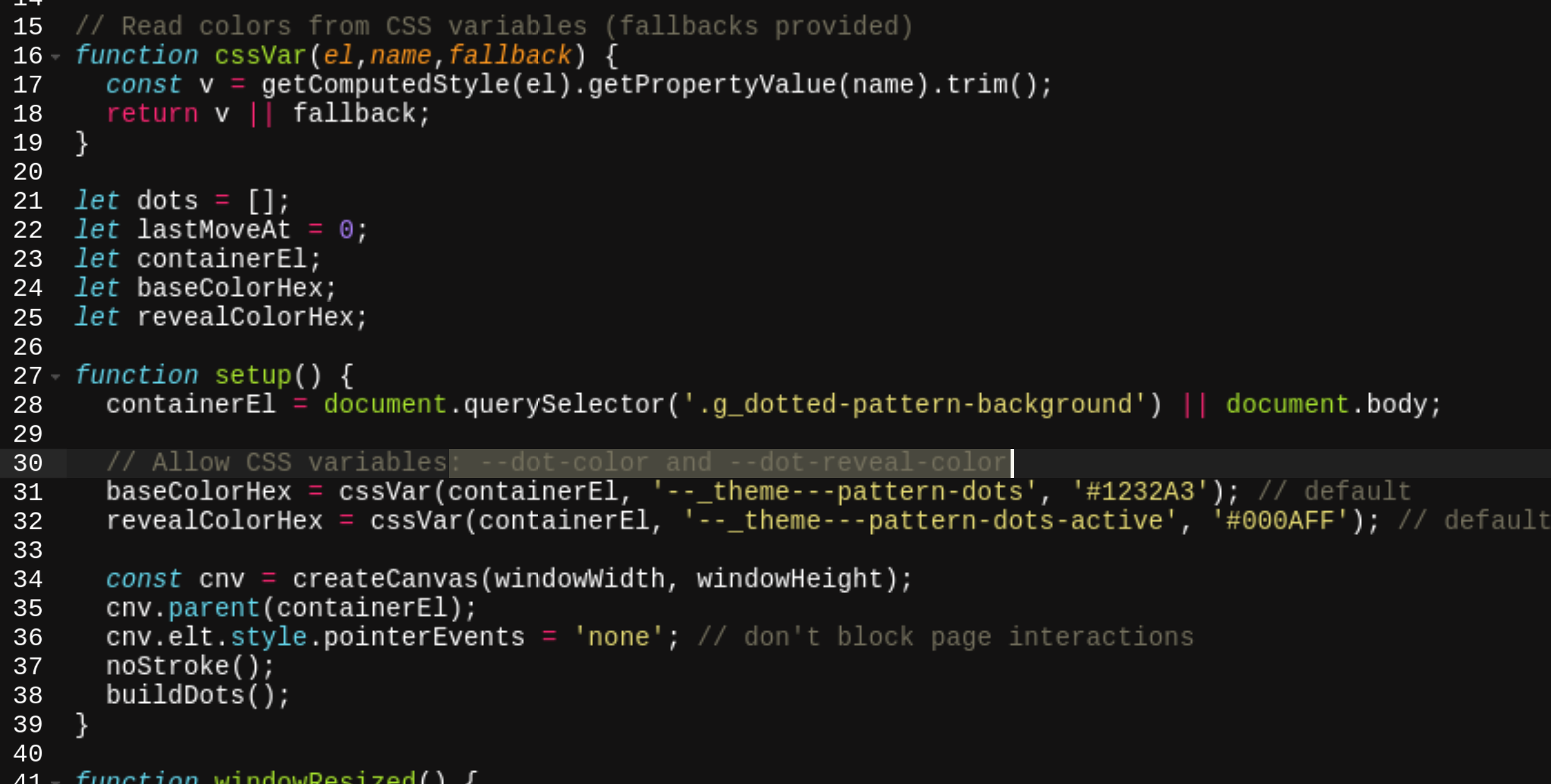
drag, startPoint x: 422, startPoint y: 277, endPoint x: 607, endPoint y: 275, distance: 185.0
click at [607, 275] on div "const revealAlpha = 255 ; // on reveal // Read colors from CSS variables (fallb…" at bounding box center [917, 448] width 1244 height 684
type textarea "// Allow CSS variables"
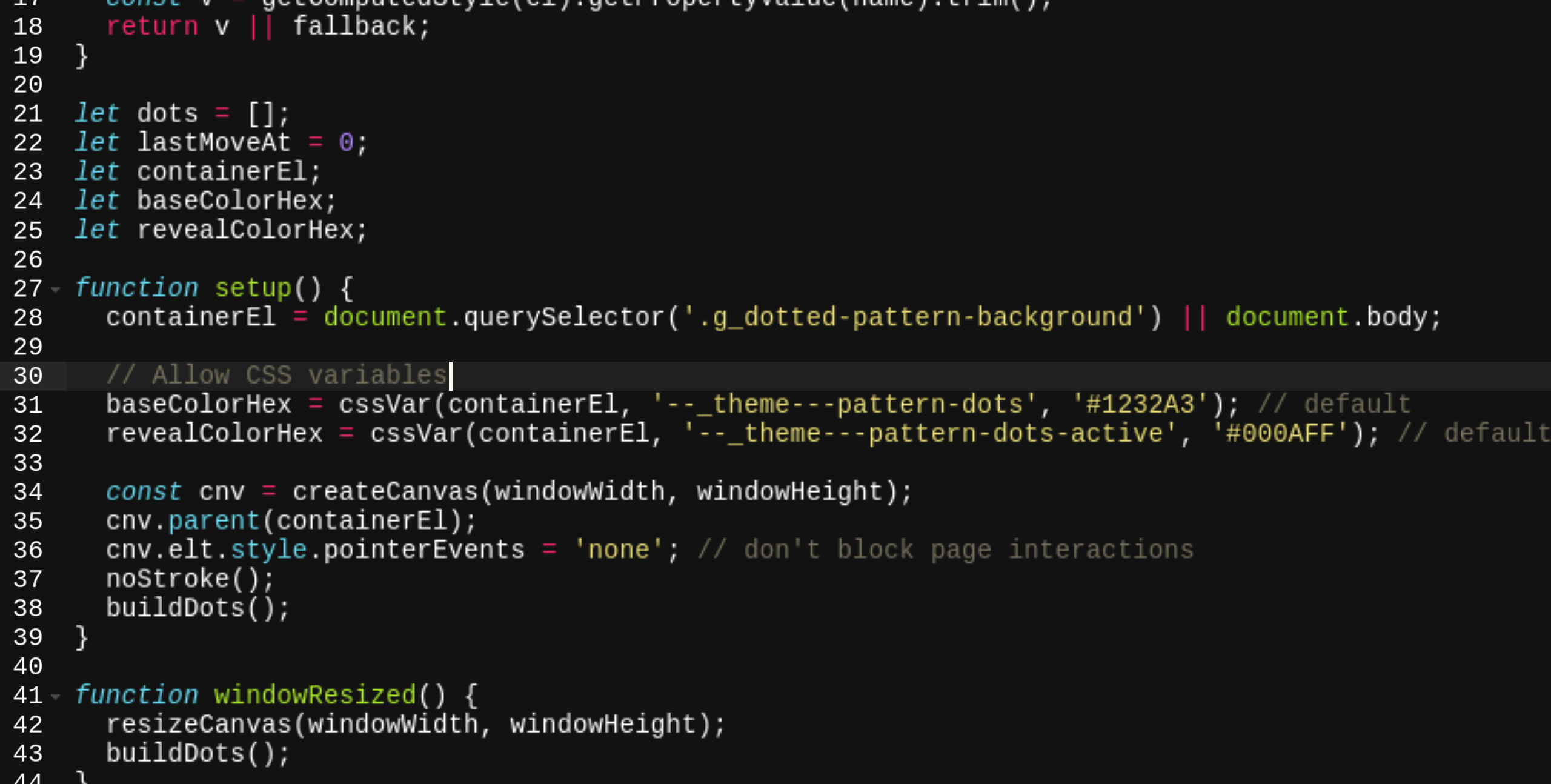
scroll to position [153, 0]
click at [545, 279] on div "function cssVar ( el , name , fallback ) { const v = getComputedStyle ( el ) . …" at bounding box center [917, 448] width 1244 height 684
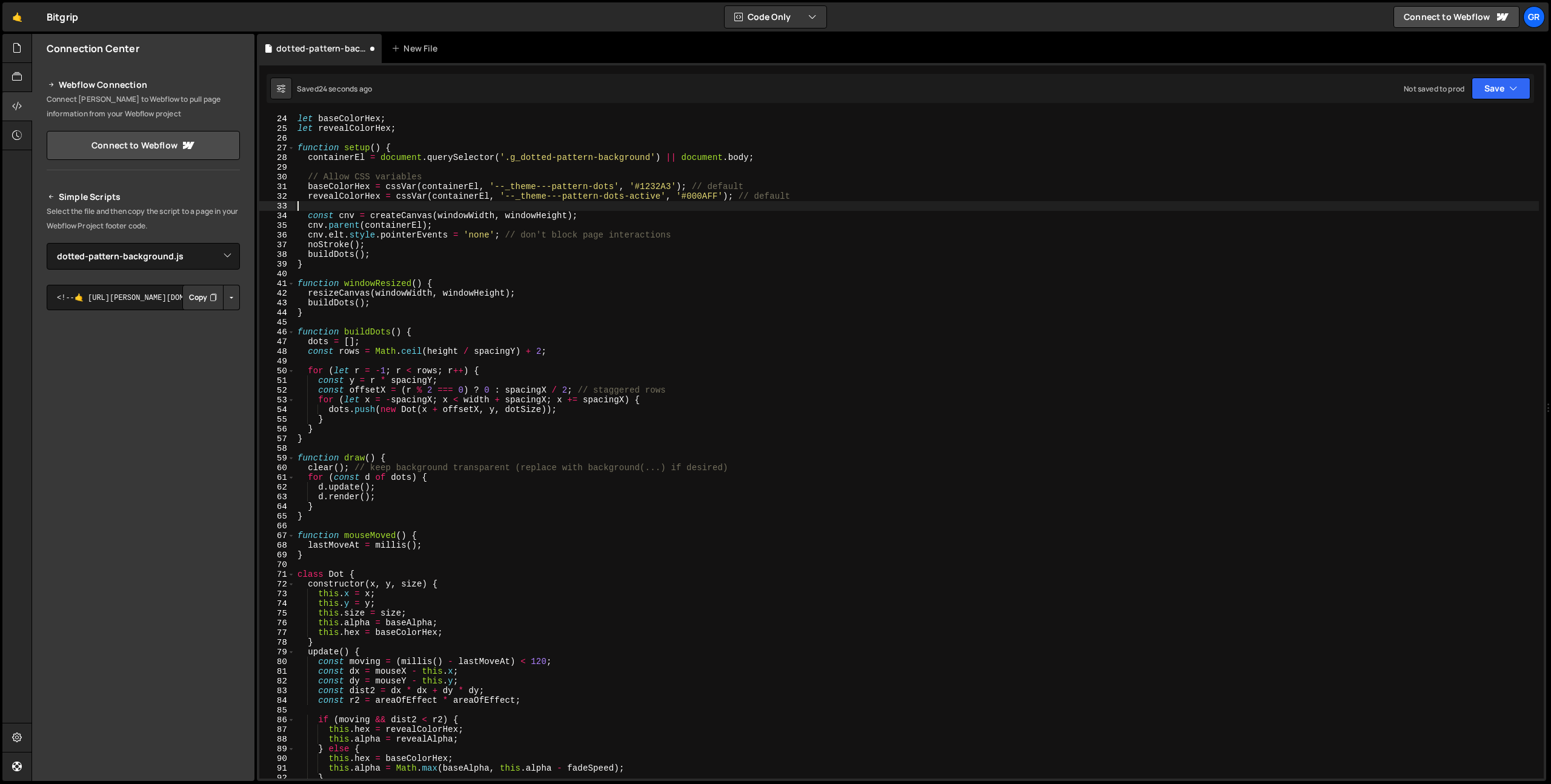
scroll to position [0, 0]
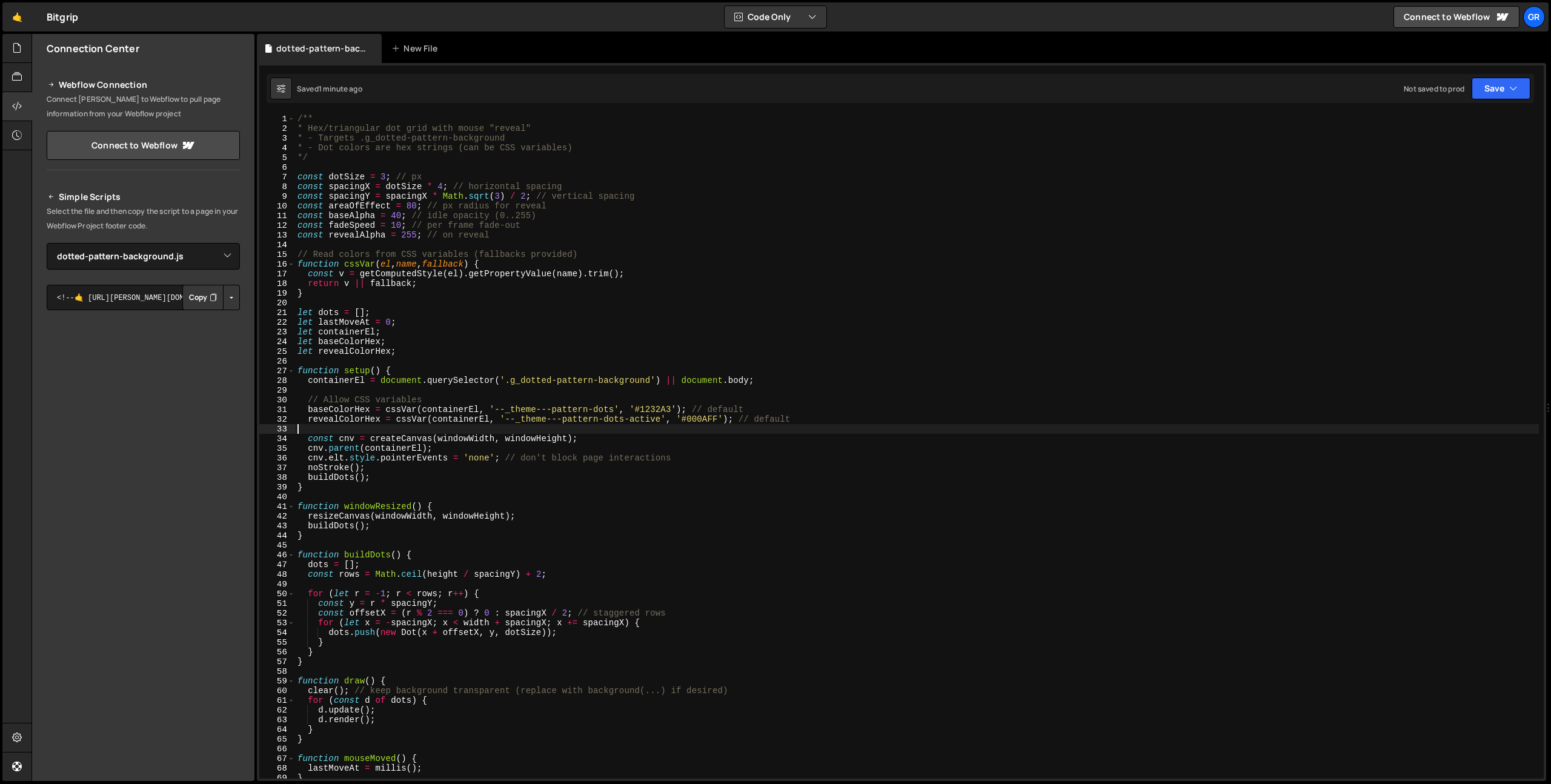
click at [494, 316] on div "/** * Hex/triangular dot grid with mouse "reveal" * - Targets .g_dotted-pattern…" at bounding box center [917, 455] width 1244 height 684
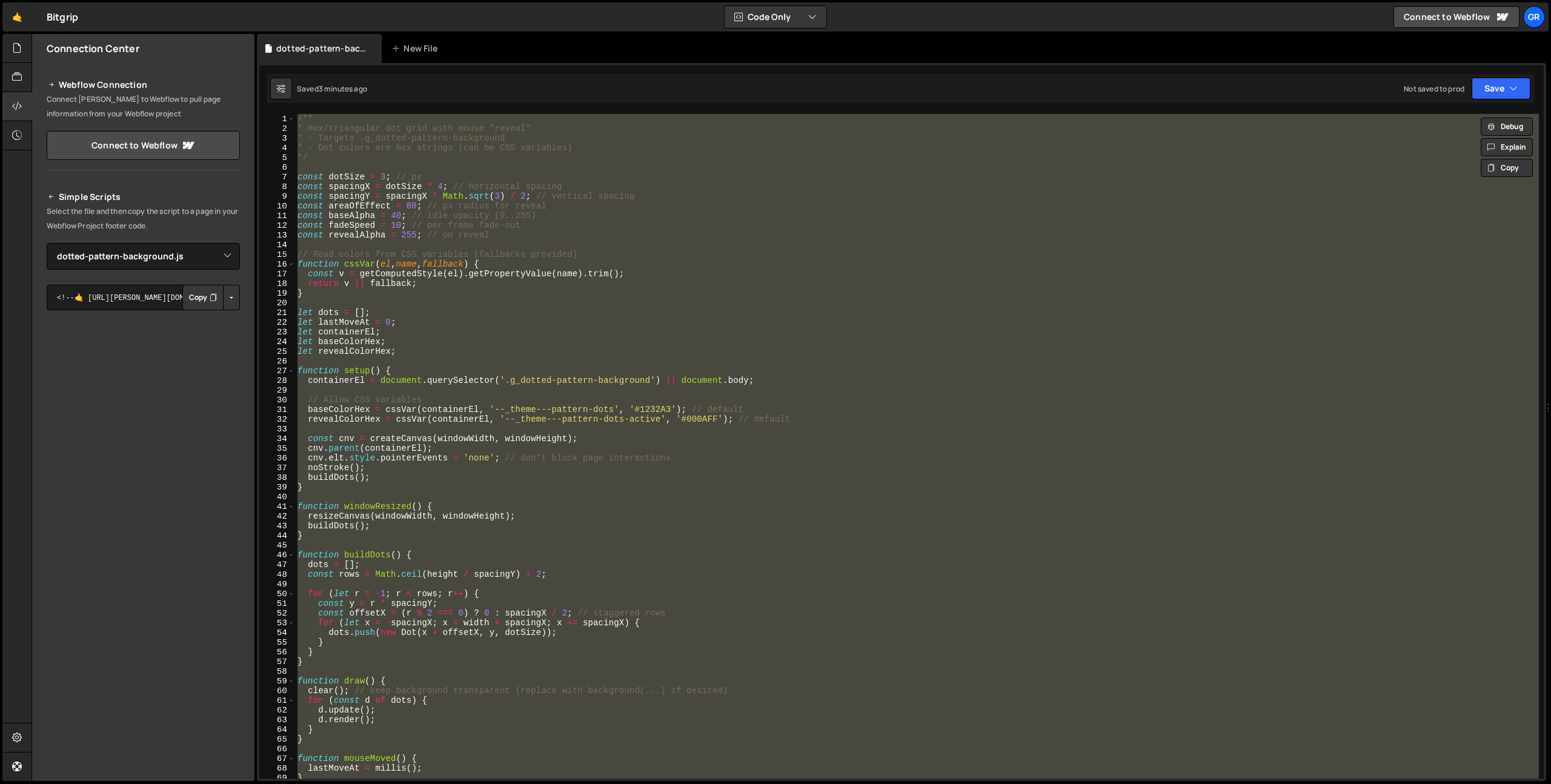
click at [517, 372] on div "/** * Hex/triangular dot grid with mouse "reveal" * - Targets .g_dotted-pattern…" at bounding box center [917, 446] width 1244 height 665
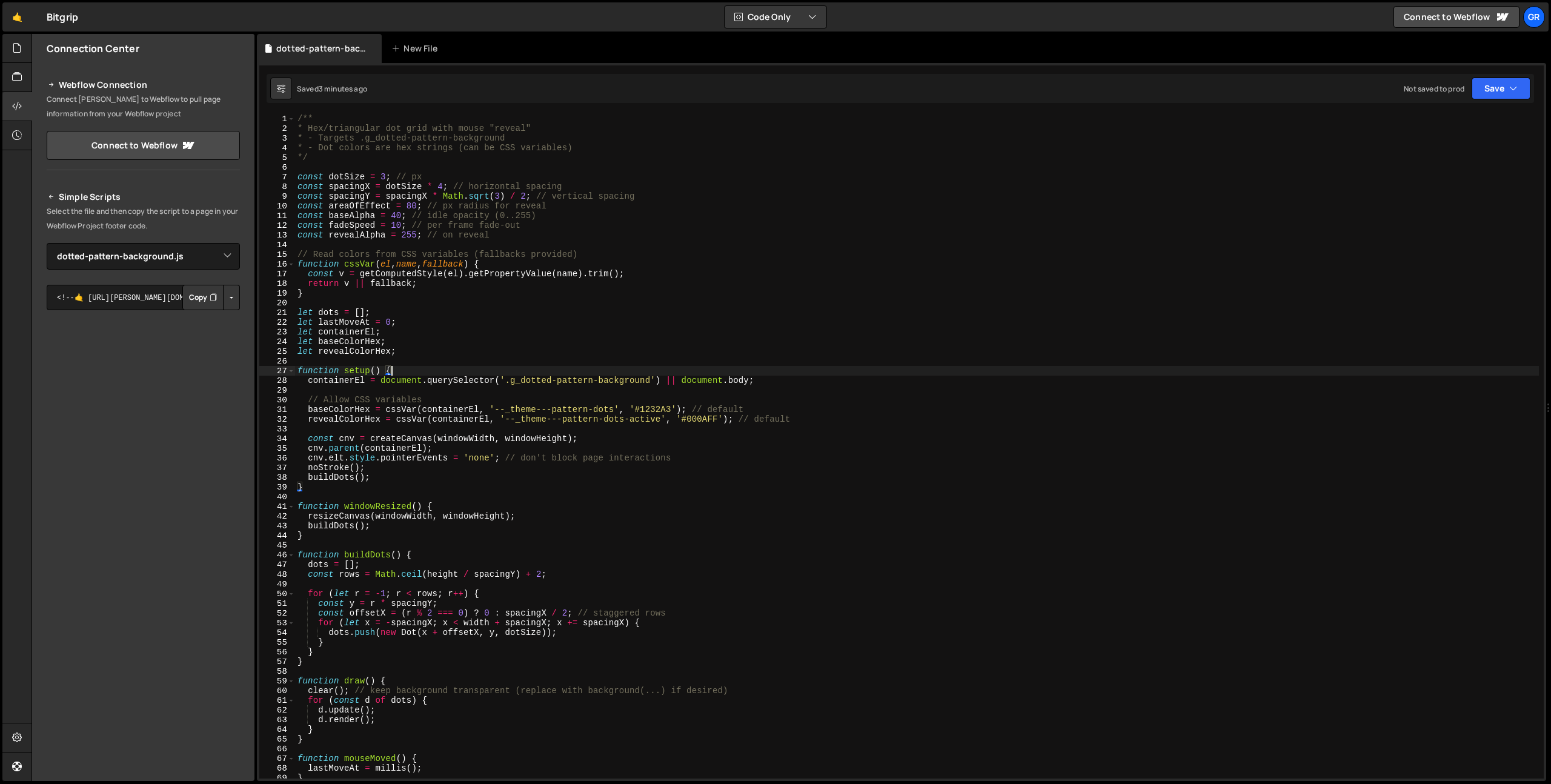
type textarea "}"
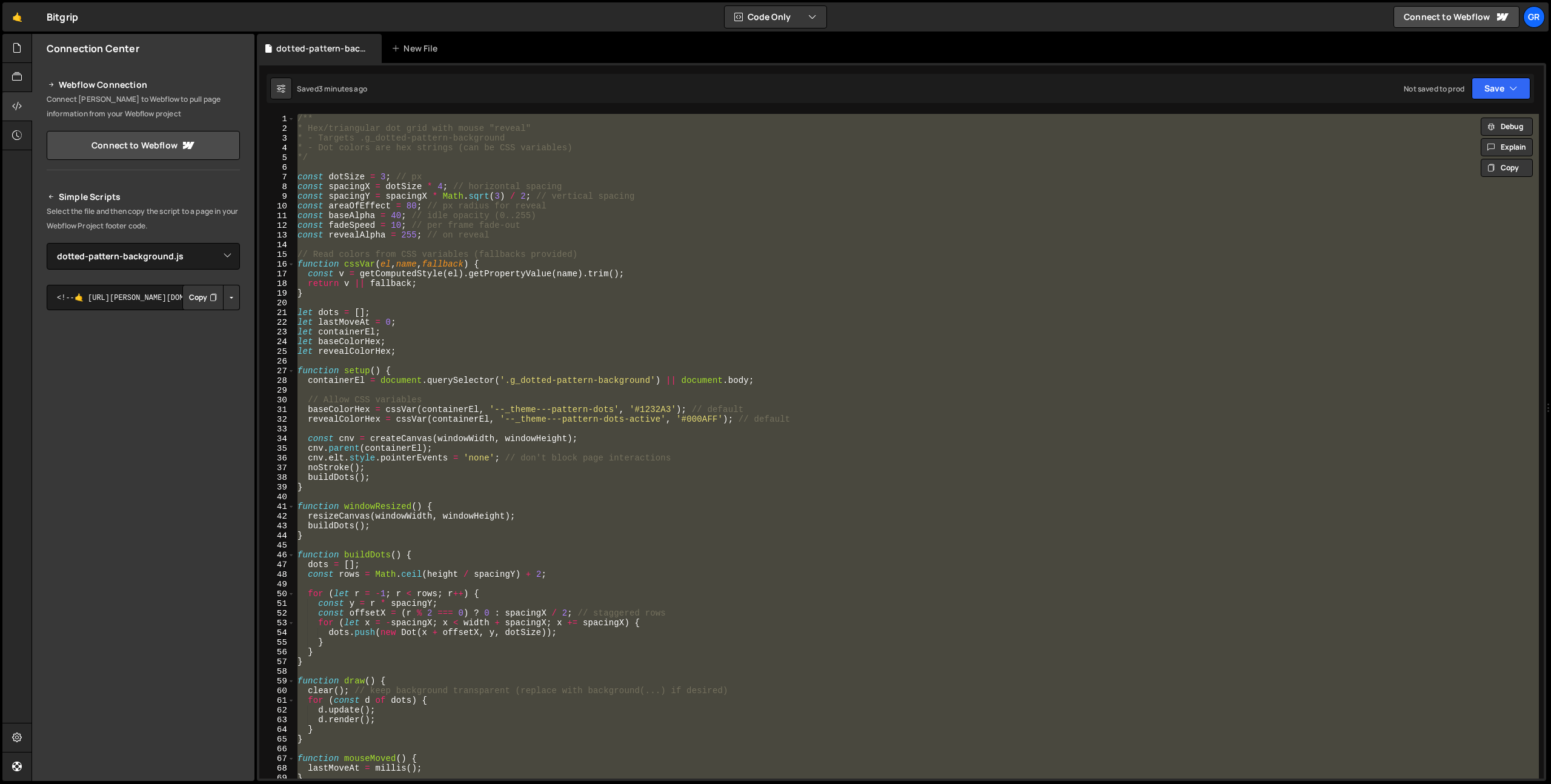
paste textarea
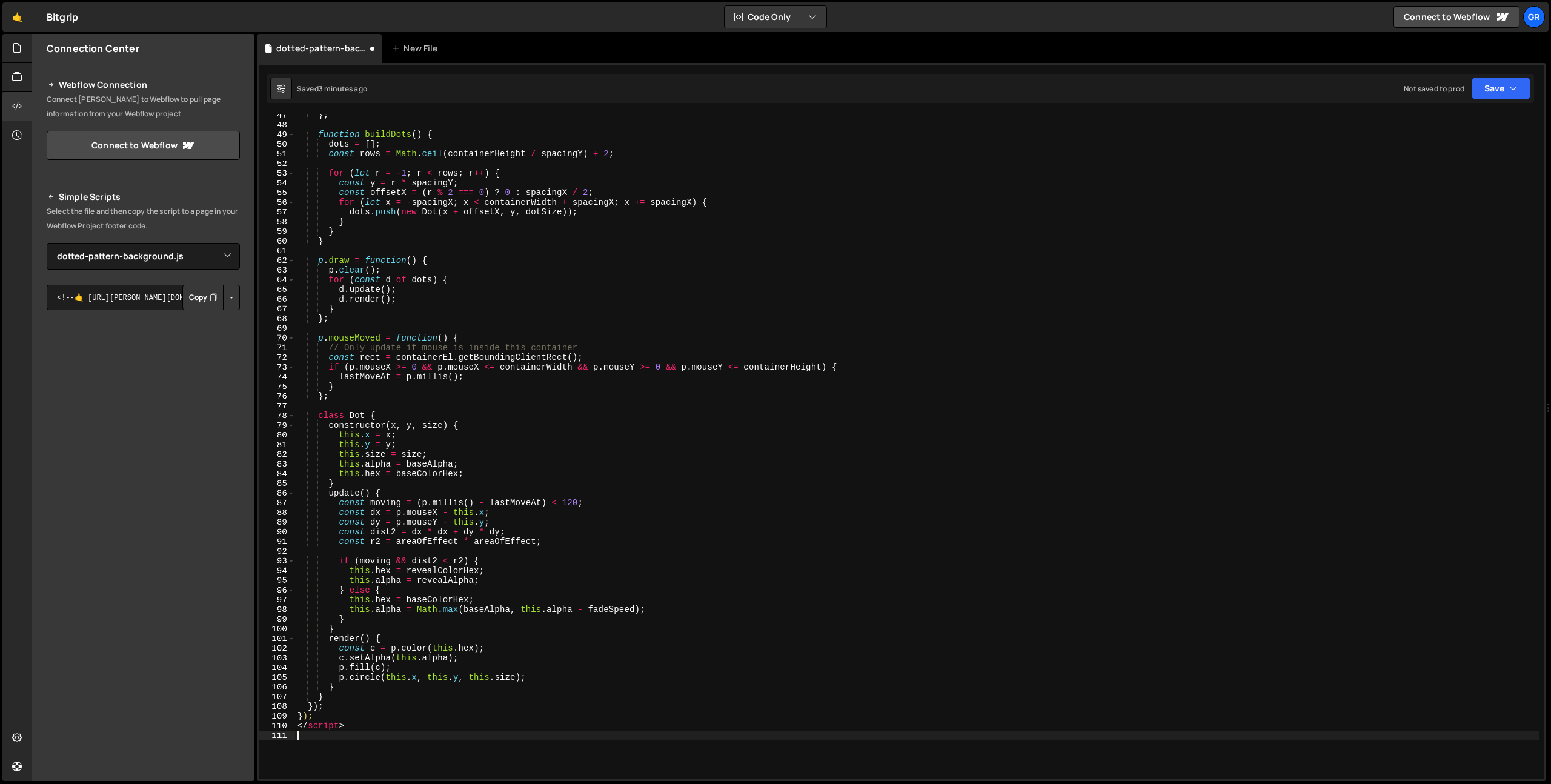
scroll to position [449, 0]
type textarea "</script>"
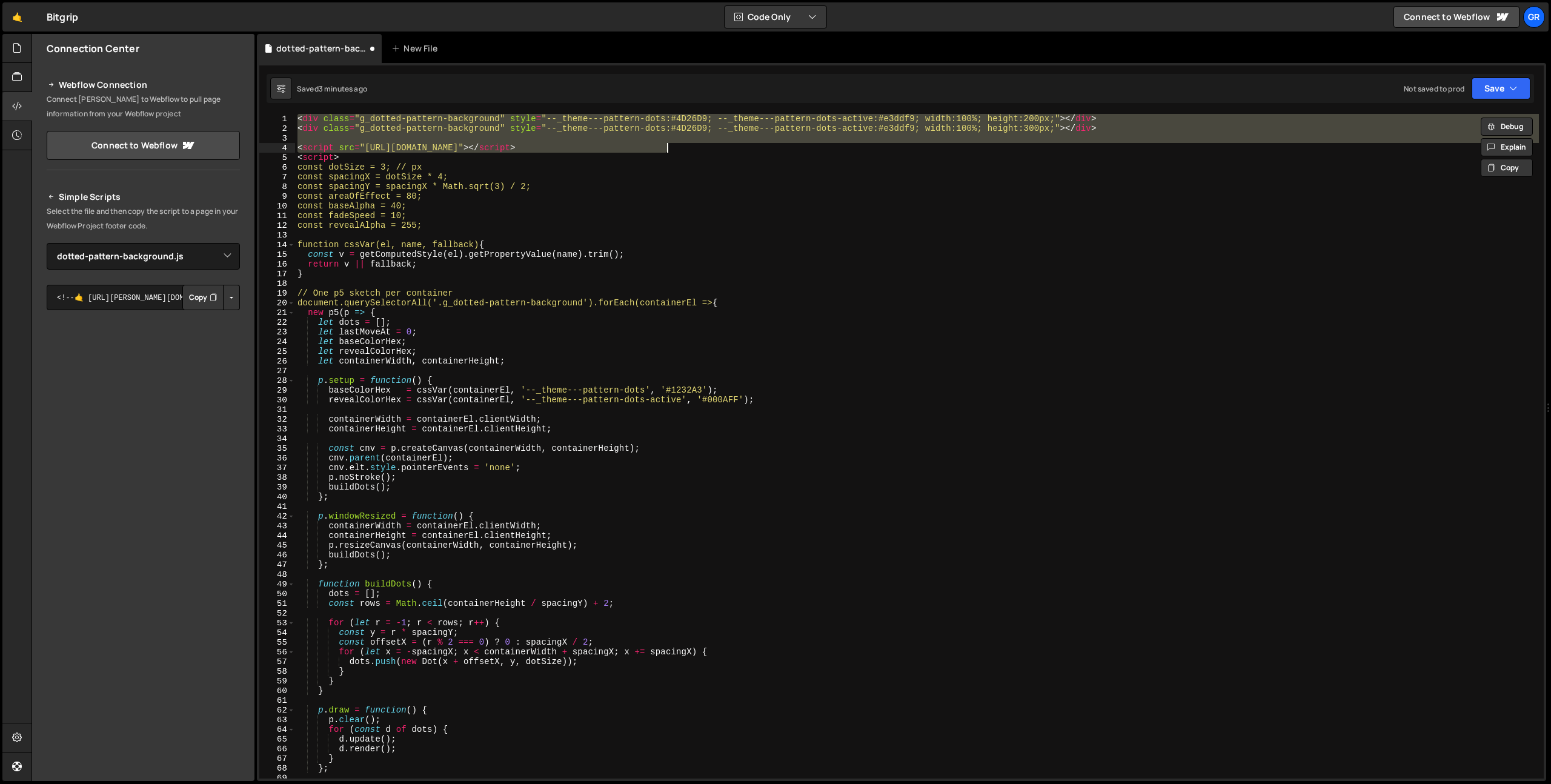
type textarea "<script src="https://cdn.jsdelivr.net/npm/p5@1.6.0/lib/p5.js"></script> <script>"
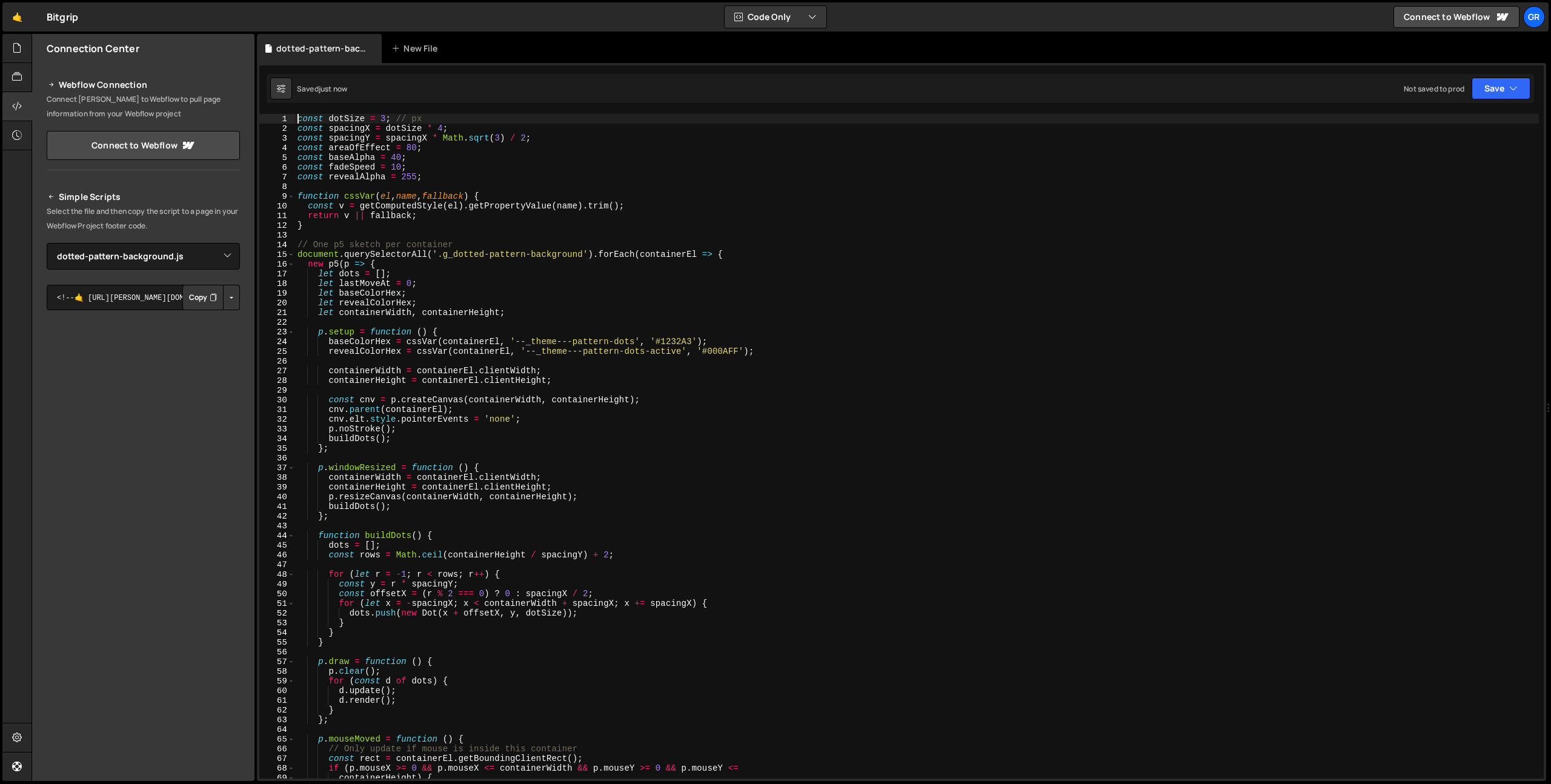
click at [475, 173] on div "const dotSize = 3 ; // px const spacingX = dotSize * 4 ; const spacingY = spaci…" at bounding box center [917, 455] width 1244 height 684
click at [669, 343] on div "const dotSize = 3 ; // px const spacingX = dotSize * 4 ; const spacingY = spaci…" at bounding box center [917, 455] width 1244 height 684
paste textarea "#4d26d9"
click at [666, 338] on div "const dotSize = 3 ; // px const spacingX = dotSize * 4 ; const spacingY = spaci…" at bounding box center [917, 455] width 1244 height 684
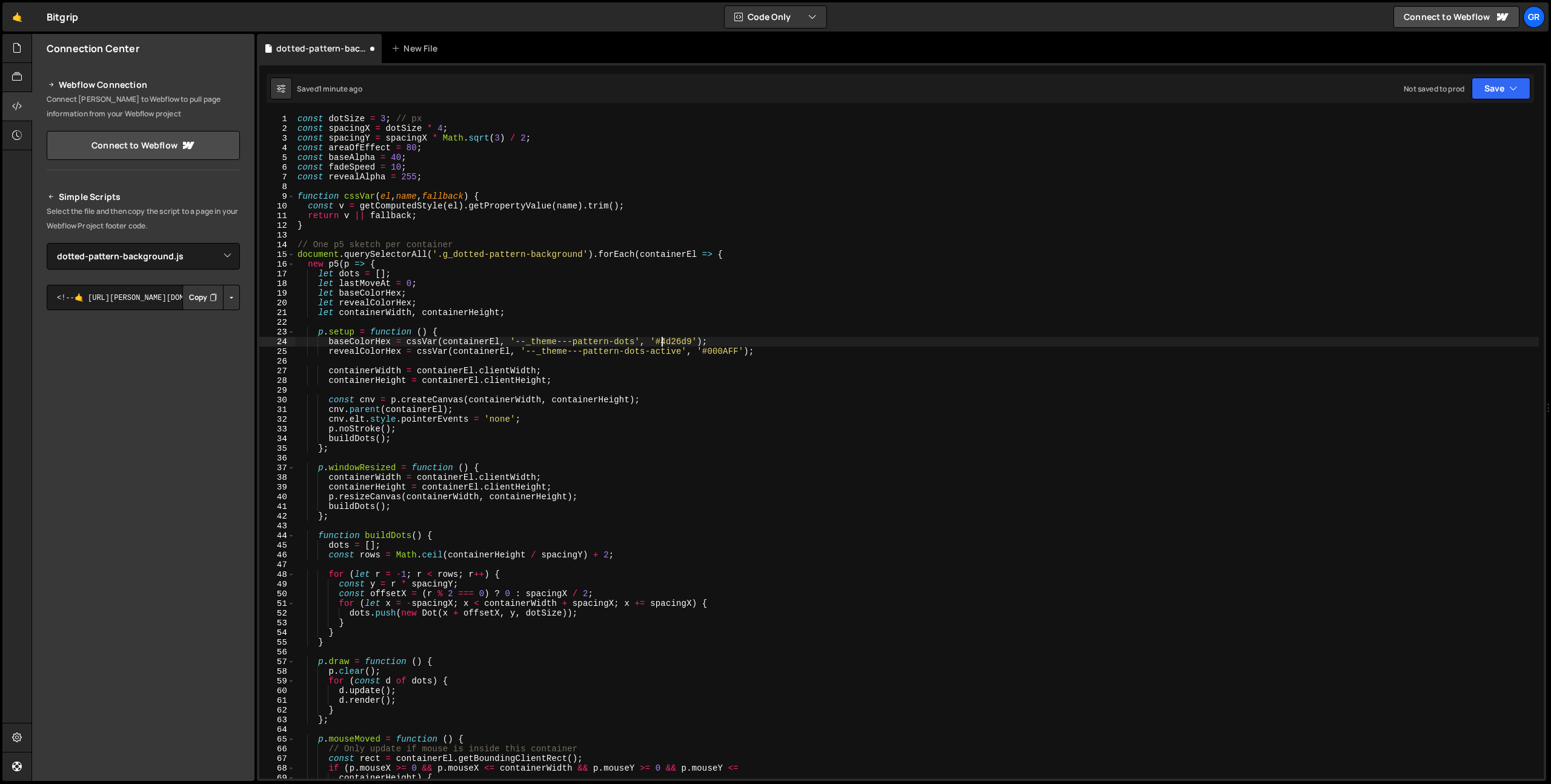
click at [719, 347] on div "const dotSize = 3 ; // px const spacingX = dotSize * 4 ; const spacingY = spaci…" at bounding box center [917, 455] width 1244 height 684
paste textarea "#8381ff"
click at [522, 303] on div "const dotSize = 3 ; // px const spacingX = dotSize * 4 ; const spacingY = spaci…" at bounding box center [917, 455] width 1244 height 684
click at [522, 310] on div "const dotSize = 3 ; // px const spacingX = dotSize * 4 ; const spacingY = spaci…" at bounding box center [917, 455] width 1244 height 684
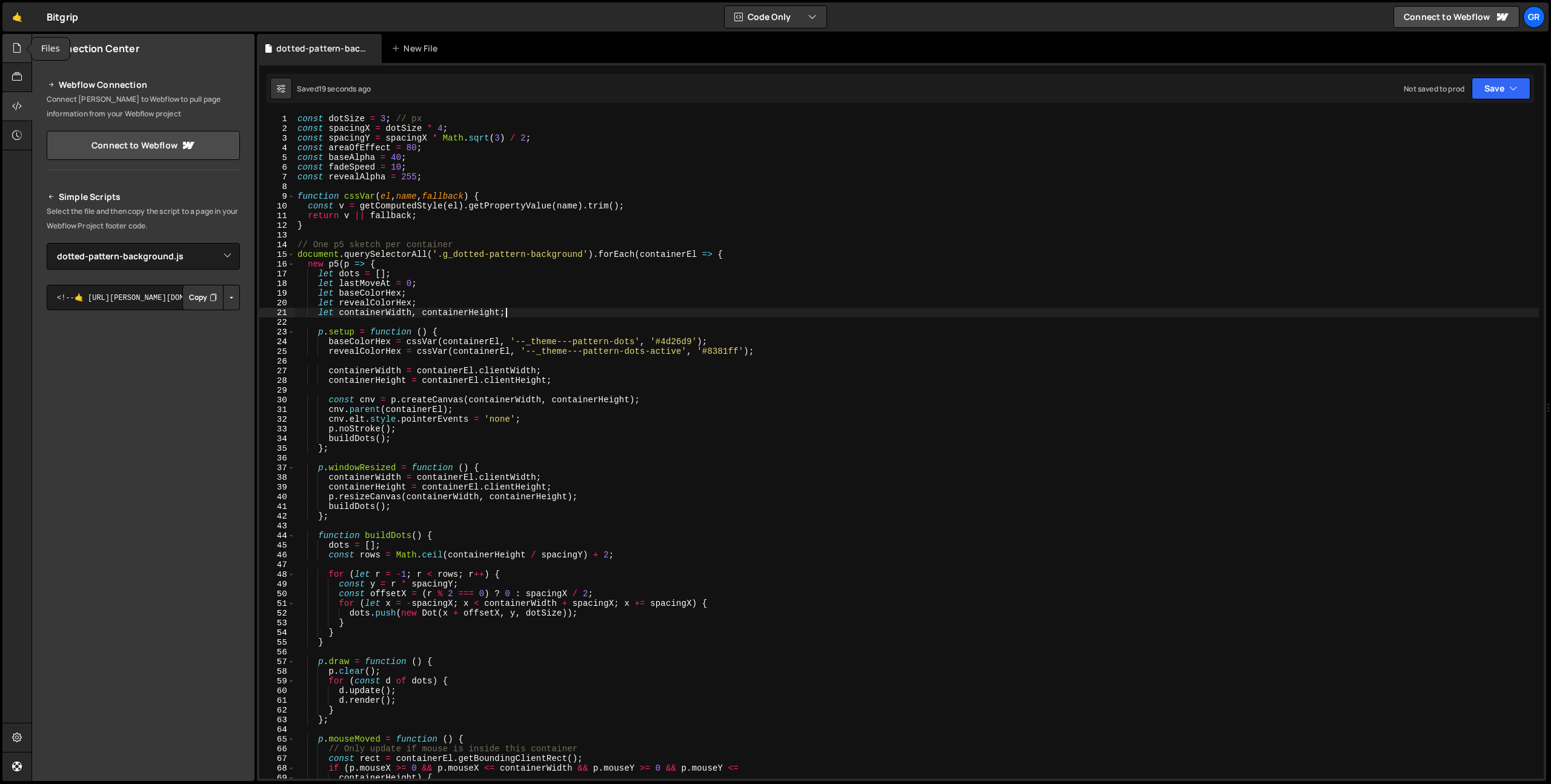
click at [9, 52] on div at bounding box center [17, 49] width 29 height 29
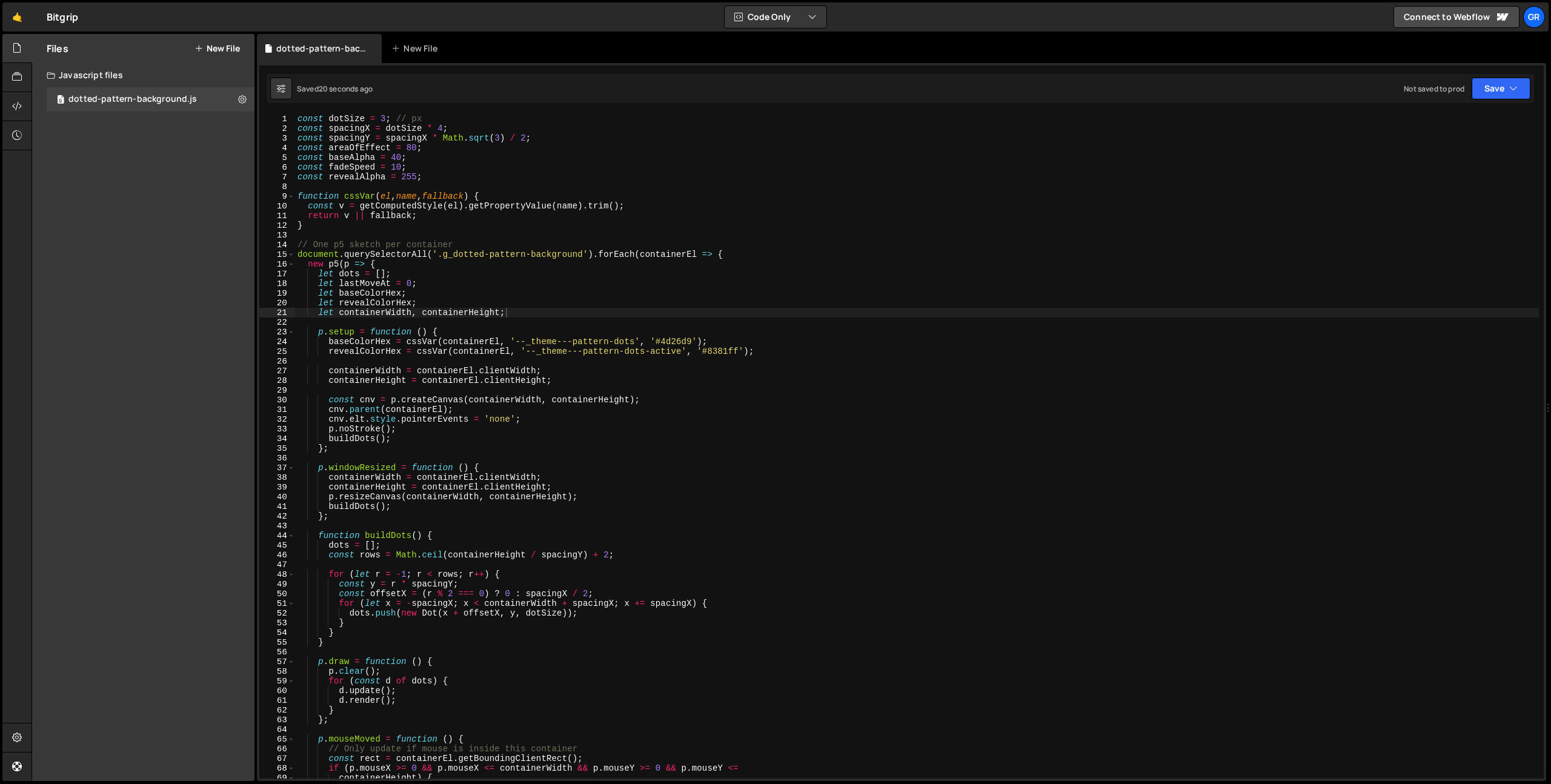
type textarea "// One p5 sketch per container"
click at [496, 248] on div "const dotSize = 3 ; // px const spacingX = dotSize * 4 ; const spacingY = spaci…" at bounding box center [917, 455] width 1244 height 684
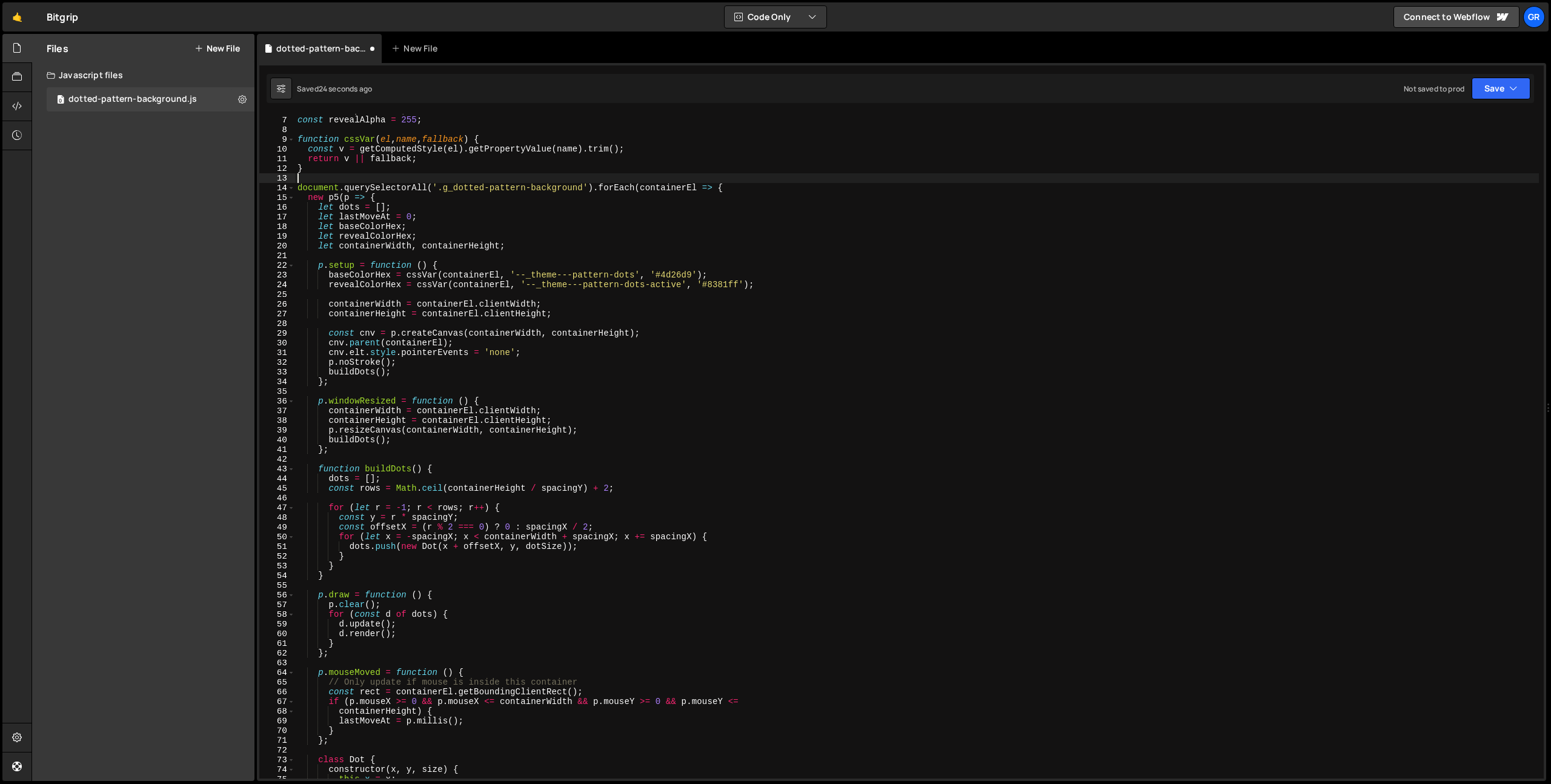
scroll to position [155, 0]
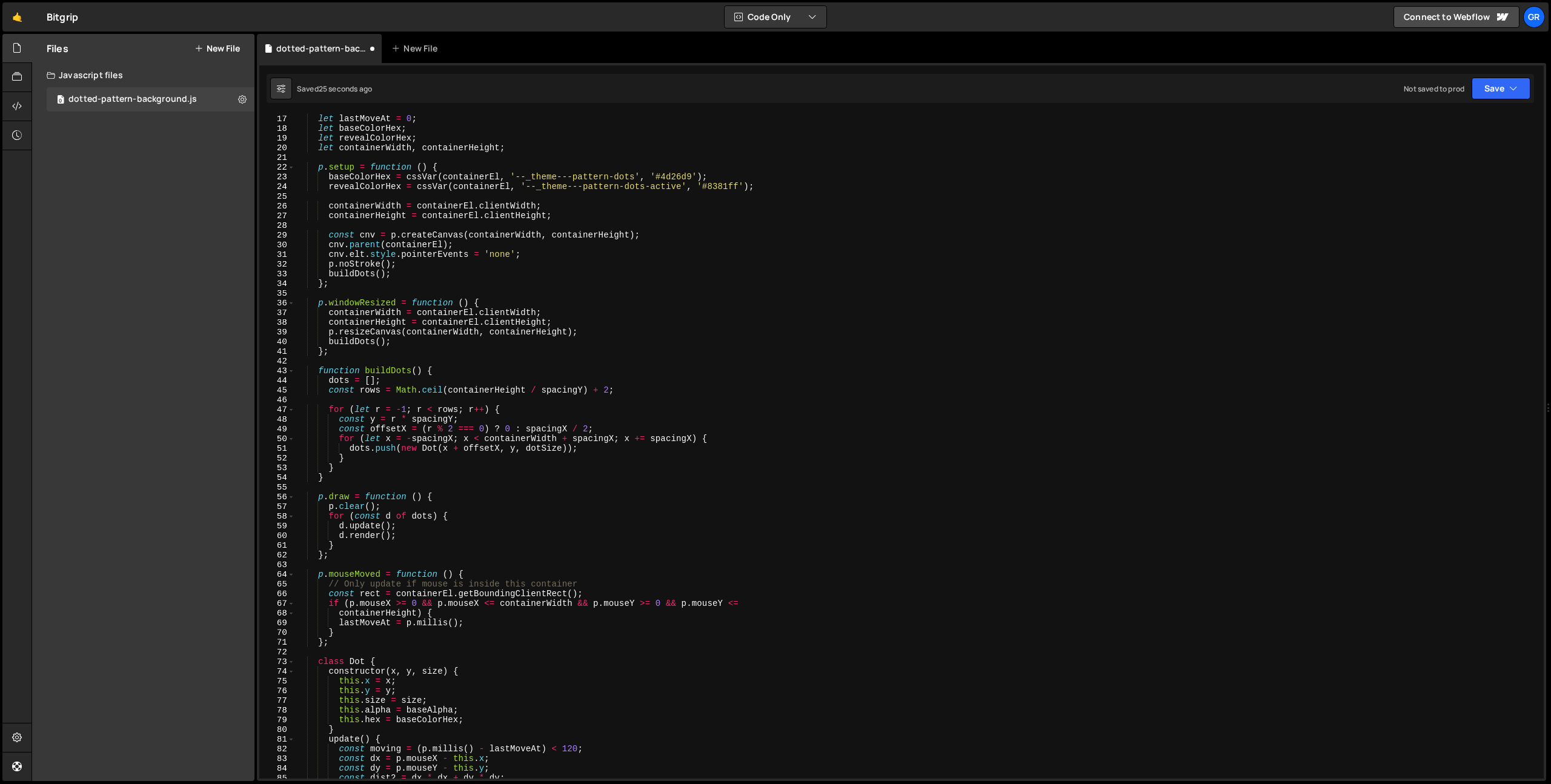
click at [619, 582] on div "let dots = [ ] ; let lastMoveAt = 0 ; let baseColorHex ; let revealColorHex ; l…" at bounding box center [917, 446] width 1244 height 684
type textarea "// Only update if mouse is inside this container"
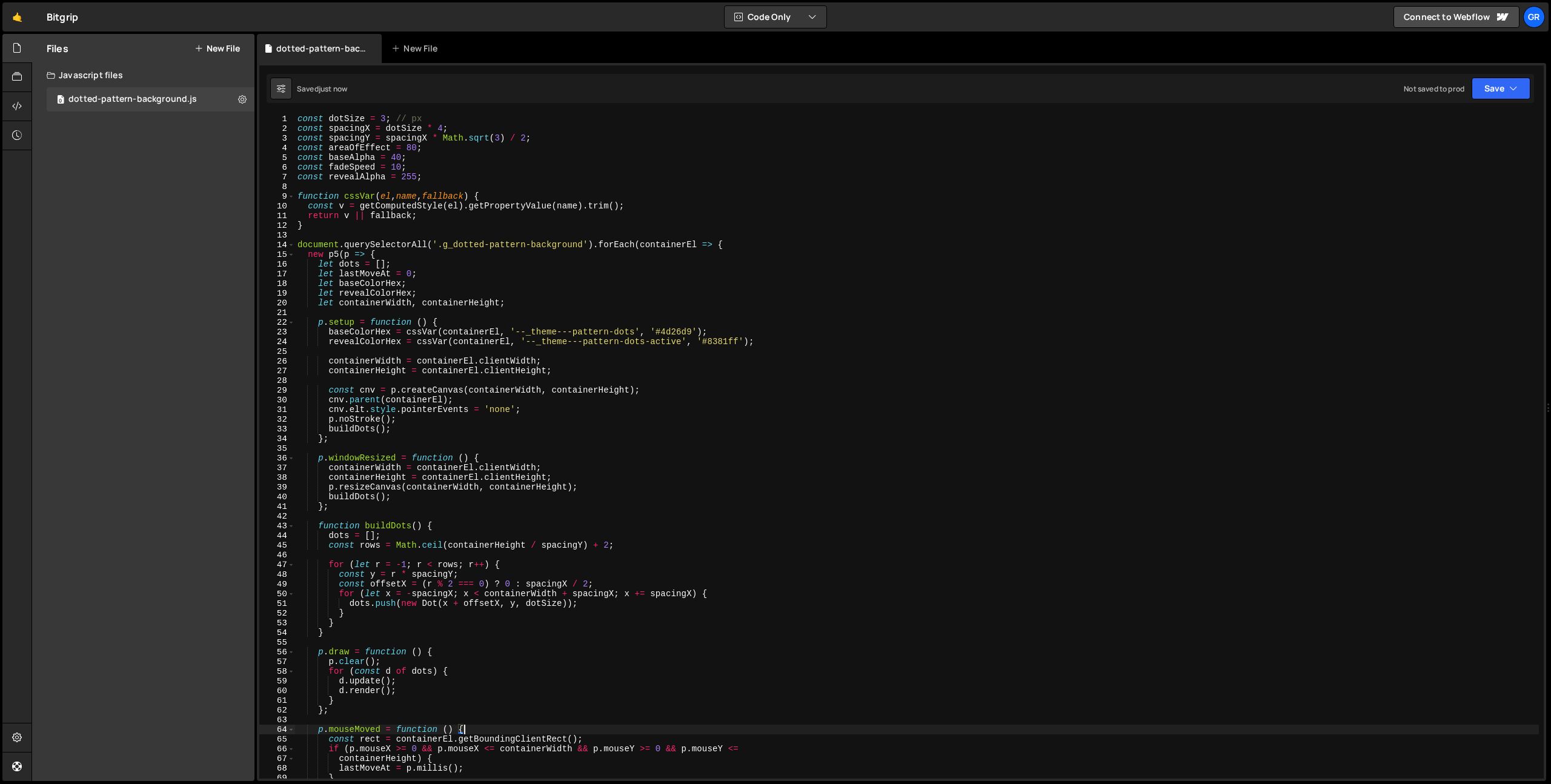
scroll to position [0, 0]
click at [1452, 104] on div "1 Type cmd + s to save your Javascript file. הההההההההההההההההההההההההההההההההה…" at bounding box center [901, 422] width 1289 height 718
click at [1315, 207] on div "const dotSize = 3 ; // px const spacingX = dotSize * 4 ; const spacingY = spaci…" at bounding box center [917, 455] width 1244 height 684
click at [437, 114] on div "const dotSize = 3 ; // px const spacingX = dotSize * 4 ; const spacingY = spaci…" at bounding box center [917, 455] width 1244 height 684
click at [443, 116] on div "const dotSize = 3 ; // px const spacingX = dotSize * 4 ; const spacingY = spaci…" at bounding box center [917, 446] width 1244 height 665
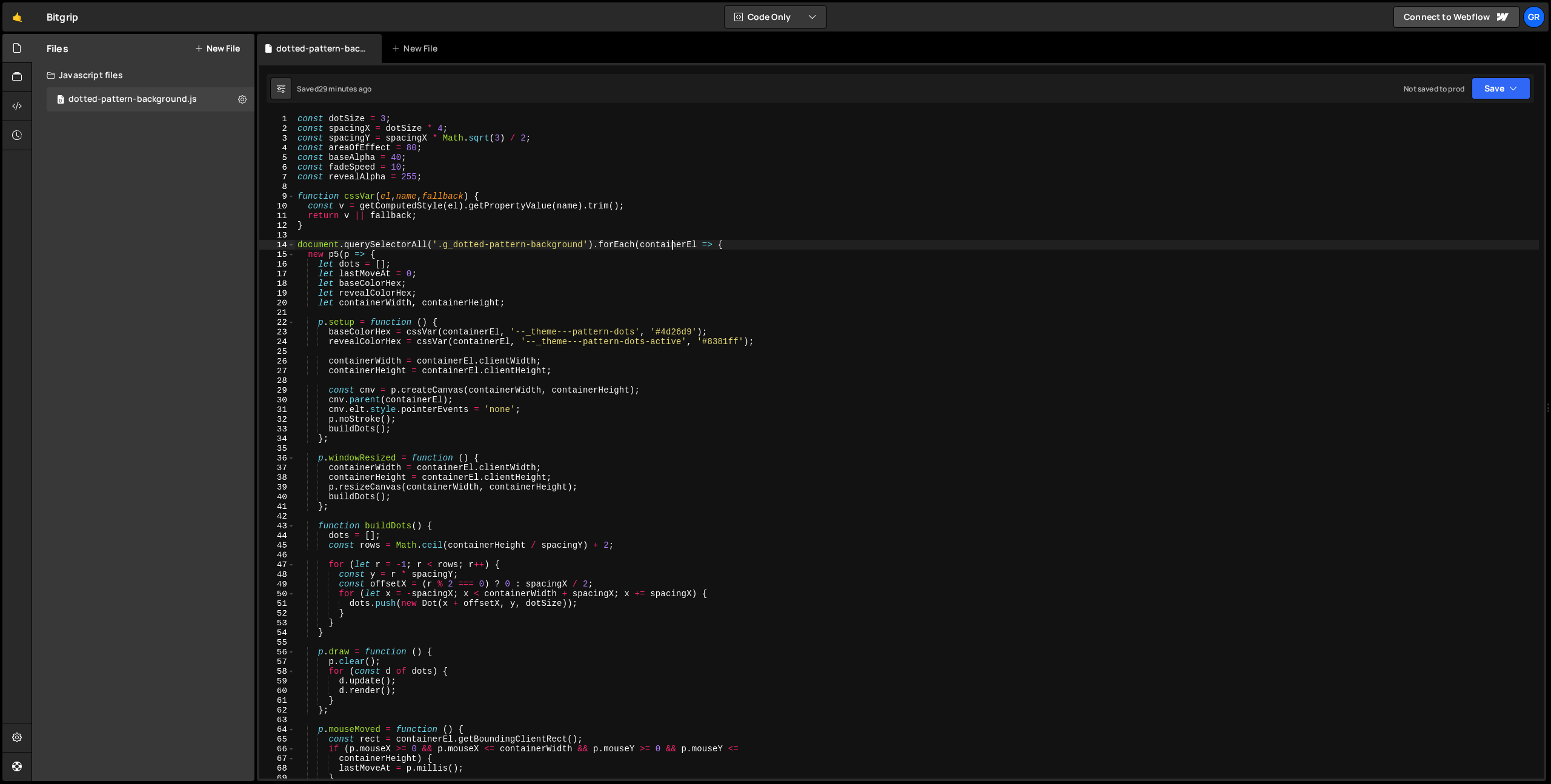
click at [674, 243] on div "const dotSize = 3 ; const spacingX = dotSize * 4 ; const spacingY = spacingX * …" at bounding box center [917, 455] width 1244 height 684
click at [625, 366] on div "const dotSize = 3 ; const spacingX = dotSize * 4 ; const spacingY = spacingX * …" at bounding box center [917, 455] width 1244 height 684
type textarea "containerHeight = containerEl.clientHeight;"
